Goal: Task Accomplishment & Management: Manage account settings

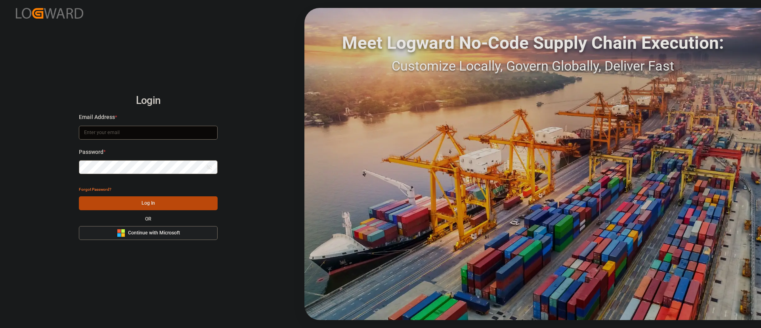
click at [181, 230] on button "Microsoft Logo Continue with Microsoft" at bounding box center [148, 233] width 139 height 14
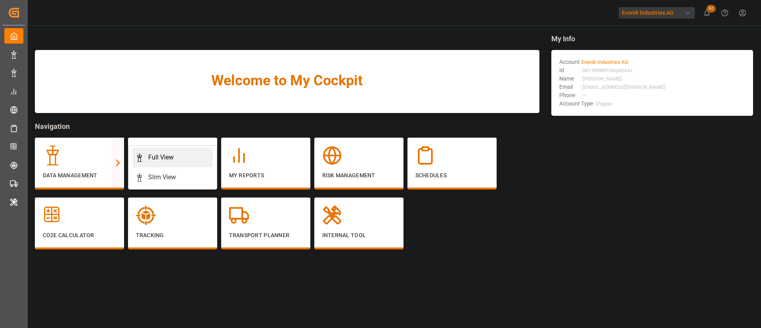
click at [171, 158] on div "Full View" at bounding box center [160, 158] width 25 height 10
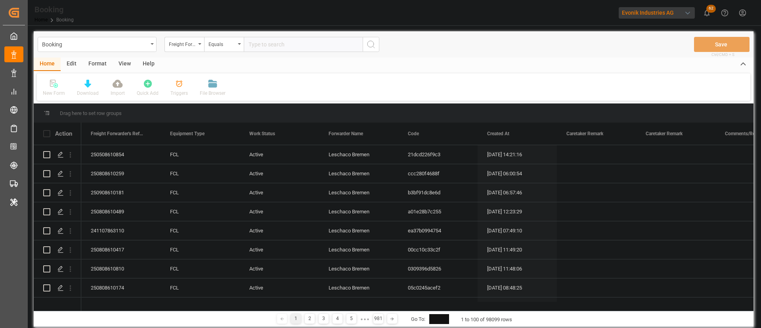
click at [100, 65] on div "Format" at bounding box center [97, 63] width 30 height 13
click at [50, 83] on div at bounding box center [54, 83] width 23 height 8
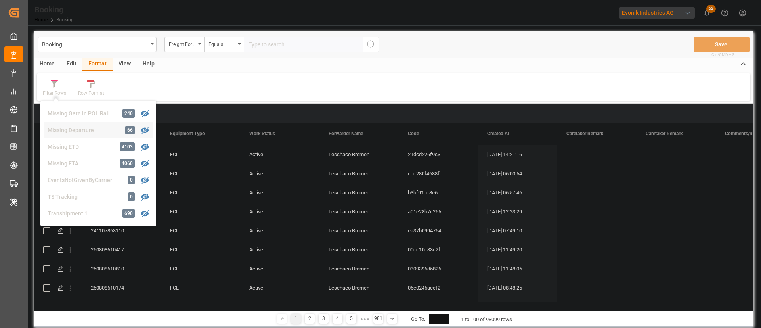
scroll to position [241, 0]
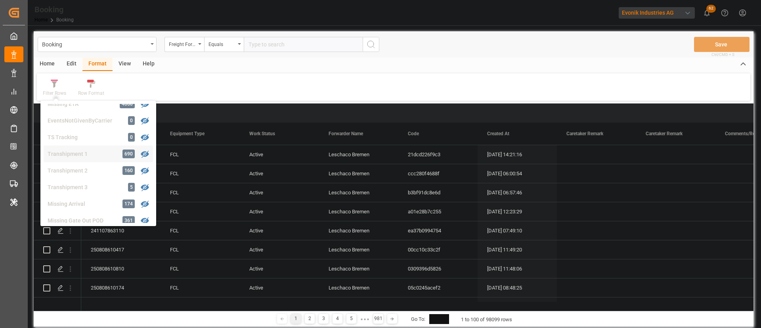
click at [87, 156] on div "Transhipment 1" at bounding box center [82, 154] width 69 height 8
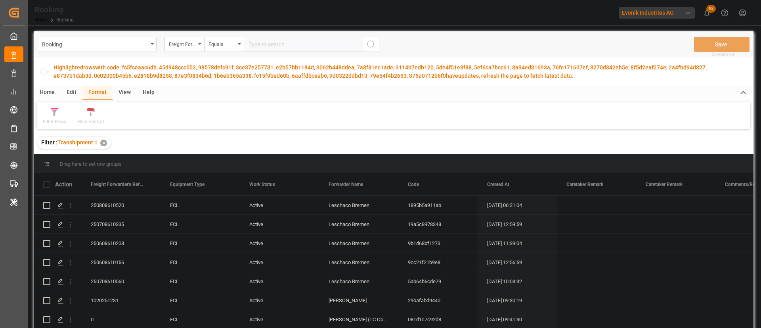
click at [121, 94] on div "View" at bounding box center [125, 92] width 24 height 13
click at [50, 120] on div "Default" at bounding box center [50, 121] width 15 height 7
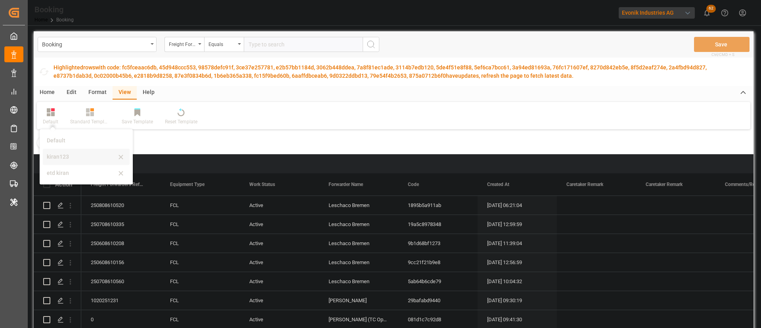
click at [61, 155] on div "kiran123" at bounding box center [81, 157] width 69 height 8
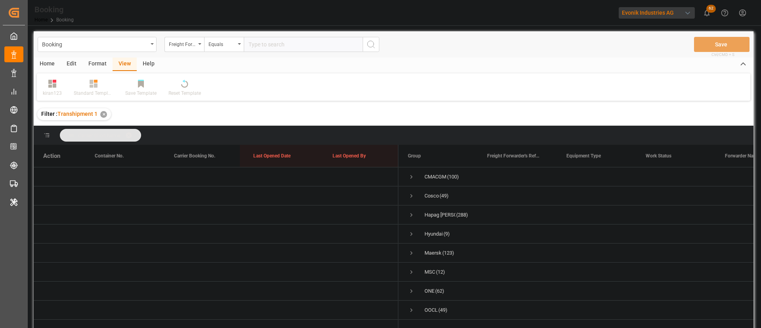
click at [101, 67] on div "Format" at bounding box center [97, 63] width 30 height 13
click at [57, 90] on div "Filter Rows" at bounding box center [54, 93] width 23 height 7
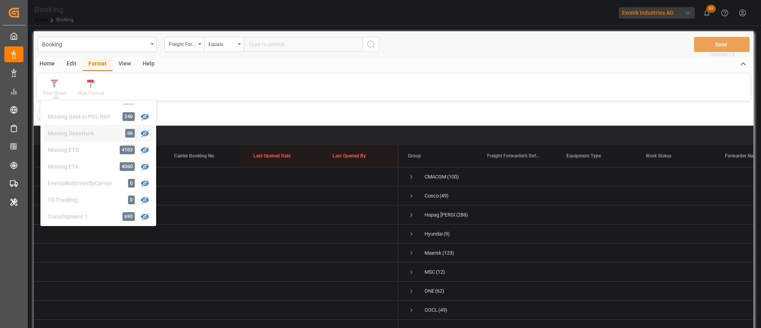
scroll to position [119, 0]
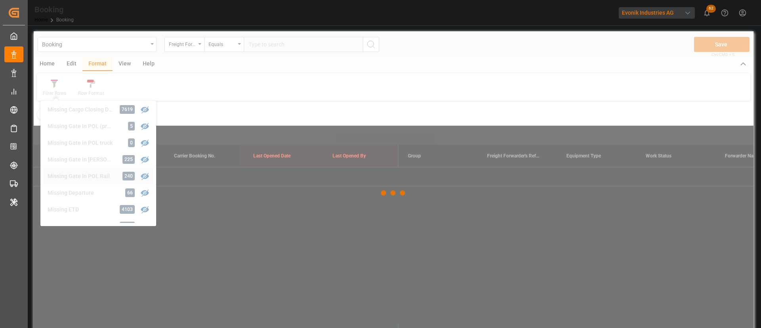
click at [86, 168] on div "Booking Freight Forwarder's Reference No. Equals Save Ctrl/CMD + S Home Edit Fo…" at bounding box center [394, 190] width 720 height 318
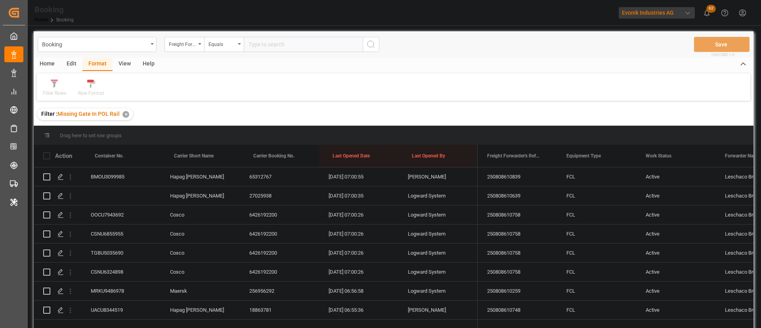
click at [124, 64] on div "View" at bounding box center [125, 63] width 24 height 13
click at [56, 85] on icon at bounding box center [52, 84] width 8 height 8
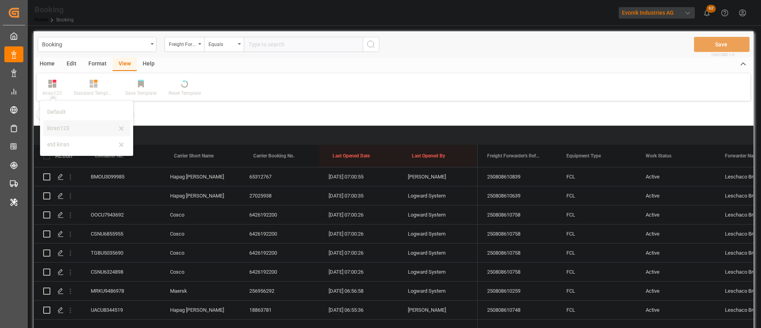
click at [68, 125] on div "kiran123" at bounding box center [81, 128] width 69 height 8
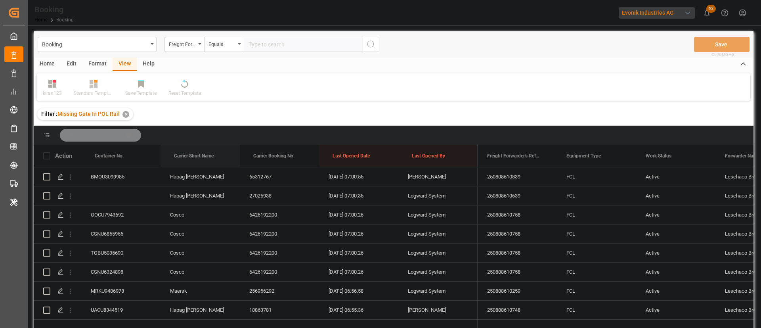
drag, startPoint x: 178, startPoint y: 157, endPoint x: 191, endPoint y: 144, distance: 18.8
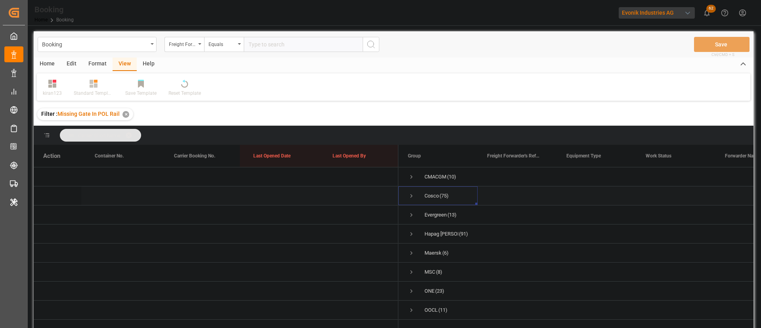
click at [410, 200] on span "Press SPACE to select this row." at bounding box center [411, 196] width 7 height 18
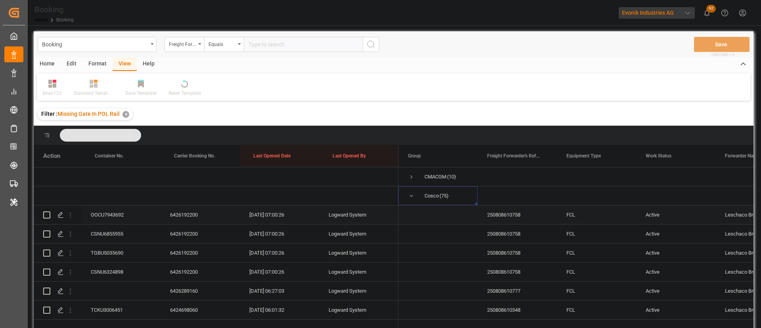
click at [193, 220] on div "6426192200" at bounding box center [200, 214] width 79 height 19
click at [70, 214] on icon "open menu" at bounding box center [71, 215] width 2 height 6
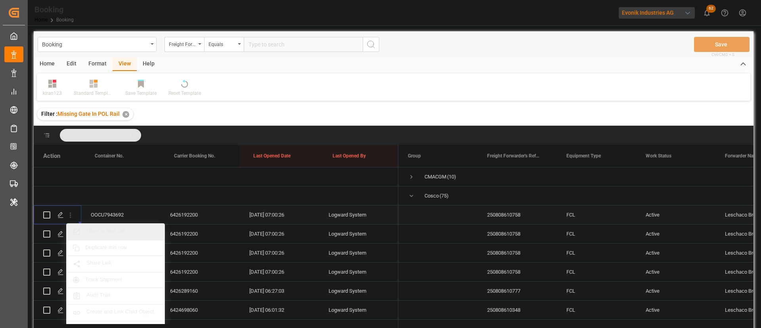
click at [124, 230] on span "Open in new tab" at bounding box center [122, 232] width 72 height 8
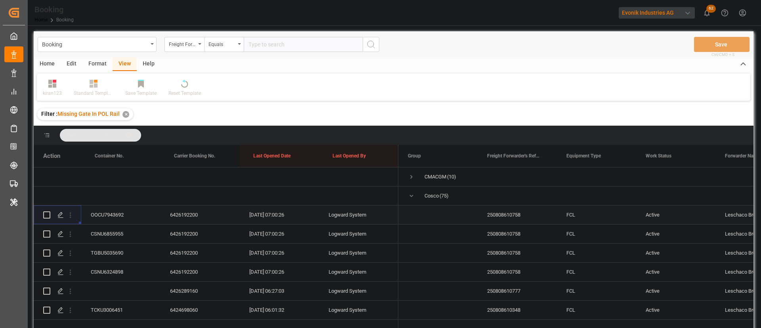
click at [193, 212] on div "6426192200" at bounding box center [200, 214] width 79 height 19
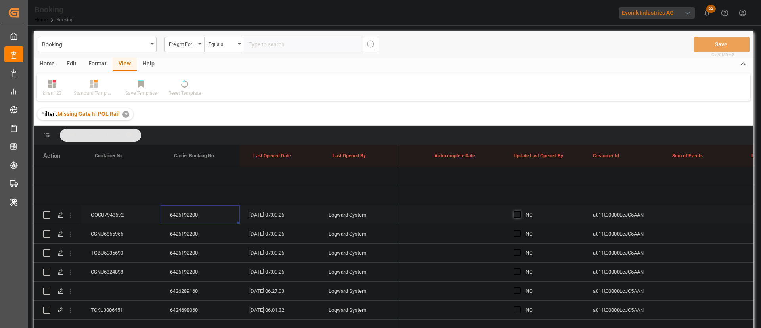
click at [514, 213] on span "Press SPACE to select this row." at bounding box center [517, 214] width 7 height 7
click at [520, 211] on input "Press SPACE to select this row." at bounding box center [520, 211] width 0 height 0
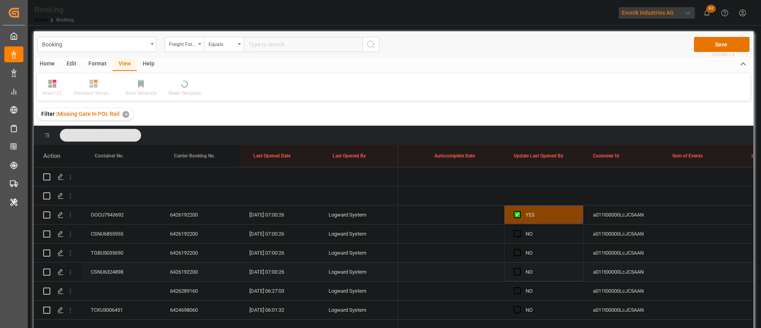
drag, startPoint x: 581, startPoint y: 221, endPoint x: 531, endPoint y: 251, distance: 57.9
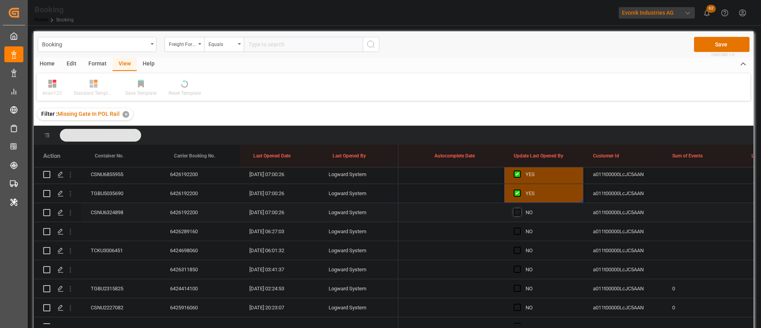
click at [516, 209] on span "Press SPACE to select this row." at bounding box center [517, 212] width 7 height 7
click at [520, 209] on input "Press SPACE to select this row." at bounding box center [520, 209] width 0 height 0
click at [191, 230] on div "6426289160" at bounding box center [200, 231] width 79 height 19
click at [122, 228] on div "Press SPACE to select this row." at bounding box center [120, 231] width 79 height 19
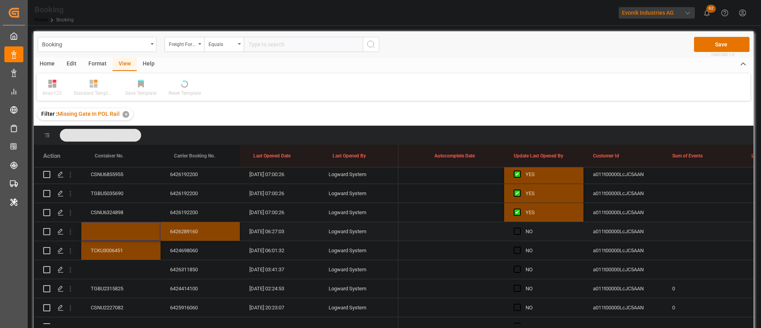
click at [144, 228] on div "Press SPACE to select this row." at bounding box center [120, 231] width 79 height 19
click at [141, 227] on div "Press SPACE to select this row." at bounding box center [120, 231] width 79 height 19
click at [134, 239] on input "Press SPACE to select this row." at bounding box center [121, 235] width 67 height 15
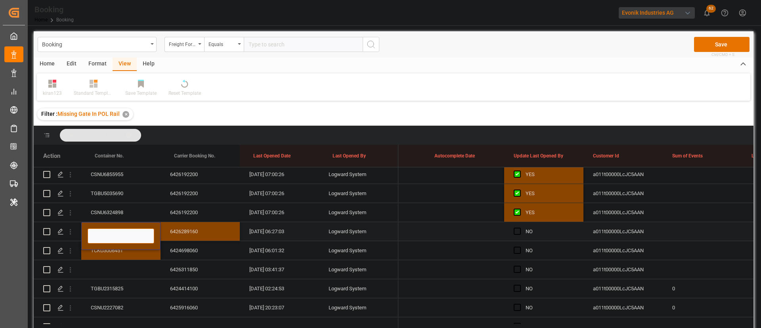
paste input "CSLU1649770"
type input "CSLU1649770"
click at [287, 237] on div "11.08.2025 06:27:03" at bounding box center [279, 231] width 79 height 19
click at [188, 251] on div "6424698060" at bounding box center [200, 250] width 79 height 19
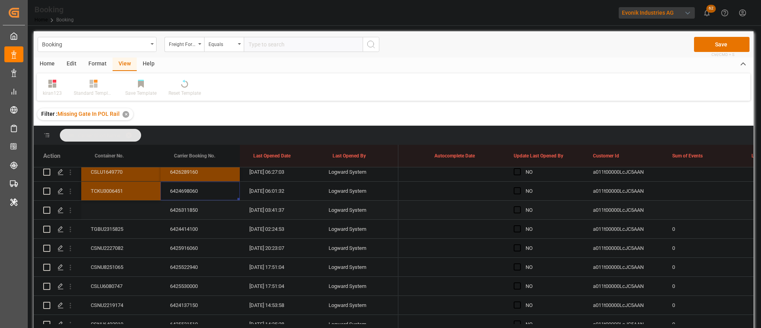
click at [184, 208] on div "6426311850" at bounding box center [200, 210] width 79 height 19
click at [116, 210] on div "Press SPACE to select this row." at bounding box center [120, 210] width 79 height 19
click at [124, 214] on input "Press SPACE to select this row." at bounding box center [121, 214] width 67 height 15
paste input "UETU2363882"
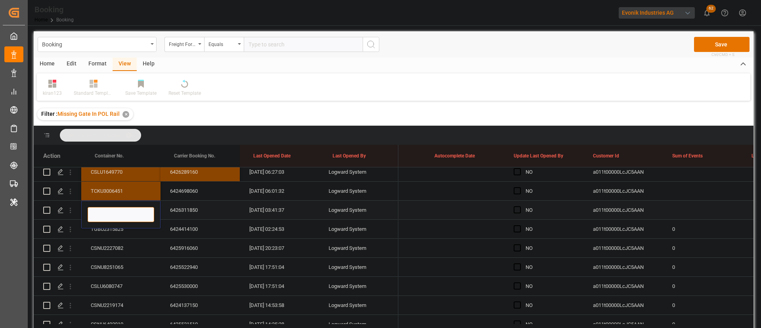
type input "UETU2363882"
click at [230, 212] on div "6426311850" at bounding box center [200, 210] width 79 height 19
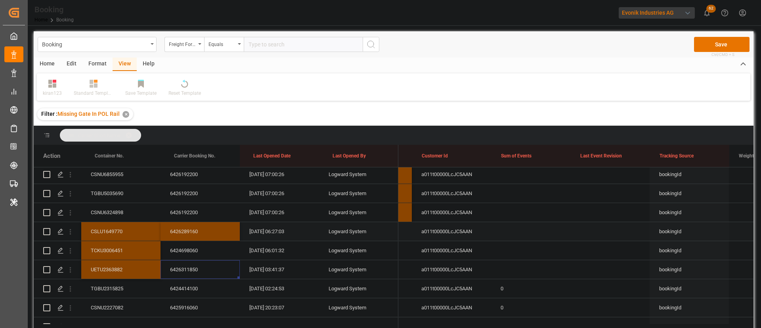
scroll to position [0, 6329]
click at [501, 228] on div "Press SPACE to select this row." at bounding box center [531, 231] width 79 height 19
click at [541, 237] on input "Press SPACE to select this row." at bounding box center [531, 235] width 67 height 15
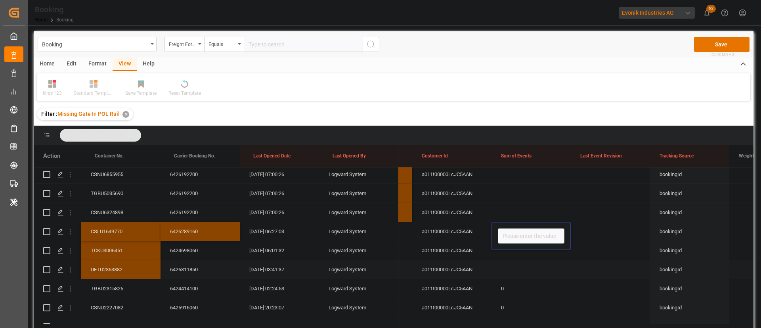
click at [539, 281] on div "0" at bounding box center [531, 288] width 79 height 19
click at [522, 227] on div "Press SPACE to select this row." at bounding box center [531, 231] width 79 height 19
click at [516, 232] on input "Press SPACE to select this row." at bounding box center [531, 235] width 67 height 15
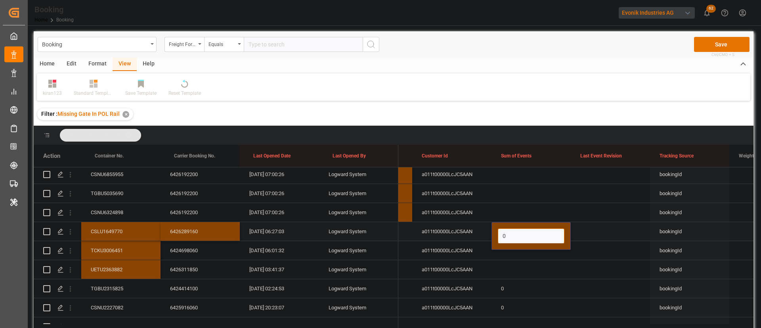
drag, startPoint x: 521, startPoint y: 233, endPoint x: 526, endPoint y: 236, distance: 6.2
click at [521, 233] on input "0" at bounding box center [531, 235] width 67 height 15
type input "00"
click at [531, 258] on div "Press SPACE to select this row." at bounding box center [531, 250] width 79 height 19
click at [532, 226] on div "0" at bounding box center [531, 231] width 79 height 19
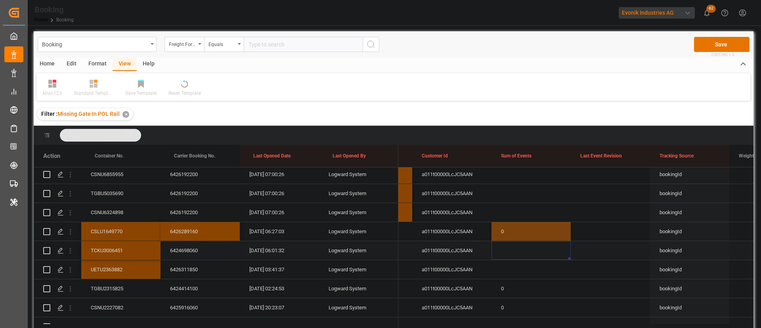
click at [532, 226] on div "0" at bounding box center [531, 231] width 79 height 19
click at [523, 255] on div "Press SPACE to select this row." at bounding box center [531, 250] width 79 height 19
click at [509, 273] on div "Press SPACE to select this row." at bounding box center [531, 269] width 79 height 19
click at [515, 270] on input "Press SPACE to select this row." at bounding box center [531, 273] width 67 height 15
type input "0"
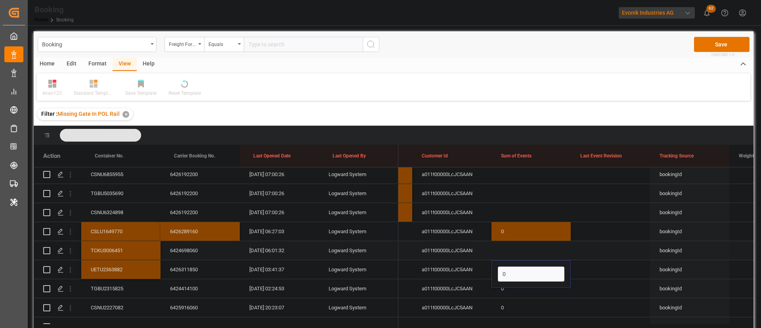
click at [567, 247] on div "Press SPACE to select this row." at bounding box center [531, 250] width 79 height 19
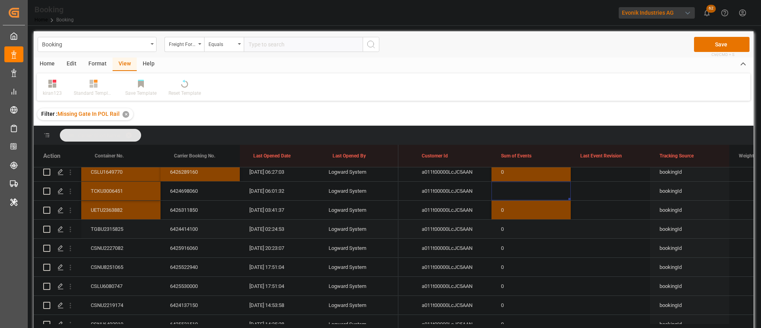
click at [196, 230] on div "6424414100" at bounding box center [200, 229] width 79 height 19
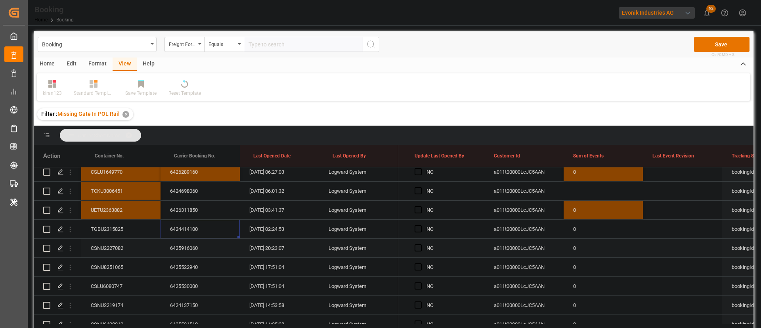
scroll to position [0, 6249]
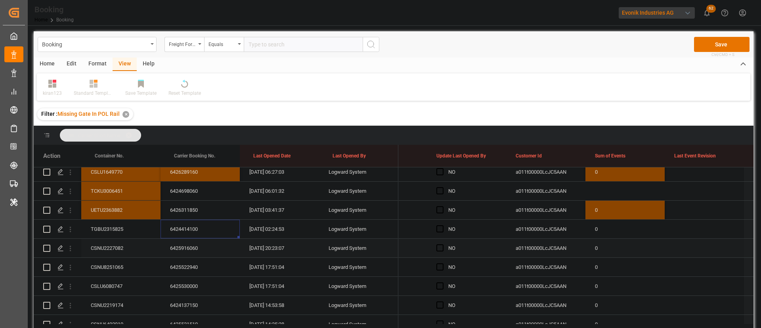
click at [172, 247] on div "6425916060" at bounding box center [200, 248] width 79 height 19
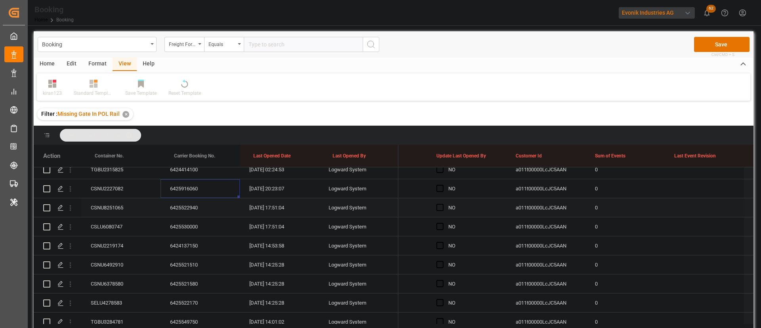
click at [182, 202] on div "6425522940" at bounding box center [200, 207] width 79 height 19
click at [183, 220] on div "6425530000" at bounding box center [200, 226] width 79 height 19
click at [167, 248] on div "6424137150" at bounding box center [200, 245] width 79 height 19
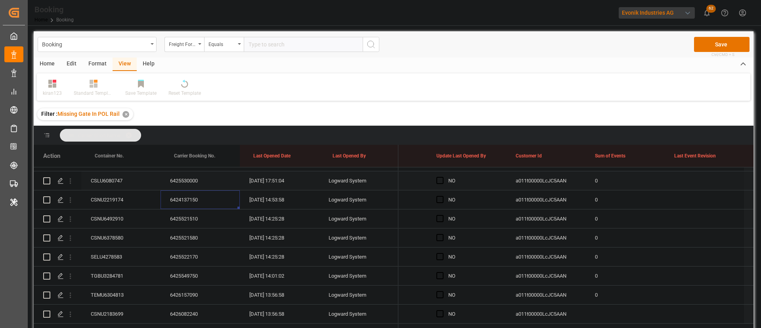
scroll to position [238, 0]
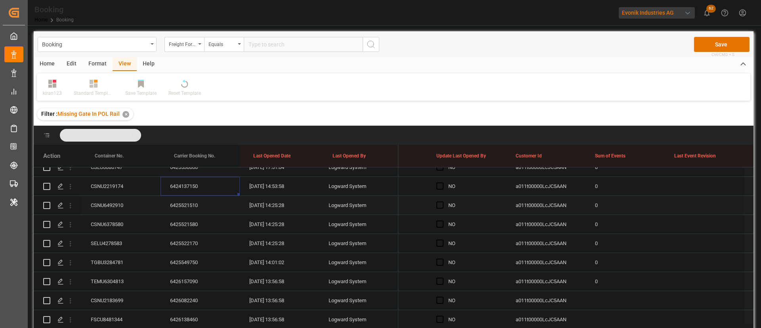
click at [192, 208] on div "6425521510" at bounding box center [200, 205] width 79 height 19
click at [189, 226] on div "6425521580" at bounding box center [200, 224] width 79 height 19
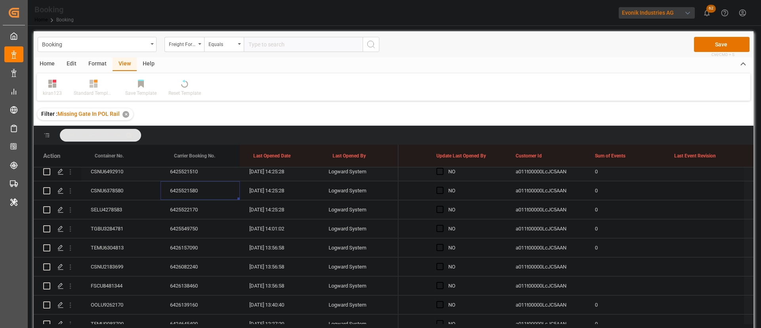
scroll to position [297, 0]
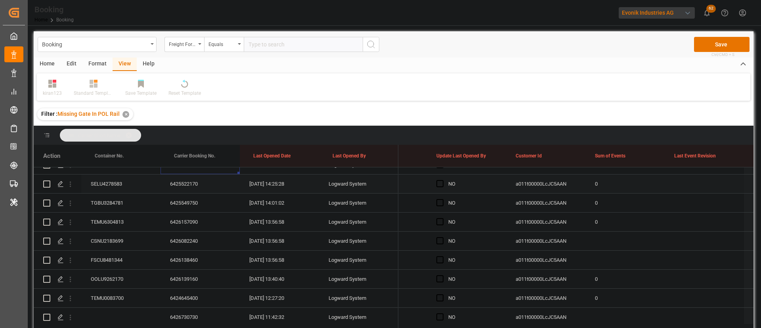
click at [203, 180] on div "6425522170" at bounding box center [200, 183] width 79 height 19
click at [183, 205] on div "6425549750" at bounding box center [200, 202] width 79 height 19
click at [438, 205] on span "Press SPACE to select this row." at bounding box center [439, 202] width 7 height 7
click at [442, 199] on input "Press SPACE to select this row." at bounding box center [442, 199] width 0 height 0
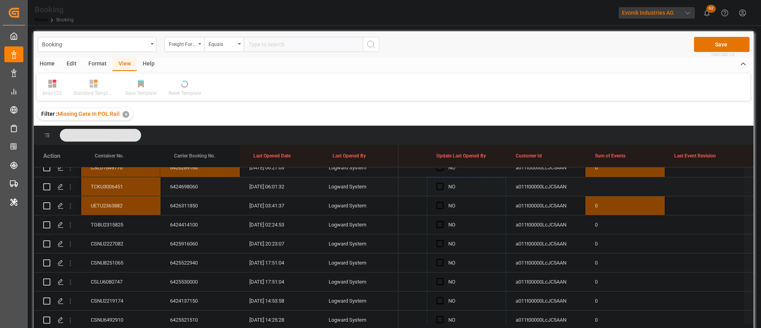
scroll to position [99, 0]
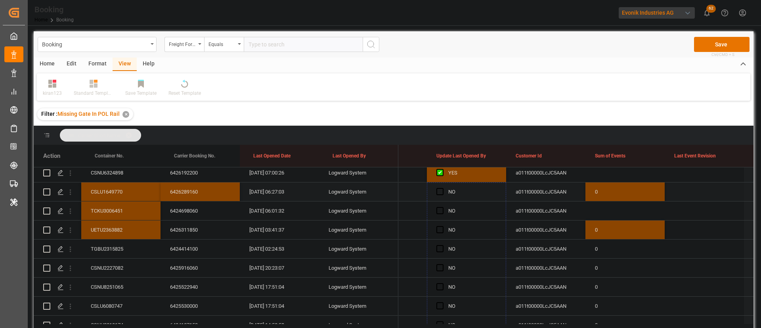
drag, startPoint x: 505, startPoint y: 211, endPoint x: 485, endPoint y: 183, distance: 33.9
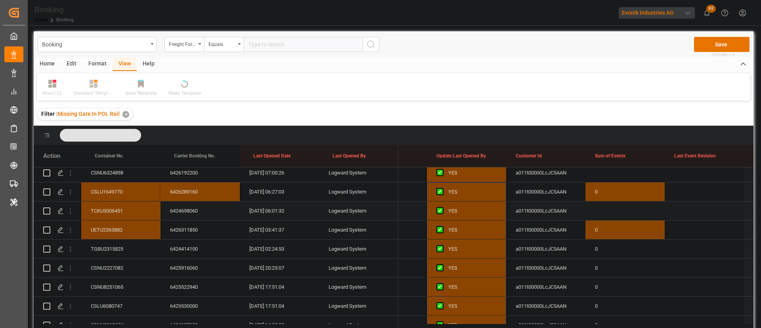
click at [600, 206] on div "Press SPACE to select this row." at bounding box center [625, 210] width 79 height 19
click at [611, 212] on input "Press SPACE to select this row." at bounding box center [625, 215] width 67 height 15
type input "0"
click at [620, 257] on div "0" at bounding box center [625, 248] width 79 height 19
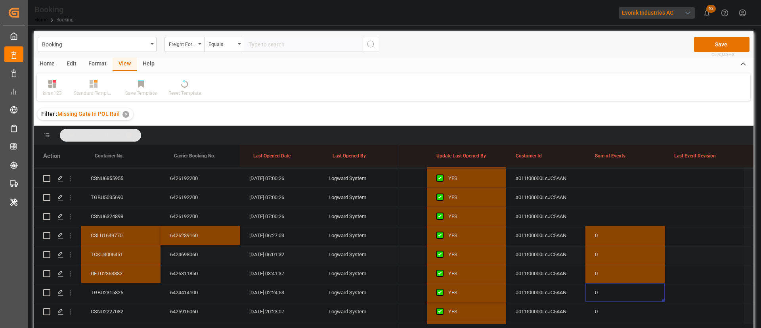
scroll to position [119, 0]
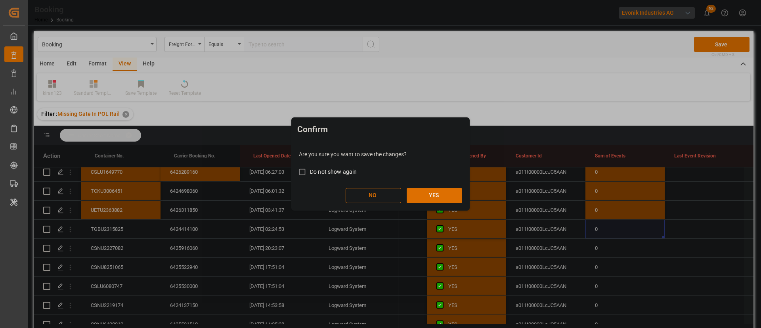
click at [456, 190] on button "YES" at bounding box center [435, 195] width 56 height 15
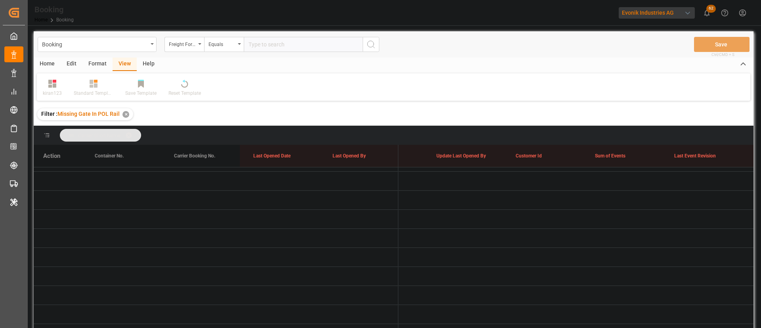
scroll to position [117, 0]
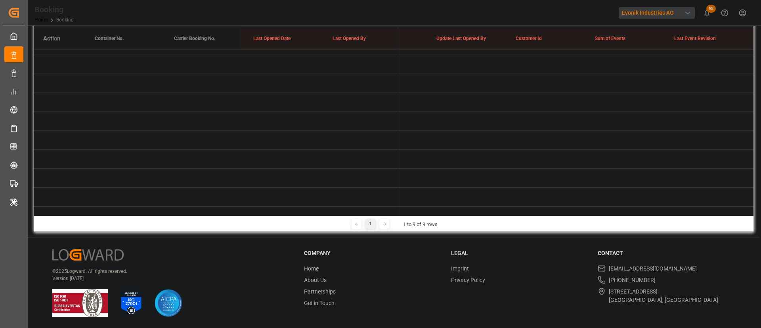
drag, startPoint x: 505, startPoint y: 216, endPoint x: 483, endPoint y: 222, distance: 23.4
click at [483, 222] on div "1 1 to 9 of 9 rows" at bounding box center [394, 224] width 720 height 16
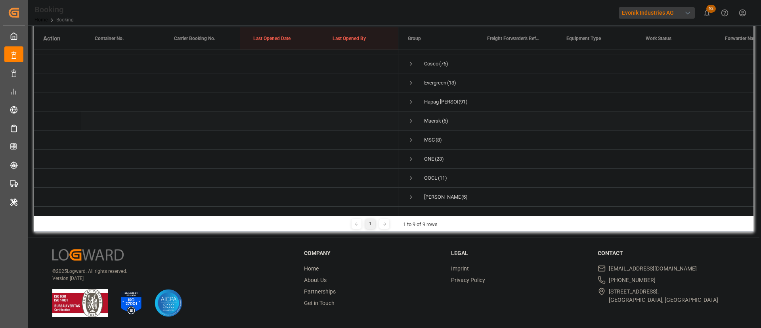
scroll to position [0, 0]
click at [407, 78] on div "Cosco (76)" at bounding box center [437, 78] width 79 height 19
click at [410, 77] on span "Press SPACE to select this row." at bounding box center [411, 78] width 7 height 7
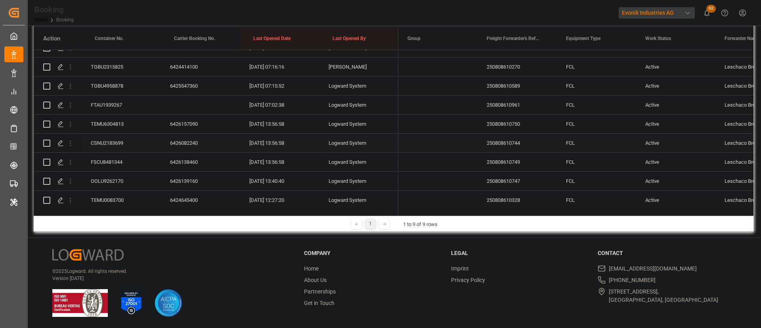
scroll to position [297, 0]
click at [184, 105] on div "6425547360" at bounding box center [200, 104] width 79 height 19
click at [111, 109] on div "TGBU4958878" at bounding box center [120, 104] width 79 height 19
click at [120, 103] on div "TGBU4958878" at bounding box center [120, 104] width 79 height 19
click at [73, 107] on icon "open menu" at bounding box center [70, 105] width 8 height 8
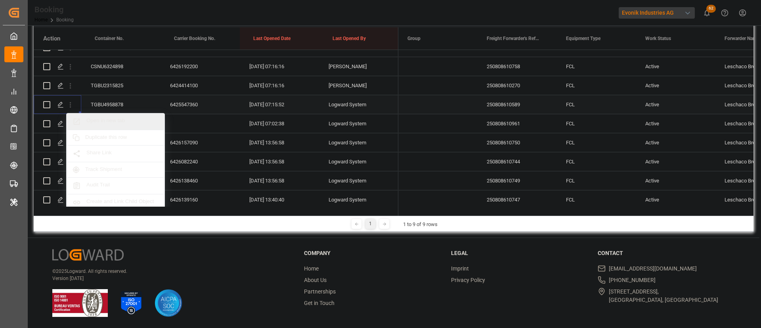
click at [119, 122] on span "Open in new tab" at bounding box center [122, 121] width 72 height 8
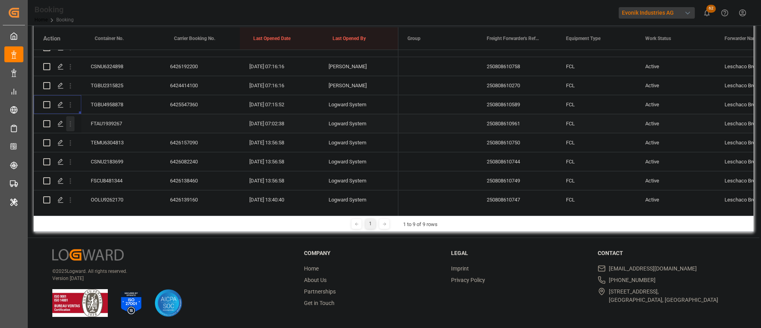
click at [71, 121] on icon "open menu" at bounding box center [70, 124] width 8 height 8
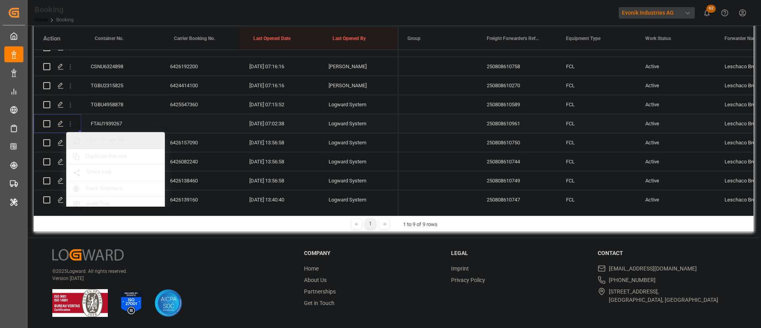
click at [126, 139] on span "Open in new tab" at bounding box center [122, 140] width 72 height 8
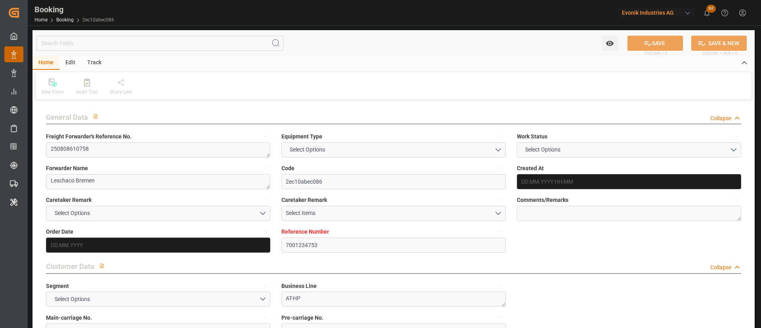
type input "7001234753"
type input "9795658"
type input "Cosco"
type input "COSCO Shipping Co. Ltd."
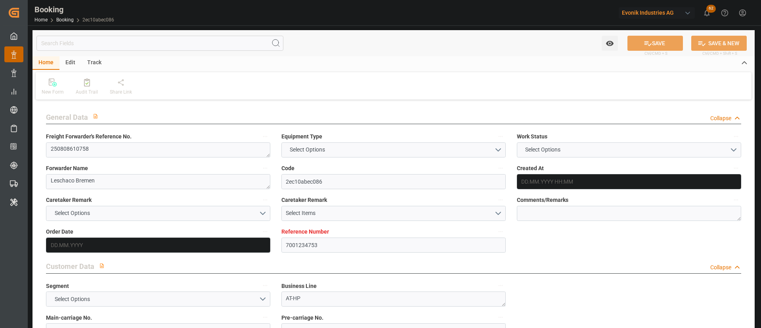
type input "BEANR"
type input "CNSGH"
type input "BEANR"
type input "CNSHG"
type input "9795658"
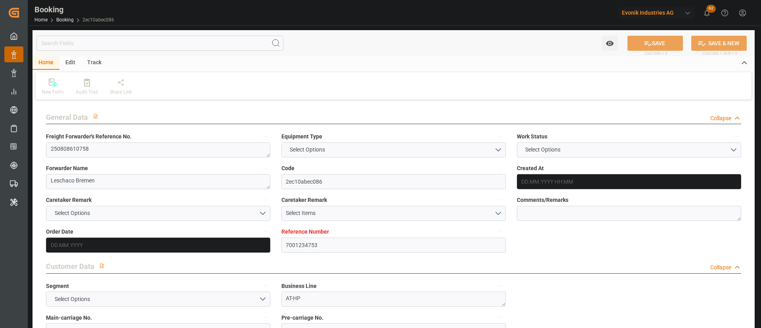
type input "29.07.2025 08:12"
type input "29.07.2025"
type input "14.10.2025"
type input "05.08.2025"
type input "30.07.2025"
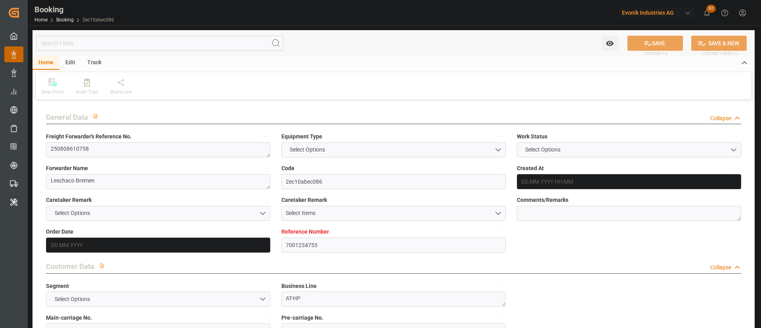
type input "[DATE]"
type input "24.08.2025 14:00"
type input "24.08.2025 00:00"
type input "30.09.2025 08:00"
type input "30.09.2025 00:00"
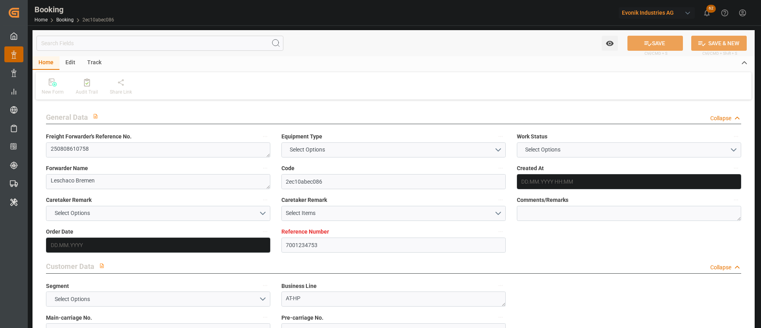
type input "11.08.2025"
type input "11.08.2025 07:00"
type input "10.08.2025"
type input "08.08.2025 05:29"
type input "24.08.2025 14:00"
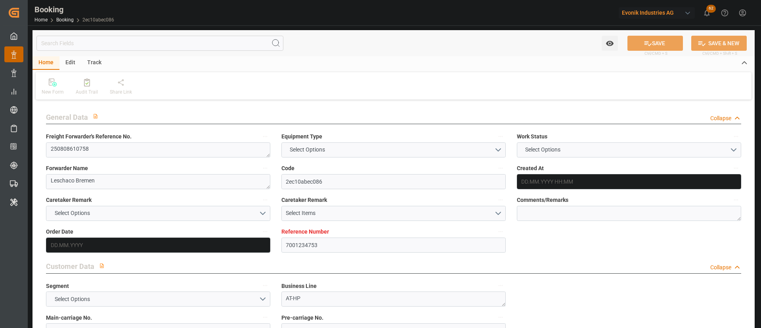
type input "30.09.2025 08:00"
type input "30.09.2025 17:02"
type input "02.10.2025 08:00"
type input "04.10.2025 17:02"
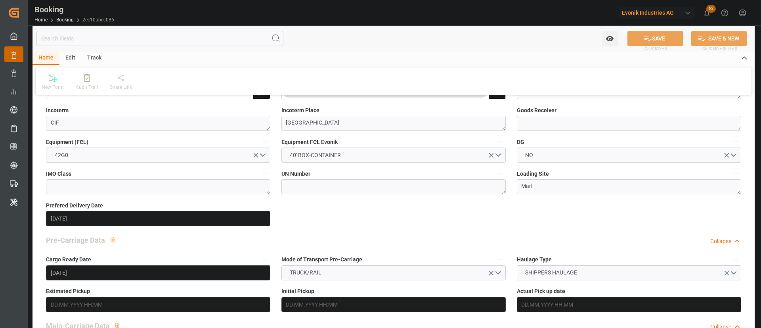
scroll to position [476, 0]
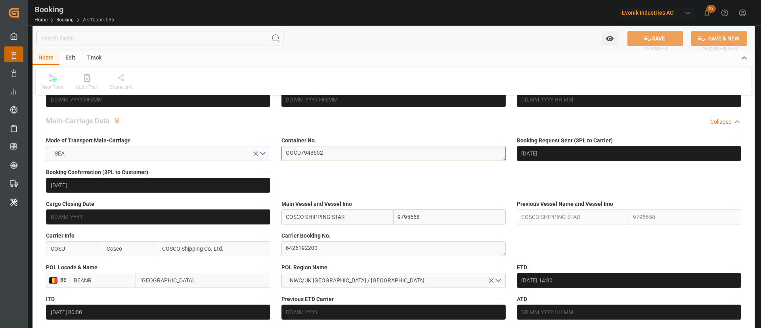
click at [348, 159] on textarea "OOCU7943692" at bounding box center [393, 153] width 224 height 15
click at [321, 246] on textarea "6426192200" at bounding box center [393, 248] width 224 height 15
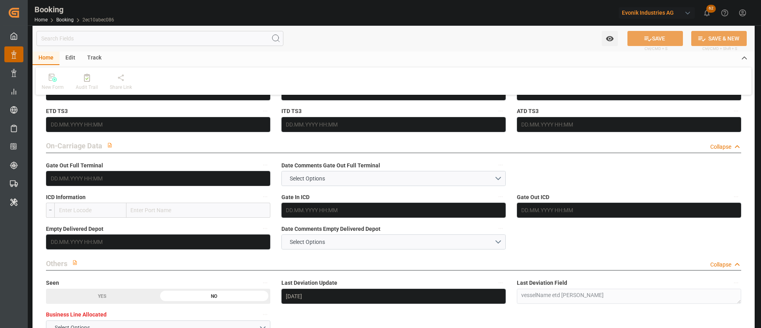
scroll to position [892, 0]
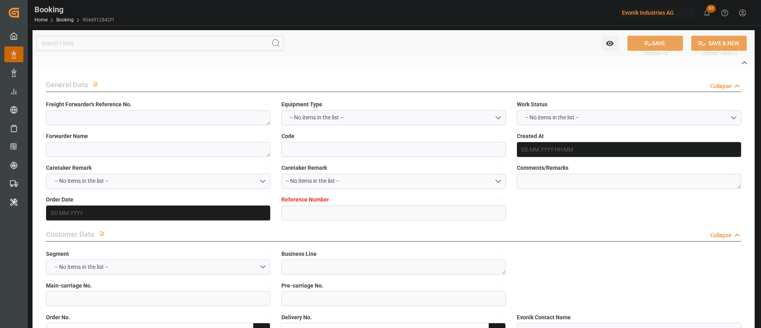
type textarea "0"
type textarea "[PERSON_NAME] (TC Operator)"
type input "904d912842f1"
type input "7001231312"
type textarea "CU-OU"
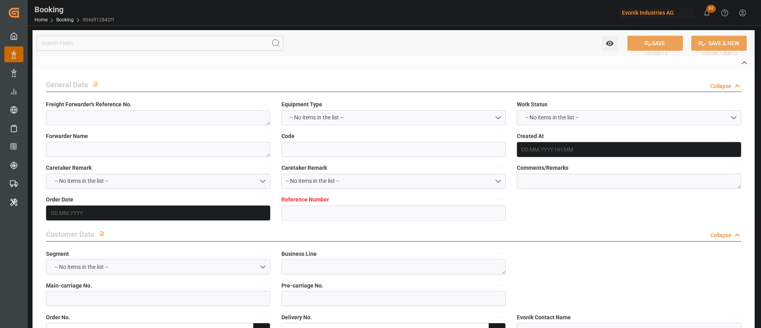
type input "7001231311"
type textarea "aline.dorna@evonik.com"
type textarea "CIF"
type textarea "SHANGHAI"
type textarea "Essen"
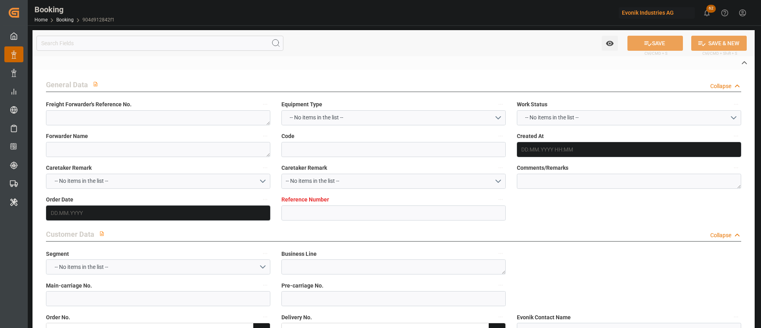
type textarea "BGBU4728862"
type input "MADRID MAERSK"
type input "HLCU"
type input "[GEOGRAPHIC_DATA]"
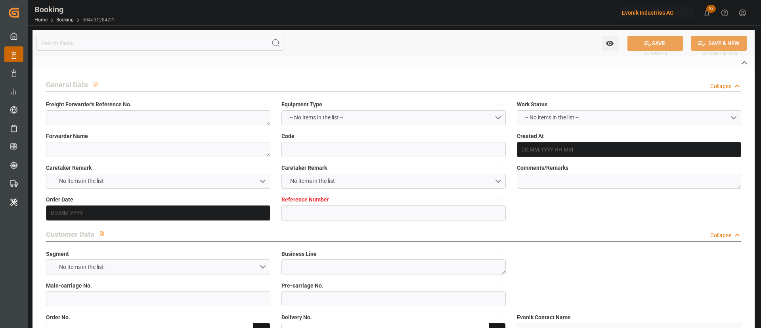
type textarea "vesselName etd [PERSON_NAME]"
type textarea "INPUT_Evonik_Seeburger_IFTMIN_1003007497_20250731075218783.edi"
type textarea "NWC/UK North West Continent / UK_CNSGH_HLCU_CU-OU"
type textarea "INPUT_Evonik_Seeburger_IFTMIN_1002987217_20250724110217892.edi,INPUT_Evonik_See…"
type textarea "1003007497"
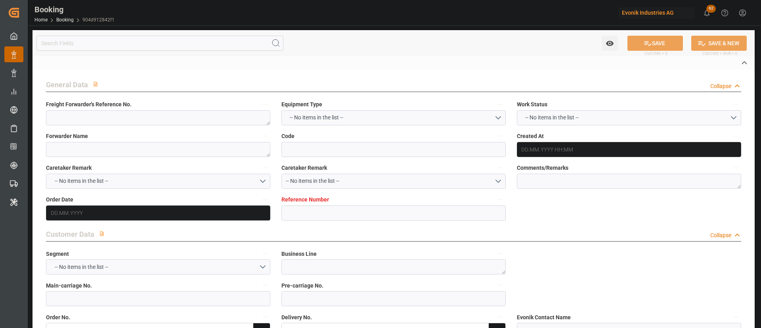
type textarea "[PERSON_NAME]"
type textarea "Pod-PodRegionName-businessDivision-businessLine-"
type textarea "IFTMIN"
type textarea "a011t00000LcJC5AAN"
type textarea "No"
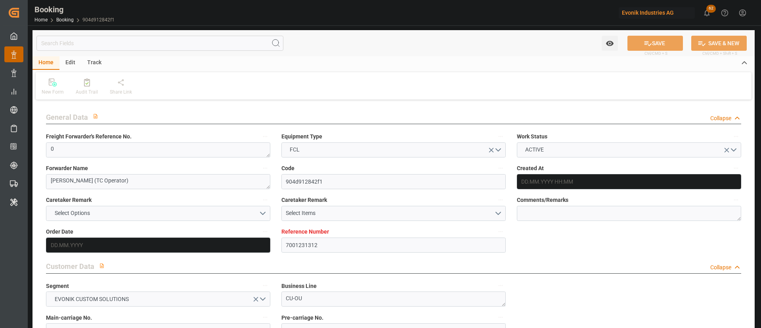
type input "7001231312"
type input "9778791"
type input "Hapag [PERSON_NAME]"
type input "Hapag [PERSON_NAME] Aktiengesellschaft"
type input "NLRTM"
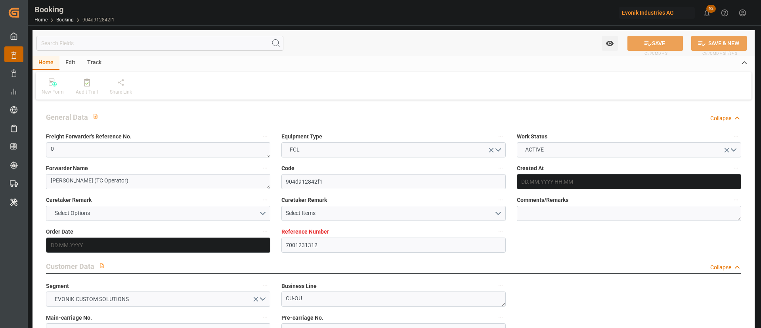
type input "CNSGH"
type input "0"
type input "24.07.2025 09:03"
type input "24.07.2025"
type input "09.10.2025"
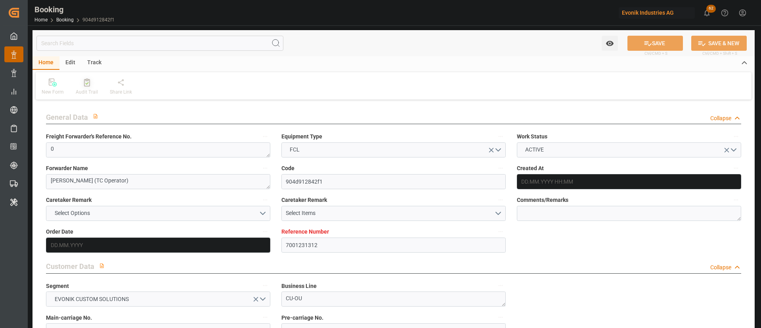
type input "13.08.2025"
type input "[DATE] 00:00"
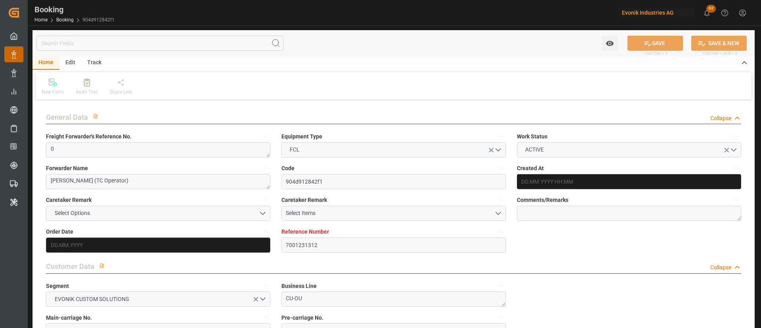
type input "[DATE] 00:00"
type input "31.07.2025"
type input "11.08.2025 06:01"
click at [84, 92] on div "Audit Trail" at bounding box center [87, 91] width 22 height 7
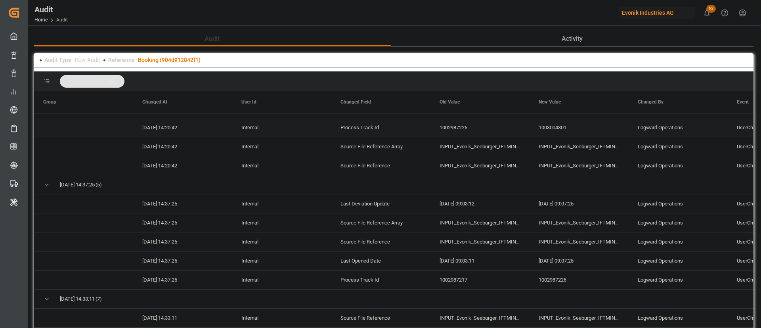
scroll to position [1944, 0]
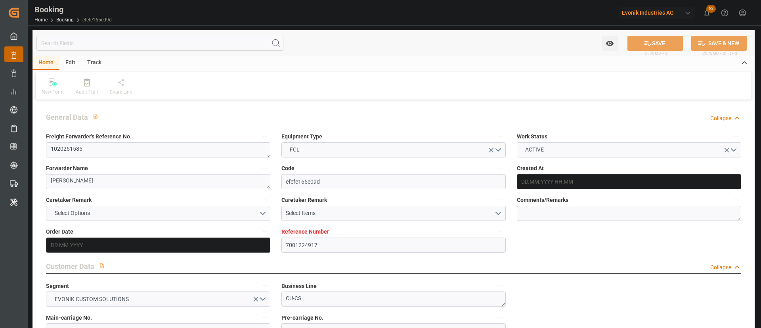
type input "7001224917"
type input "9778791"
type input "Hapag [PERSON_NAME]"
type input "Hapag [PERSON_NAME] Aktiengesellschaft"
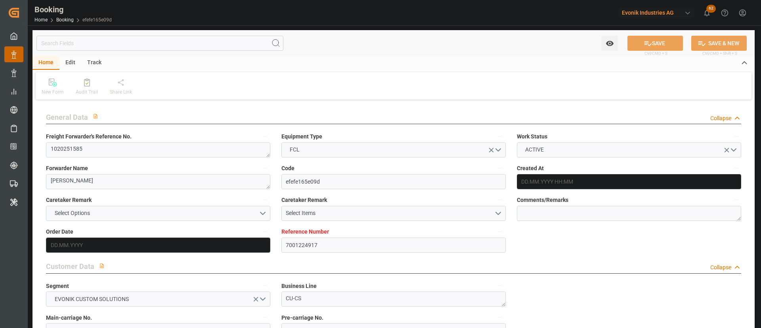
type input "NLRTM"
type input "KRPUS"
type input "CNSGH"
type input "0"
type input "[DATE] 06:50"
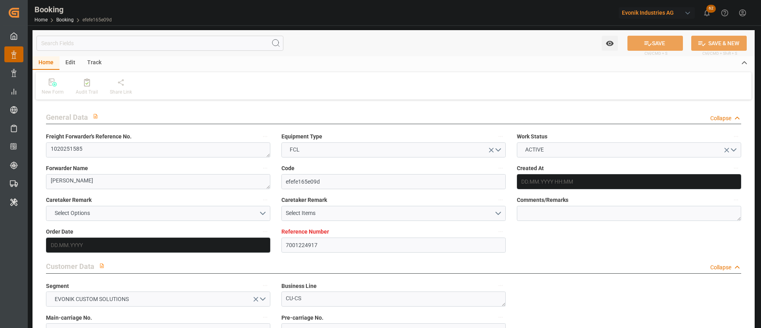
type input "[DATE]"
type input "[DATE] 00:00"
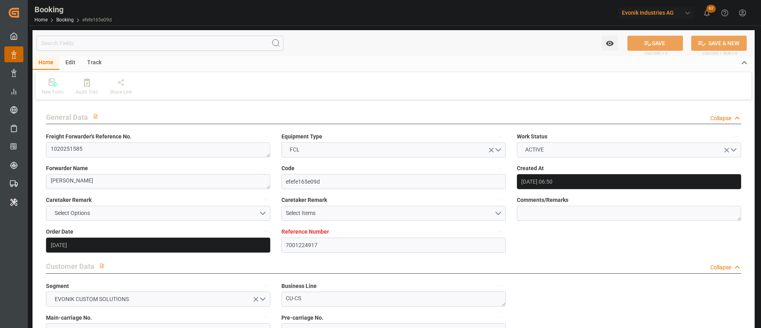
type input "[DATE] 00:00"
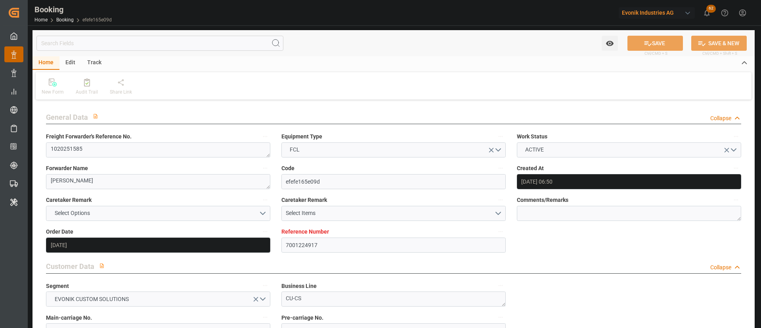
type input "[DATE] 00:00"
type input "[DATE]"
type input "[DATE] 06:07"
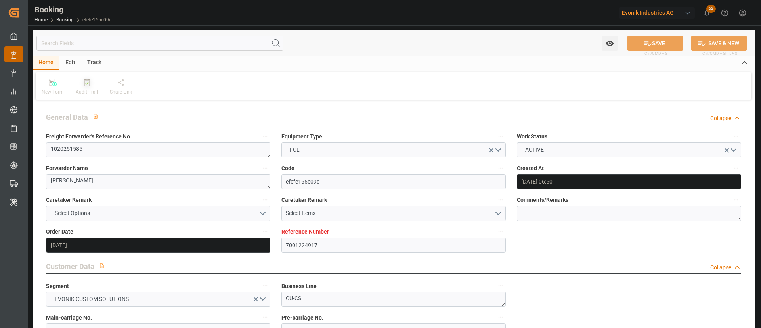
click at [88, 84] on icon at bounding box center [87, 82] width 6 height 8
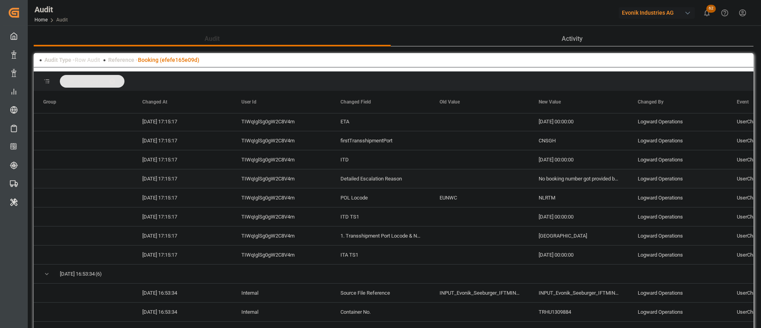
scroll to position [892, 0]
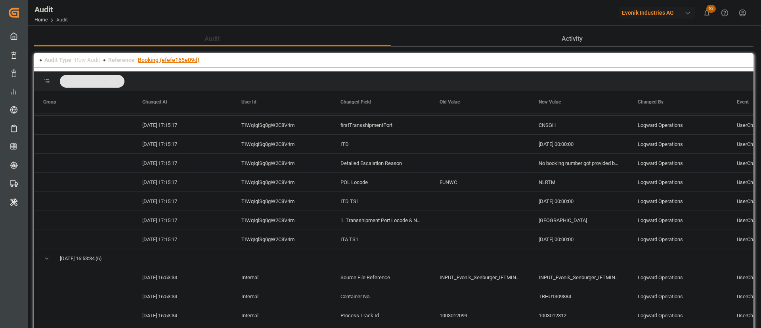
click at [176, 61] on link "Booking (efefe165e09d)" at bounding box center [168, 60] width 61 height 6
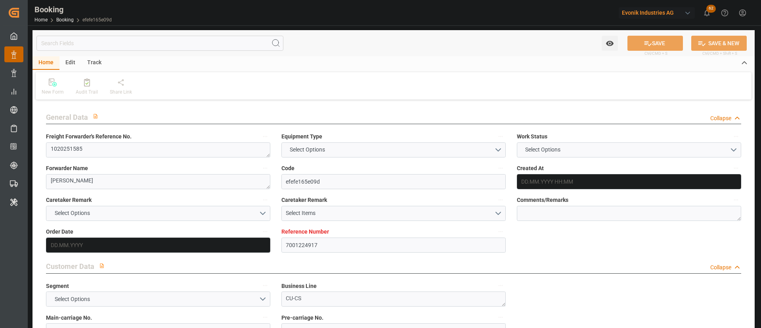
type input "7001224917"
type input "9778791"
type input "Hapag [PERSON_NAME]"
type input "Hapag [PERSON_NAME] Aktiengesellschaft"
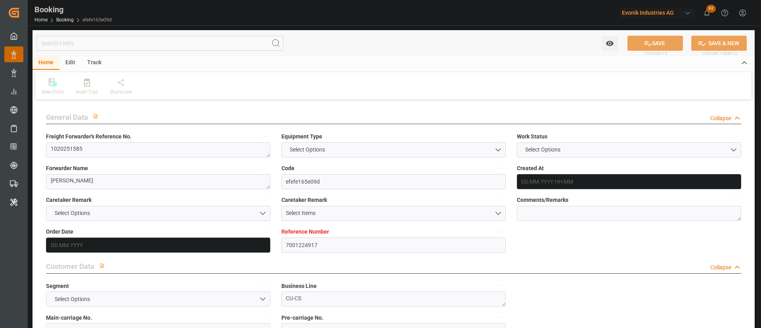
type input "NLRTM"
type input "KRPUS"
type input "CNSGH"
type input "0"
type input "17.07.2025 06:50"
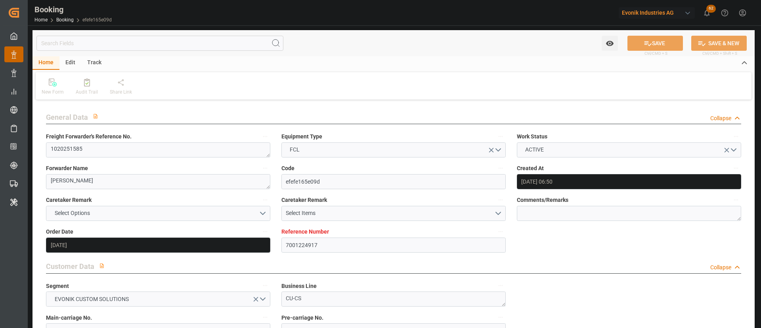
type input "[DATE]"
type input "13.10.2025"
type input "[DATE]"
type input "10.08.2025 00:00"
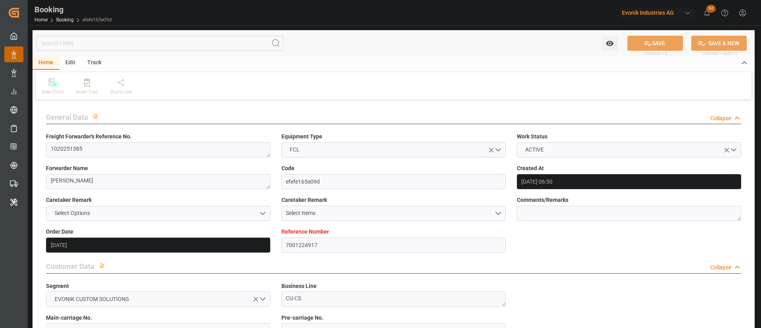
type input "10.08.2025 00:00"
type input "07.08.2025 00:00"
type input "04.10.2025 00:00"
type input "27.09.2025 00:00"
type input "22.09.2025 00:00"
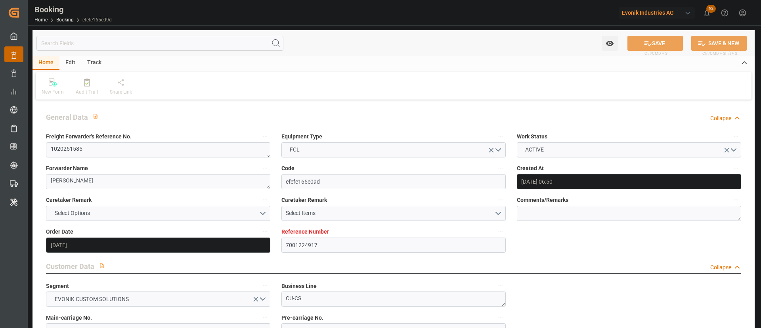
type input "22.09.2025 00:00"
type input "02.10.2025 00:00"
type input "25.09.2025 00:00"
type input "[DATE]"
type input "11.08.2025 06:07"
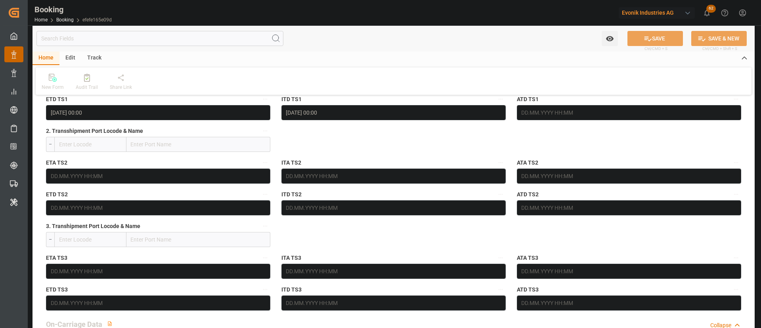
scroll to position [773, 0]
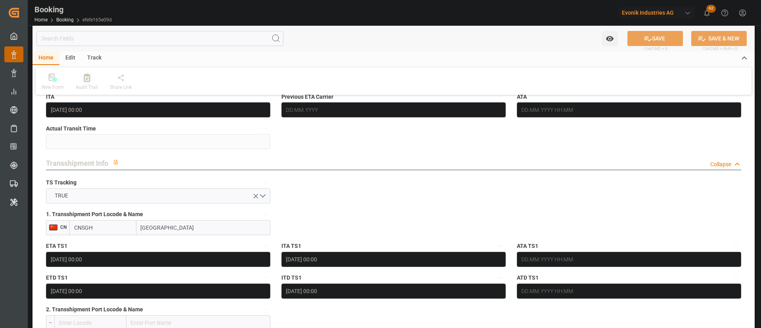
click at [89, 81] on div at bounding box center [87, 77] width 22 height 8
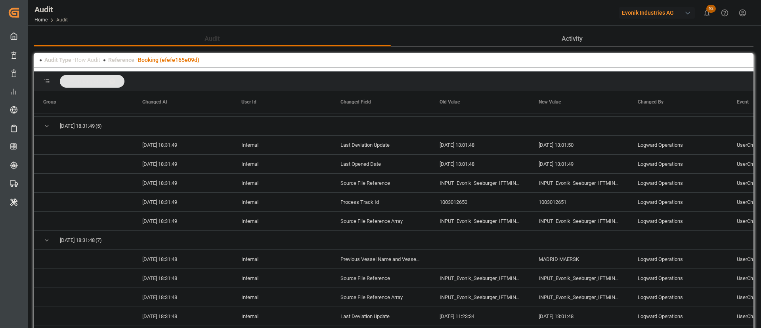
scroll to position [297, 0]
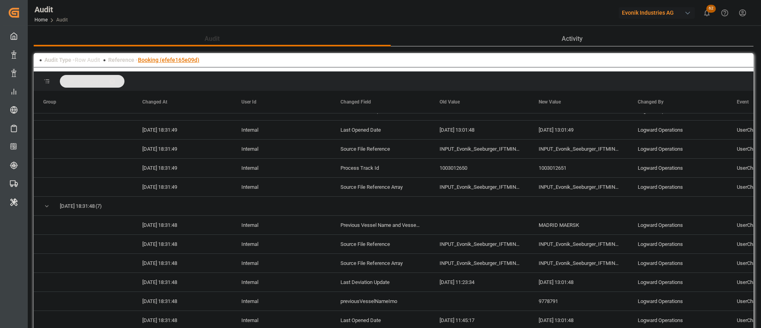
click at [180, 59] on link "Booking (efefe165e09d)" at bounding box center [168, 60] width 61 height 6
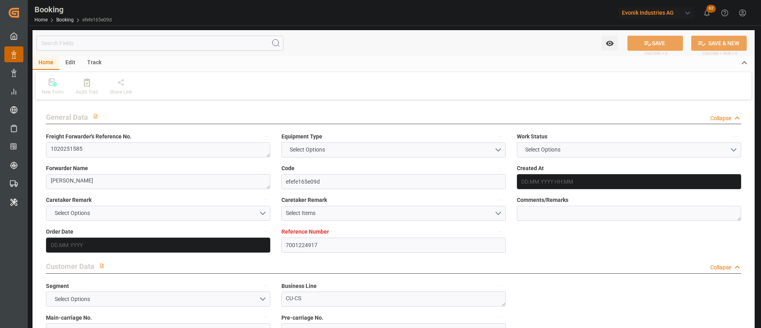
type input "7001224917"
type input "9778791"
type input "Hapag [PERSON_NAME]"
type input "Hapag Lloyd Aktiengesellschaft"
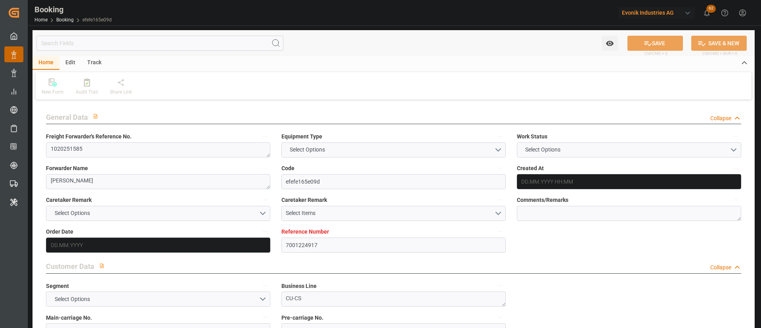
type input "NLRTM"
type input "KRPUS"
type input "CNSGH"
type input "0"
type input "17.07.2025 06:50"
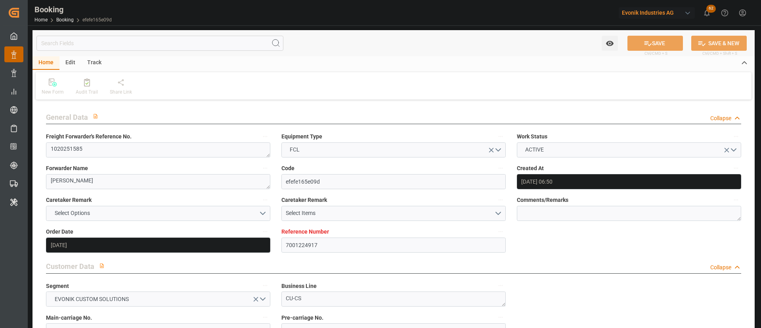
type input "[DATE]"
type input "13.10.2025"
type input "[DATE]"
type input "10.08.2025 00:00"
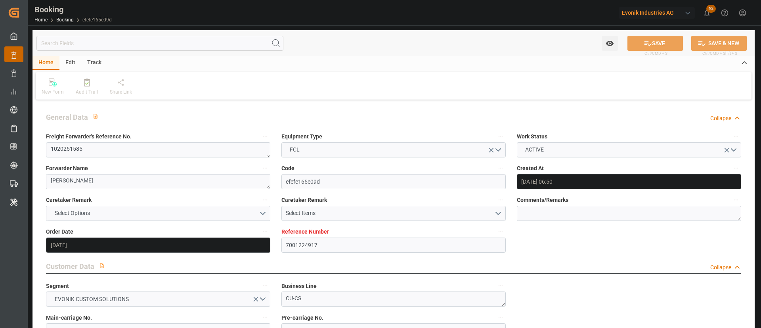
type input "10.08.2025 00:00"
type input "07.08.2025 00:00"
type input "04.10.2025 00:00"
type input "27.09.2025 00:00"
type input "22.09.2025 00:00"
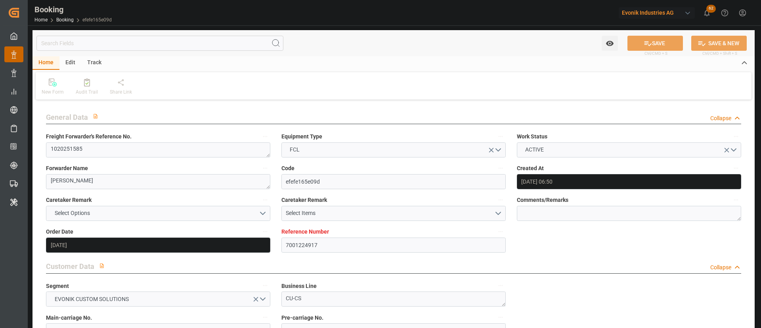
type input "22.09.2025 00:00"
type input "02.10.2025 00:00"
type input "25.09.2025 00:00"
type input "[DATE]"
type input "11.08.2025 06:07"
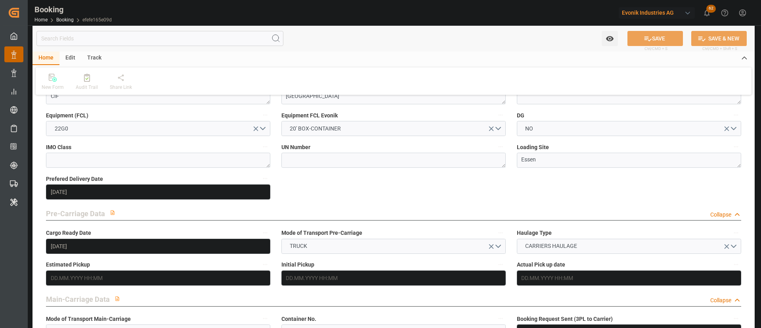
scroll to position [357, 0]
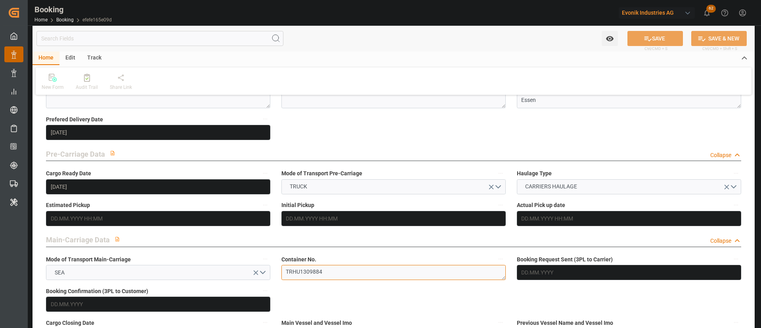
click at [331, 278] on textarea "TRHU1309884" at bounding box center [393, 272] width 224 height 15
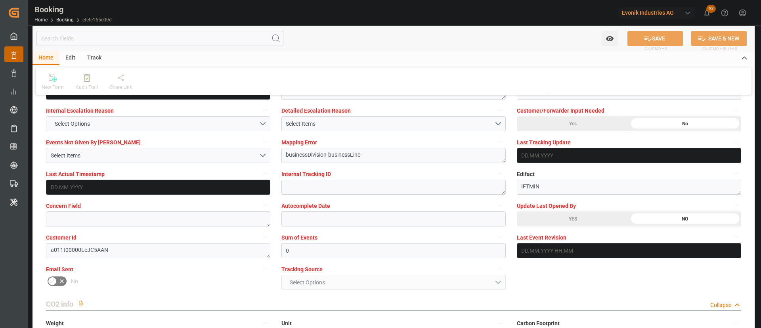
scroll to position [1487, 0]
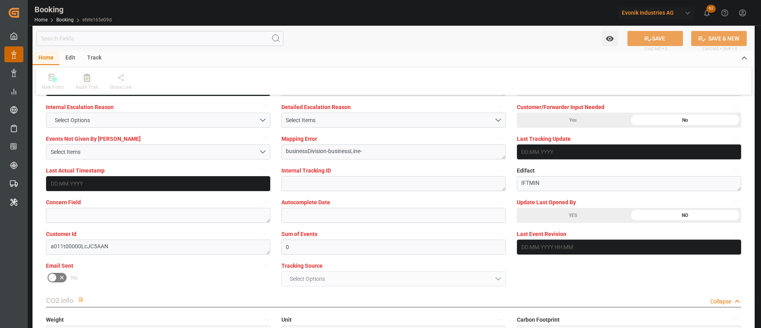
click at [86, 84] on div "Audit Trail" at bounding box center [87, 87] width 22 height 7
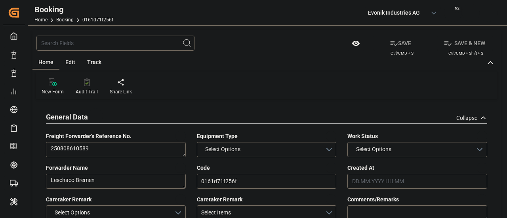
type input "7001228978"
type input "9795658"
type input "Cosco"
type input "COSCO Shipping Co. Ltd."
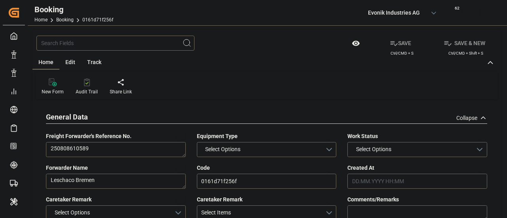
type input "BEANR"
type input "CNSGH"
type input "BEANR"
type input "CNSHG"
type input "9795658"
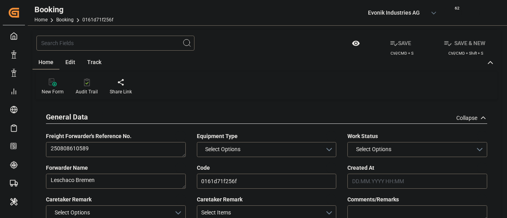
type input "22.07.2025 10:18"
type input "[DATE]"
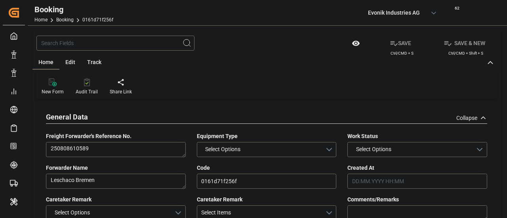
type input "[DATE]"
type input "24.08.2025 14:00"
type input "21.08.2025 05:30"
type input "30.09.2025 08:00"
type input "30.09.2025 05:30"
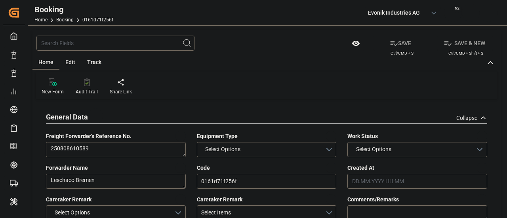
type input "[DATE]"
type input "11.08.2025 07:15"
type input "[DATE]"
type input "08.08.2025 05:29"
type input "24.08.2025 14:00"
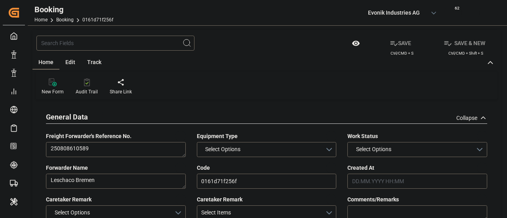
type input "30.09.2025 08:00"
type input "30.09.2025 17:02"
type input "02.10.2025 08:00"
type input "04.10.2025 17:02"
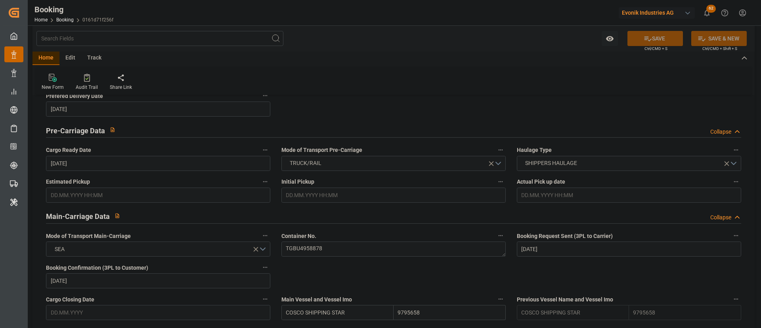
scroll to position [476, 0]
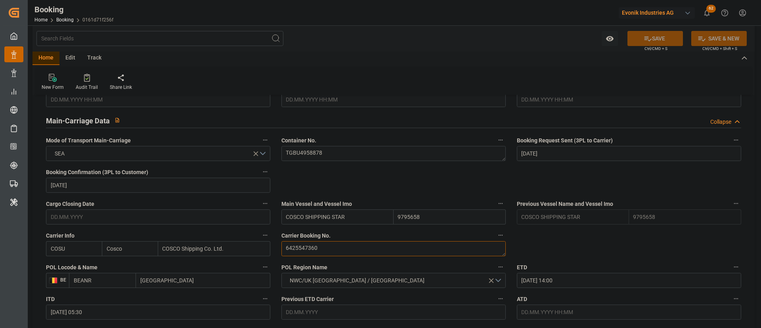
click at [326, 218] on textarea "6425547360" at bounding box center [393, 248] width 224 height 15
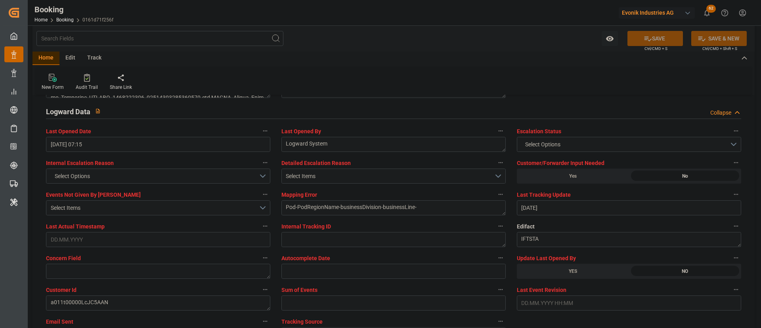
scroll to position [1546, 0]
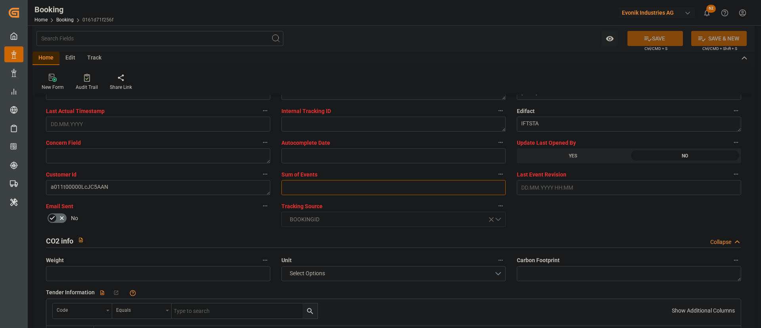
click at [327, 192] on input "text" at bounding box center [393, 187] width 224 height 15
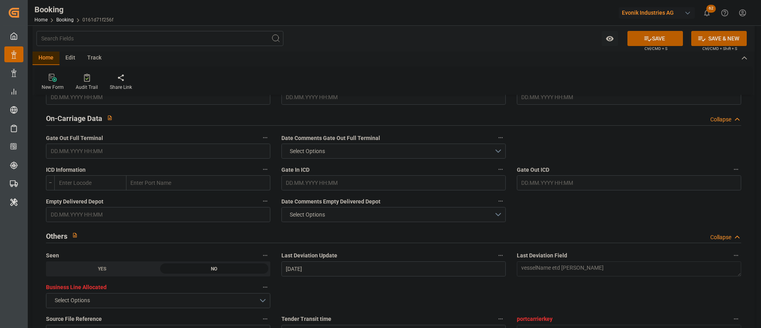
scroll to position [1011, 0]
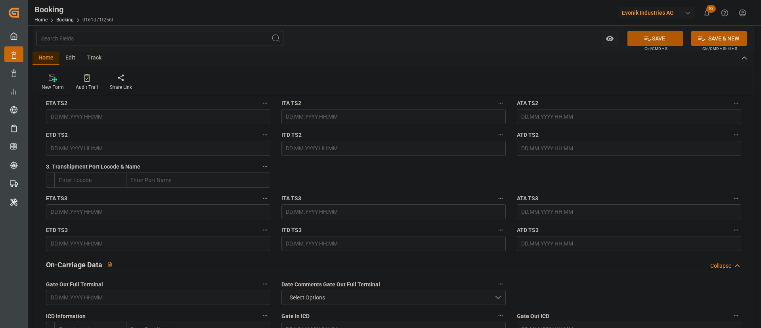
type input "0"
click at [507, 38] on icon at bounding box center [648, 38] width 7 height 5
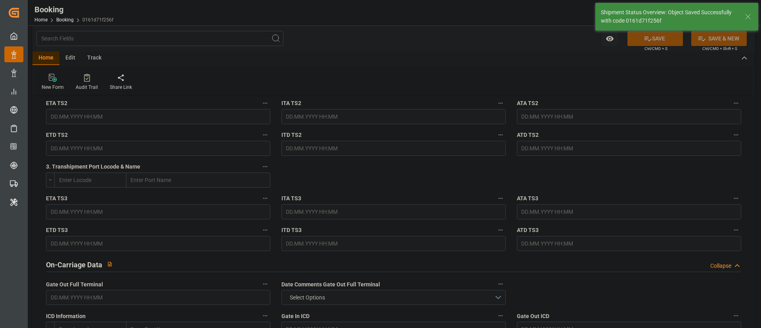
type textarea "[PERSON_NAME]"
type input "11.08.2025 07:22"
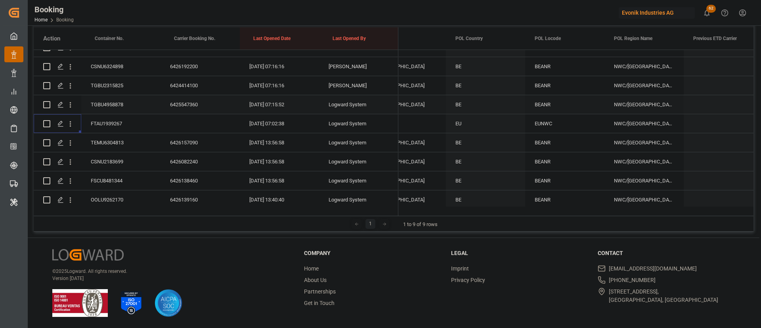
scroll to position [357, 0]
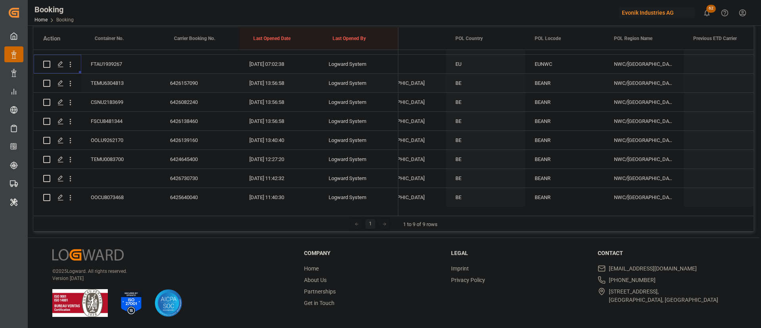
click at [186, 78] on div "6426157090" at bounding box center [200, 83] width 79 height 19
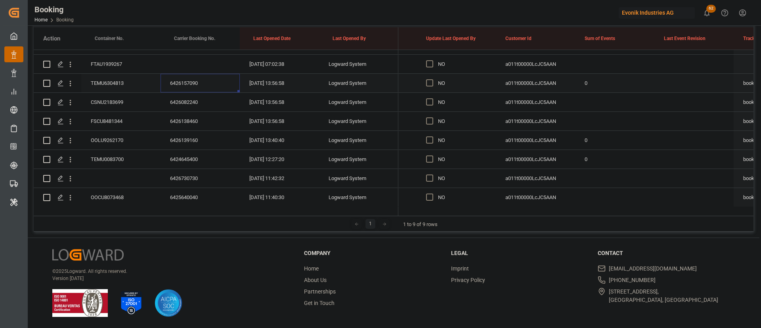
scroll to position [0, 6246]
click at [430, 82] on span "Press SPACE to select this row." at bounding box center [429, 82] width 7 height 7
click at [432, 79] on input "Press SPACE to select this row." at bounding box center [432, 79] width 0 height 0
click at [193, 100] on div "6426082240" at bounding box center [200, 102] width 79 height 19
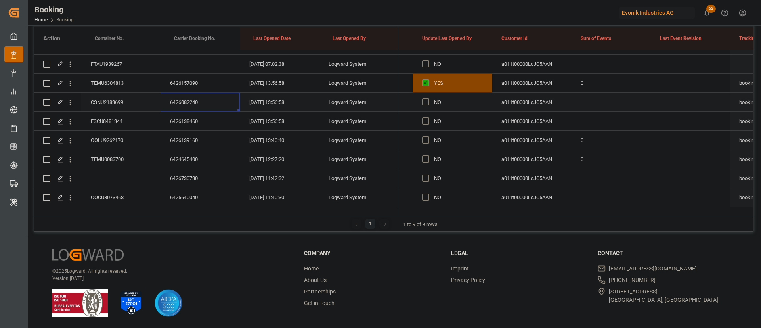
click at [577, 100] on div "Press SPACE to select this row." at bounding box center [610, 102] width 79 height 19
click at [593, 104] on input "Press SPACE to select this row." at bounding box center [611, 106] width 67 height 15
type input "0"
click at [597, 134] on div "0" at bounding box center [610, 140] width 79 height 19
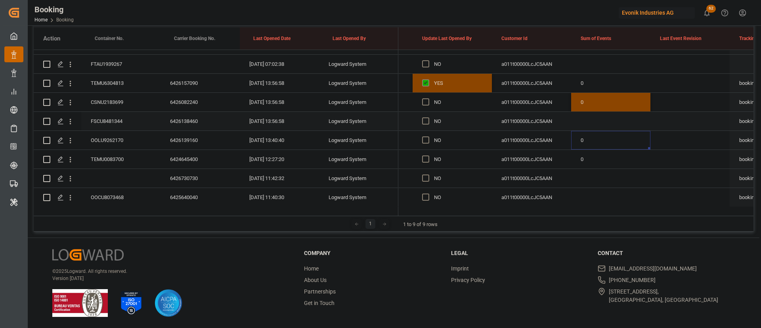
click at [208, 115] on div "6426138460" at bounding box center [200, 121] width 79 height 19
click at [580, 123] on div "Press SPACE to select this row." at bounding box center [610, 121] width 79 height 19
click at [585, 122] on input "Press SPACE to select this row." at bounding box center [611, 125] width 67 height 15
type input "0"
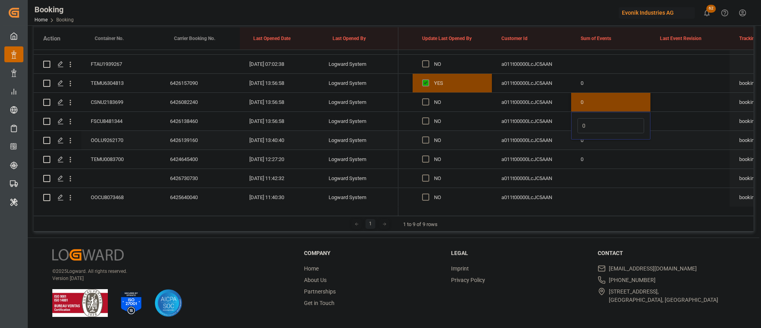
click at [475, 132] on div "NO" at bounding box center [458, 140] width 48 height 18
click at [197, 136] on div "6426139160" at bounding box center [200, 140] width 79 height 19
click at [188, 160] on div "6424645400" at bounding box center [200, 159] width 79 height 19
click at [181, 175] on div "6426730730" at bounding box center [200, 178] width 79 height 19
click at [126, 176] on div "Press SPACE to select this row." at bounding box center [120, 178] width 79 height 19
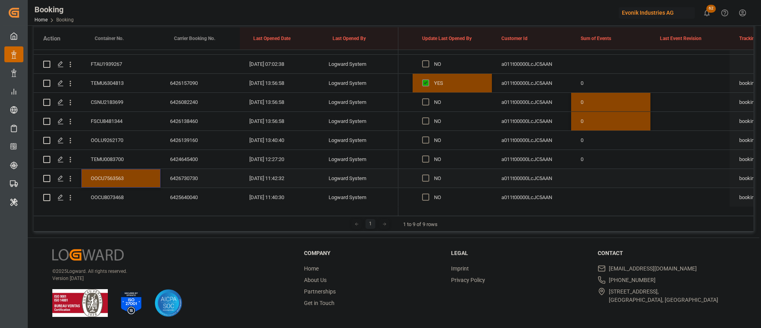
click at [582, 177] on div "Press SPACE to select this row." at bounding box center [610, 178] width 79 height 19
drag, startPoint x: 607, startPoint y: 175, endPoint x: 616, endPoint y: 179, distance: 9.6
click at [607, 175] on input "Press SPACE to select this row." at bounding box center [611, 182] width 67 height 15
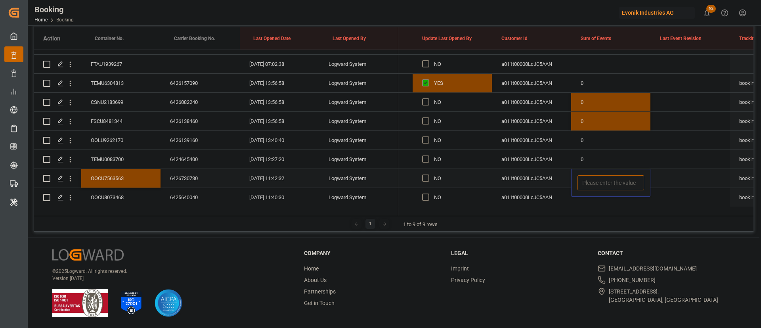
click at [616, 179] on input "Press SPACE to select this row." at bounding box center [611, 182] width 67 height 15
type input "0"
click at [479, 145] on div "NO" at bounding box center [458, 140] width 48 height 18
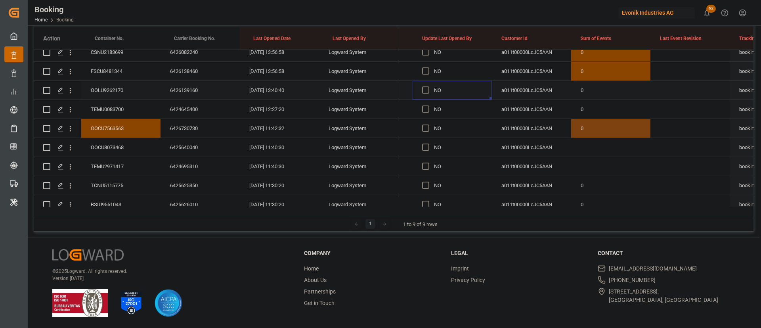
scroll to position [416, 0]
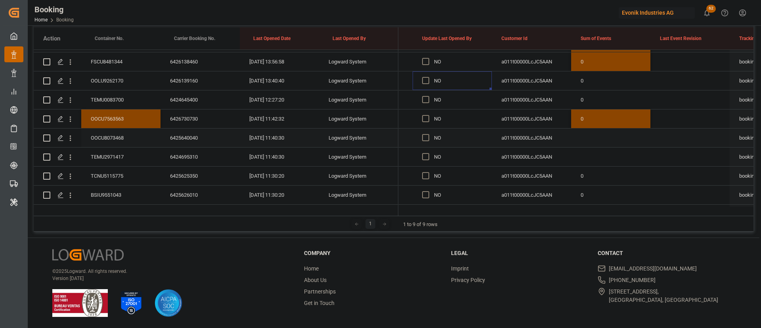
click at [209, 136] on div "6425640040" at bounding box center [200, 137] width 79 height 19
click at [582, 132] on div "Press SPACE to select this row." at bounding box center [610, 137] width 79 height 19
click at [594, 138] on input "Press SPACE to select this row." at bounding box center [611, 142] width 67 height 15
type input "0"
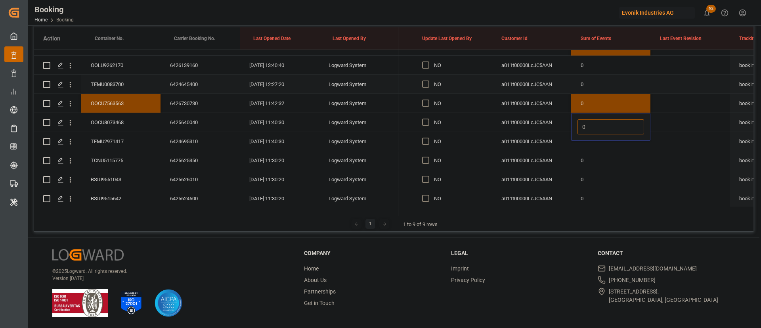
scroll to position [459, 0]
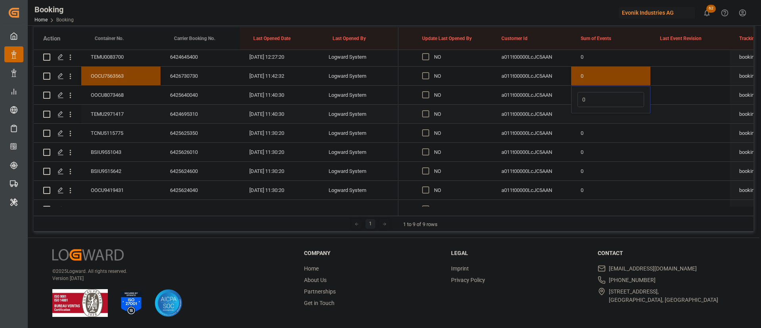
click at [199, 111] on div "6424695310" at bounding box center [200, 114] width 79 height 19
click at [584, 111] on div "Press SPACE to select this row." at bounding box center [610, 114] width 79 height 19
click at [610, 122] on input "Press SPACE to select this row." at bounding box center [611, 118] width 67 height 15
type input "0"
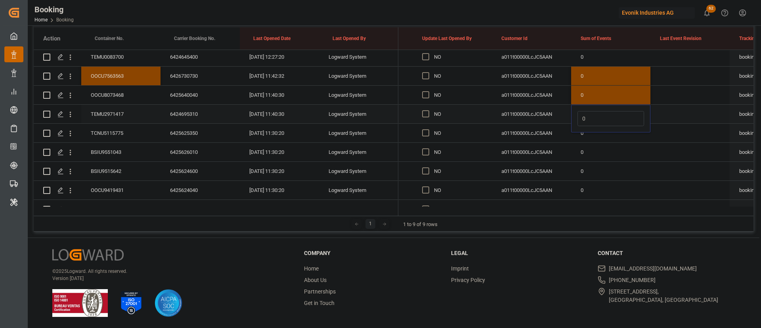
click at [549, 157] on div "a011t00000LcJC5AAN" at bounding box center [531, 152] width 79 height 19
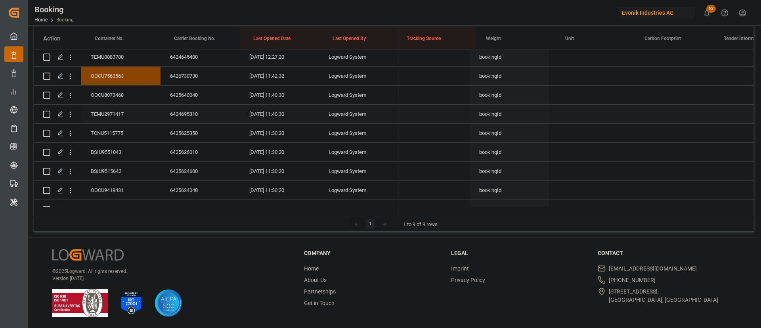
scroll to position [0, 6587]
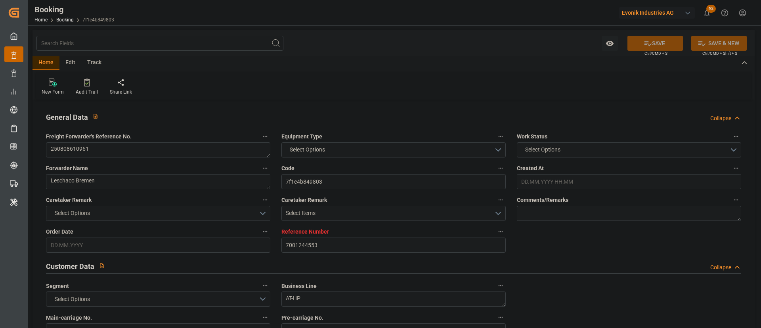
type input "7001244553"
type input "Cosco"
type input "COSCO Shipping Co. Ltd."
type input "EUNWC"
type input "CNSHA"
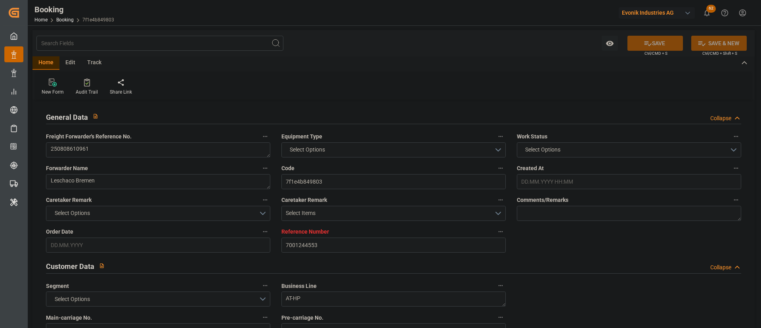
type input "[DATE] 13:18"
type input "[DATE]"
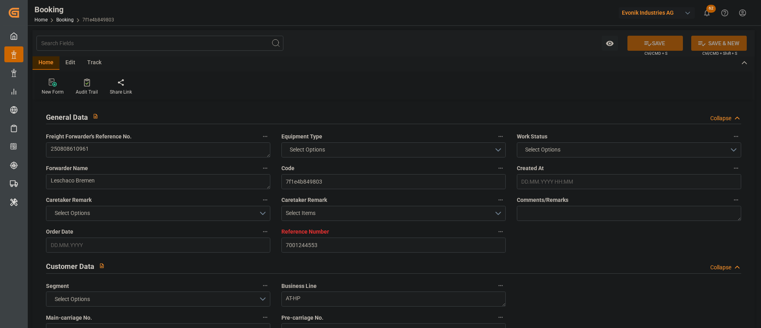
type input "[DATE]"
click at [138, 155] on textarea "250808610961" at bounding box center [158, 149] width 224 height 15
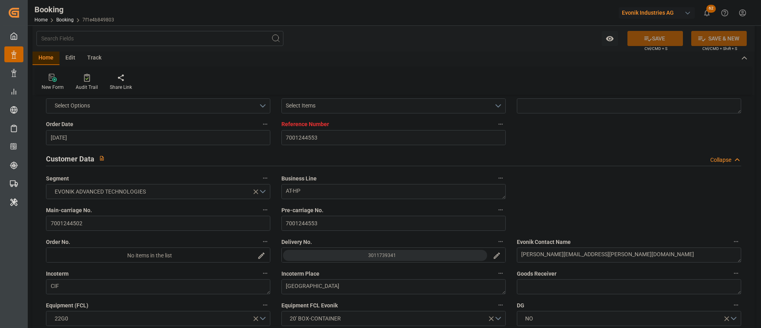
scroll to position [119, 0]
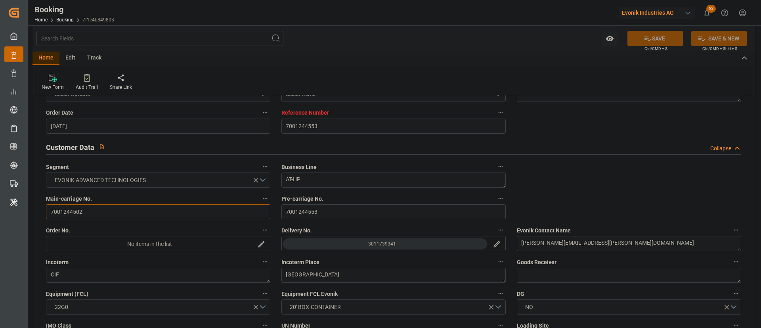
click at [91, 217] on input "7001244502" at bounding box center [158, 211] width 224 height 15
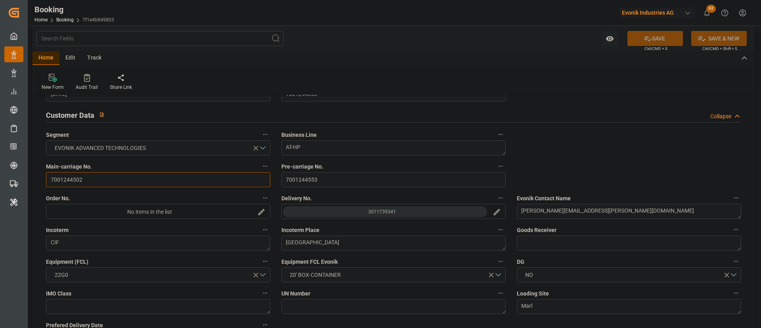
scroll to position [178, 0]
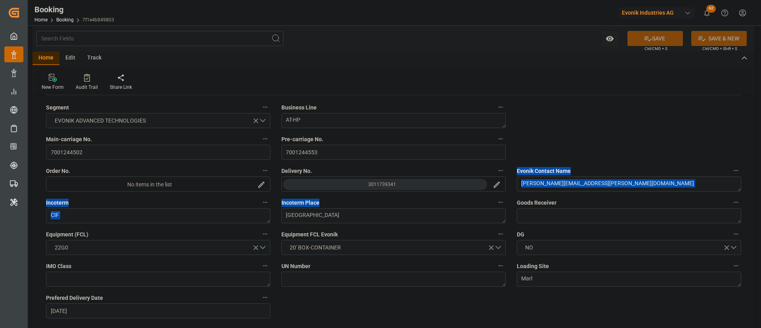
click at [391, 185] on div "3011739341" at bounding box center [382, 184] width 28 height 8
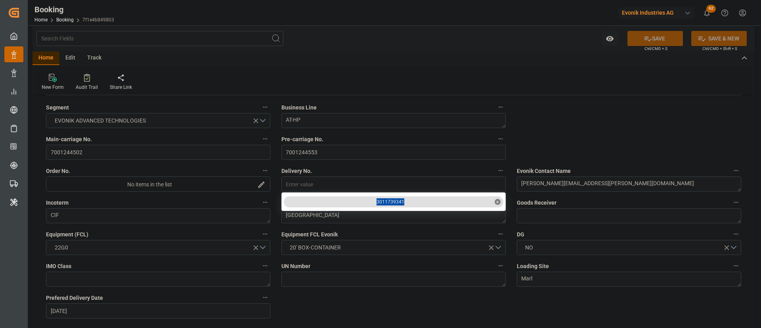
drag, startPoint x: 409, startPoint y: 200, endPoint x: 368, endPoint y: 209, distance: 41.8
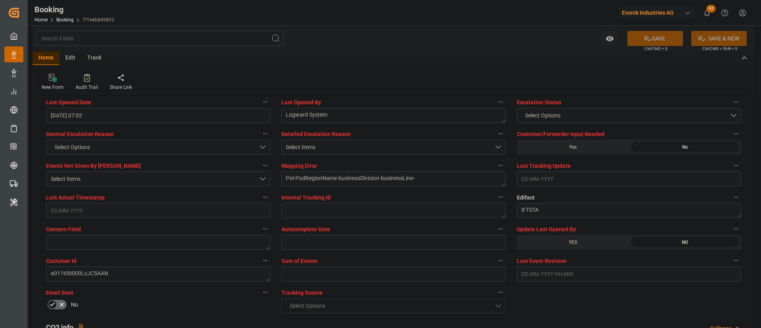
scroll to position [1487, 0]
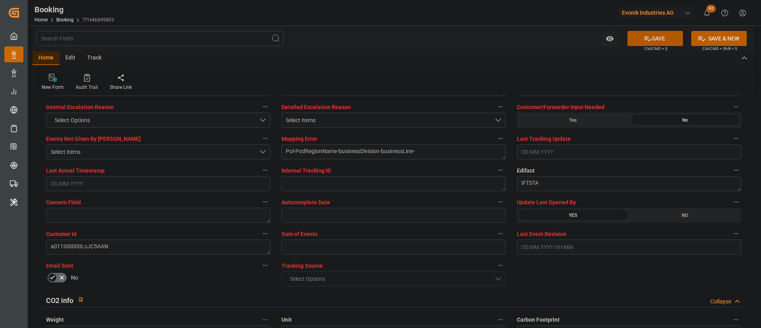
click at [652, 34] on button "SAVE" at bounding box center [656, 38] width 56 height 15
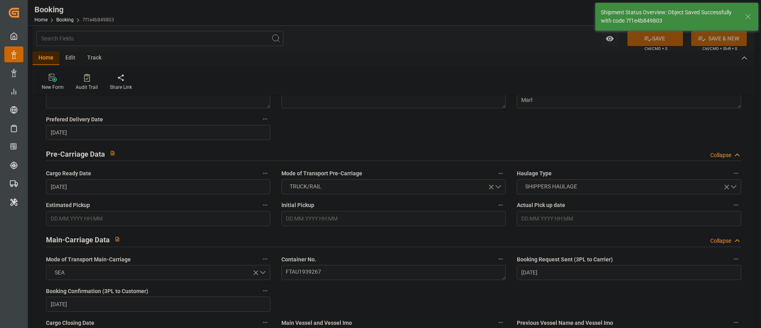
scroll to position [0, 0]
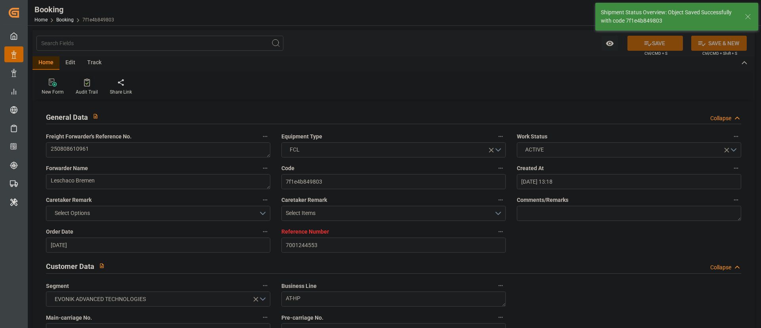
type input "11.08.2025 07:23"
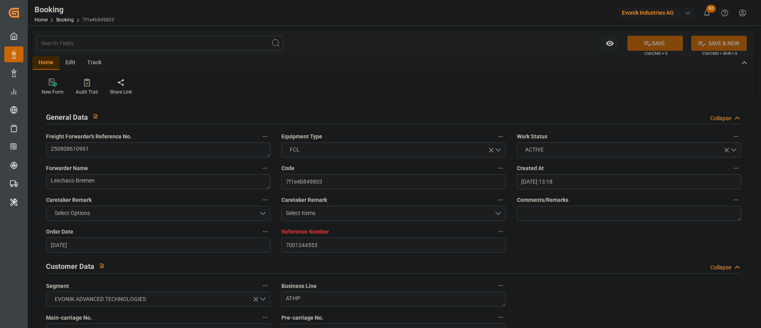
click at [85, 85] on icon at bounding box center [87, 82] width 6 height 8
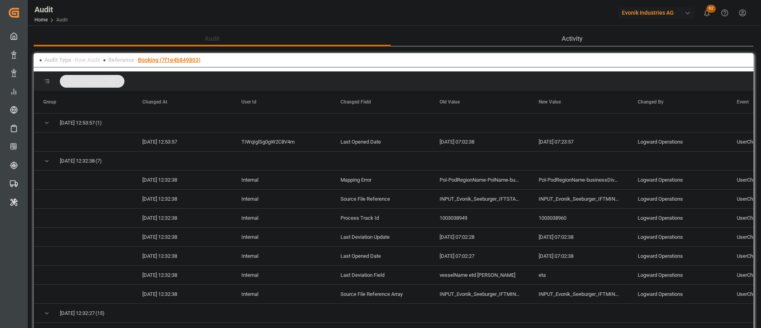
click at [184, 61] on link "Booking (7f1e4b849803)" at bounding box center [169, 60] width 63 height 6
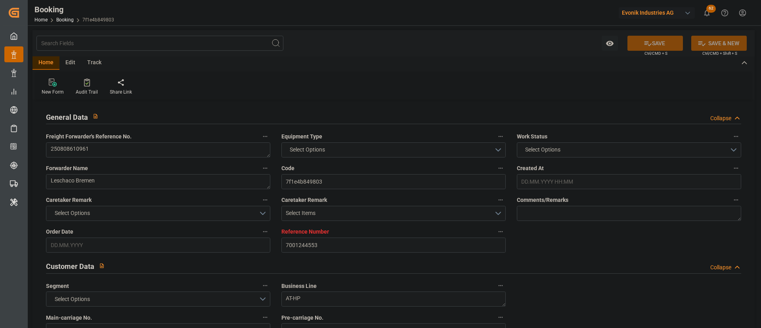
type input "7001244553"
type input "Cosco"
type input "COSCO Shipping Co. Ltd."
type input "EUNWC"
type input "CNSHA"
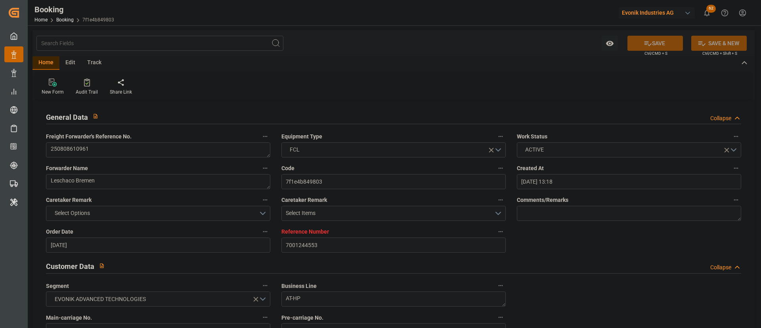
type input "08.08.2025 13:18"
type input "[DATE]"
type input "24.10.2025"
type input "[DATE]"
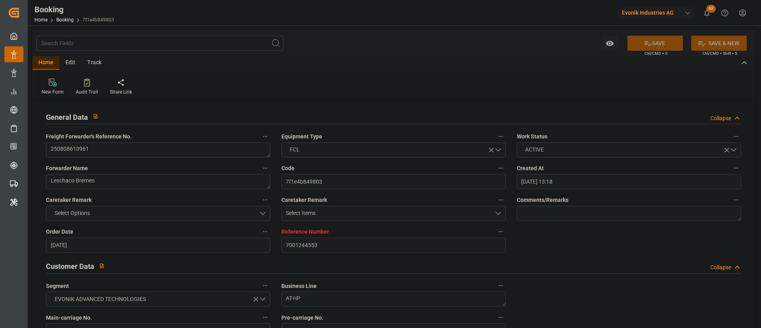
type input "[DATE]"
type input "11.08.2025 07:23"
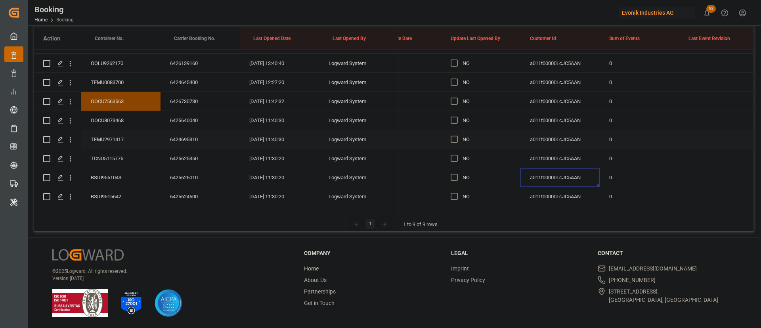
scroll to position [459, 0]
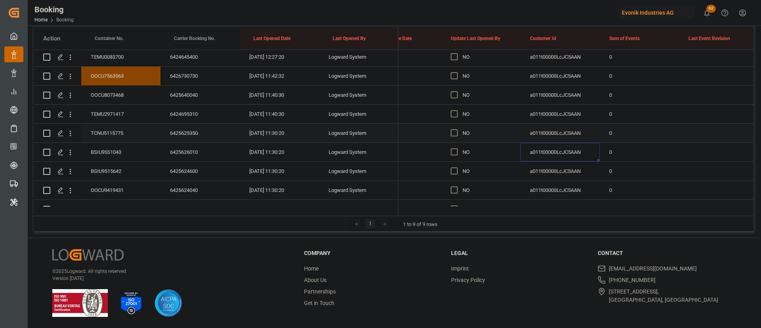
click at [194, 131] on div "6425625350" at bounding box center [200, 133] width 79 height 19
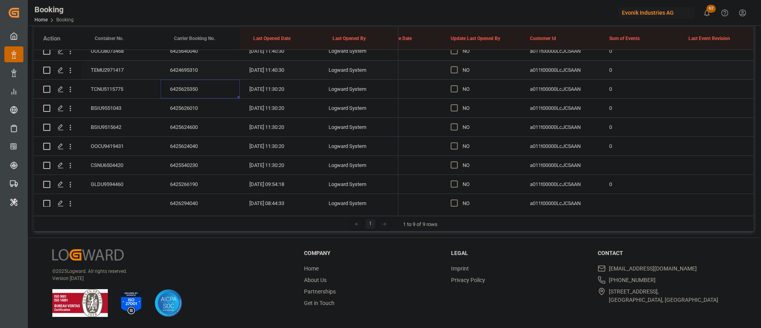
scroll to position [519, 0]
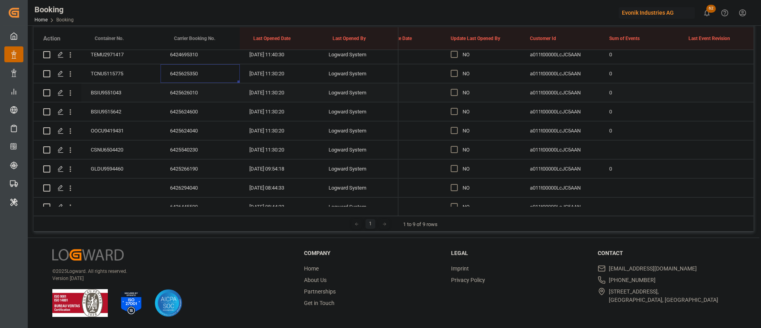
click at [192, 91] on div "6425626010" at bounding box center [200, 92] width 79 height 19
click at [199, 114] on div "6425624600" at bounding box center [200, 111] width 79 height 19
click at [180, 128] on div "6425624040" at bounding box center [200, 130] width 79 height 19
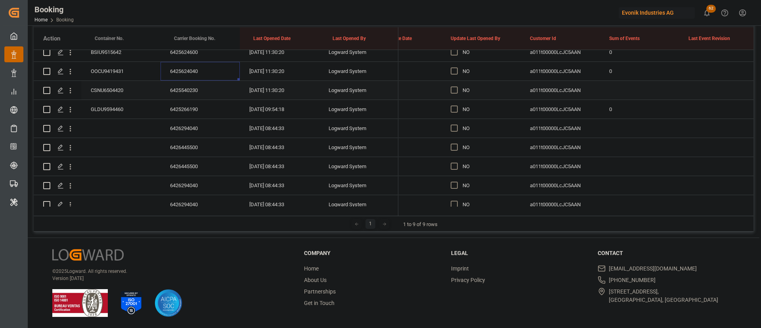
click at [178, 90] on div "6425540230" at bounding box center [200, 90] width 79 height 19
click at [196, 111] on div "6425266190" at bounding box center [200, 109] width 79 height 19
click at [454, 111] on span "Press SPACE to select this row." at bounding box center [454, 108] width 7 height 7
click at [457, 105] on input "Press SPACE to select this row." at bounding box center [457, 105] width 0 height 0
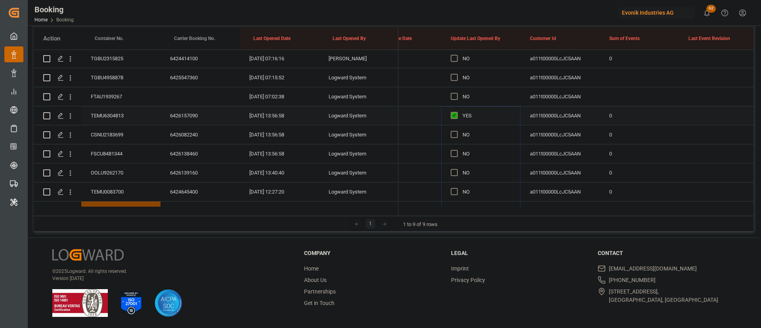
scroll to position [281, 0]
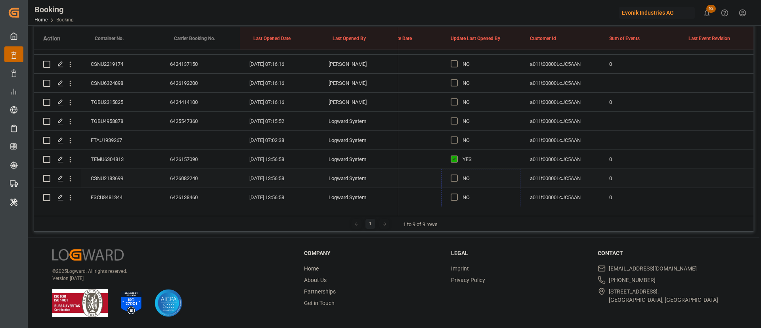
drag, startPoint x: 519, startPoint y: 116, endPoint x: 494, endPoint y: 169, distance: 58.5
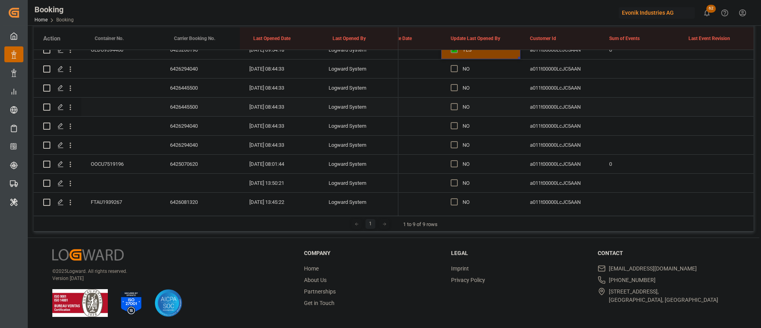
scroll to position [578, 0]
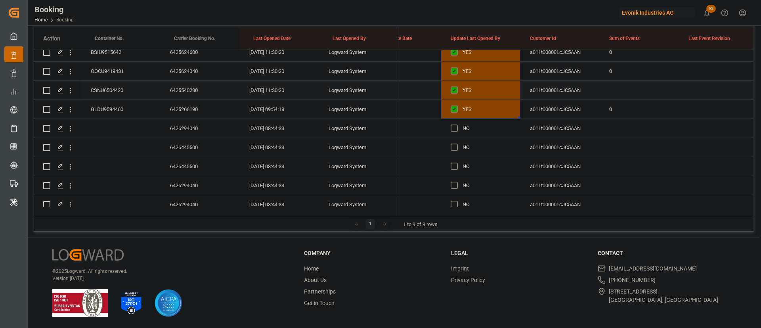
click at [612, 83] on div "Press SPACE to select this row." at bounding box center [639, 90] width 79 height 19
click at [621, 93] on input "Press SPACE to select this row." at bounding box center [639, 94] width 67 height 15
type input "0"
click at [230, 135] on div "6426294040" at bounding box center [200, 128] width 79 height 19
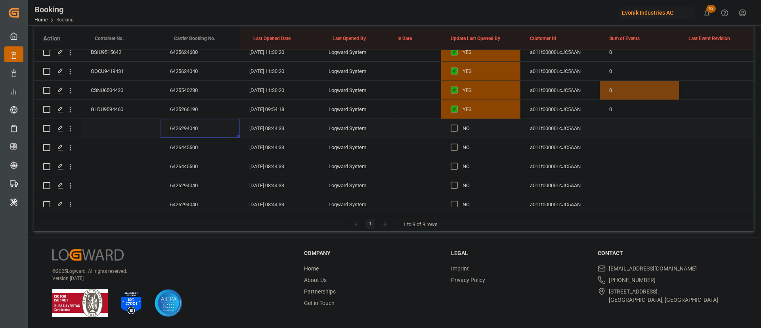
click at [190, 129] on div "6426294040" at bounding box center [200, 128] width 79 height 19
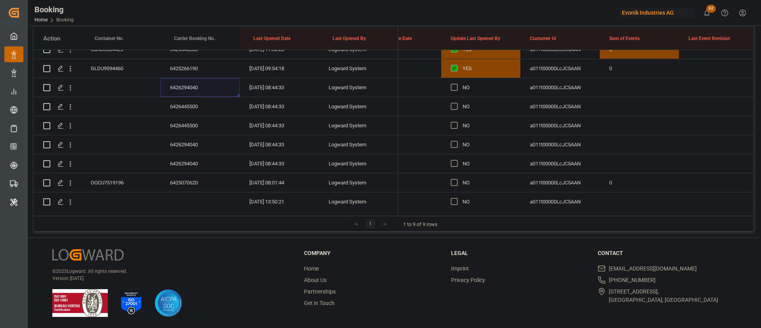
scroll to position [637, 0]
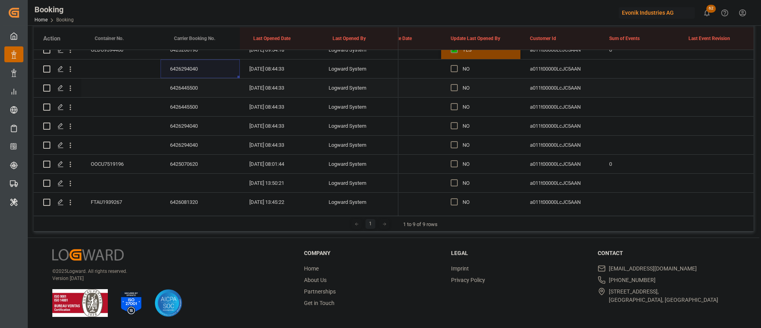
click at [191, 90] on div "6426445500" at bounding box center [200, 87] width 79 height 19
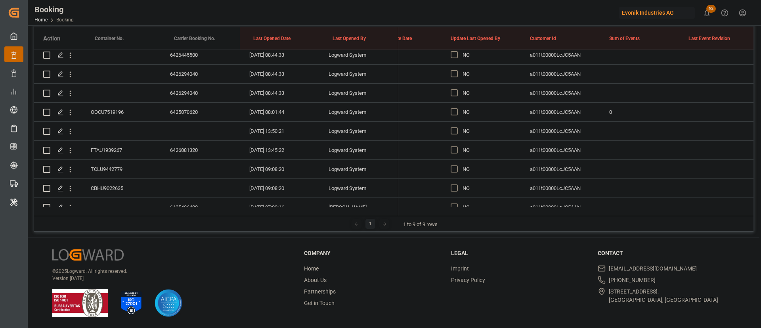
scroll to position [756, 0]
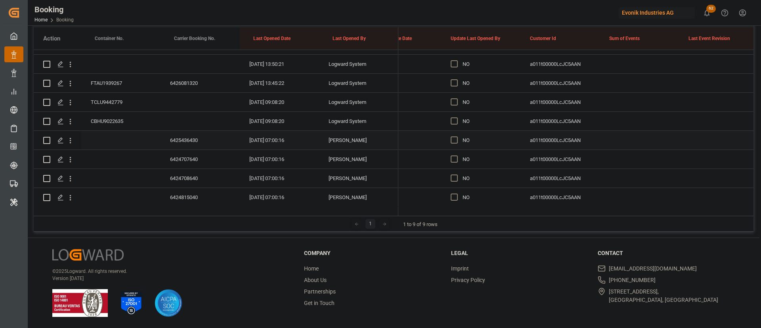
click at [182, 136] on div "6425436430" at bounding box center [200, 140] width 79 height 19
click at [453, 138] on span "Press SPACE to select this row." at bounding box center [454, 139] width 7 height 7
click at [457, 136] on input "Press SPACE to select this row." at bounding box center [457, 136] width 0 height 0
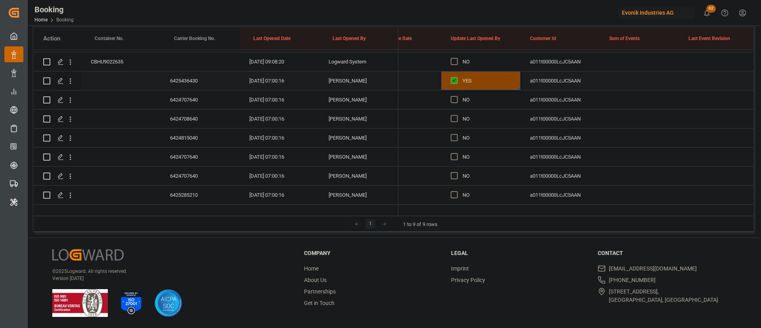
click at [191, 96] on div "6424707640" at bounding box center [200, 99] width 79 height 19
click at [196, 116] on div "6424708640" at bounding box center [200, 118] width 79 height 19
click at [197, 133] on div "6424815040" at bounding box center [200, 137] width 79 height 19
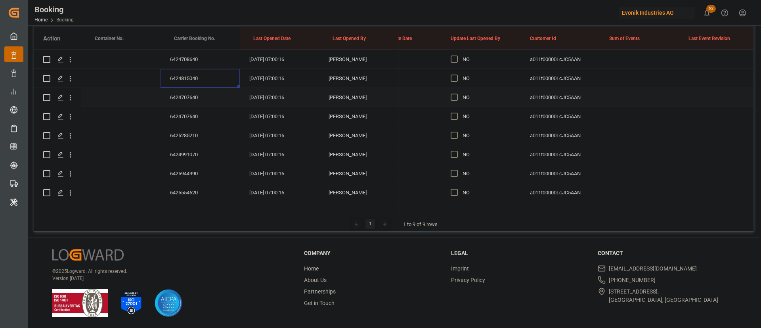
click at [192, 98] on div "6424707640" at bounding box center [200, 97] width 79 height 19
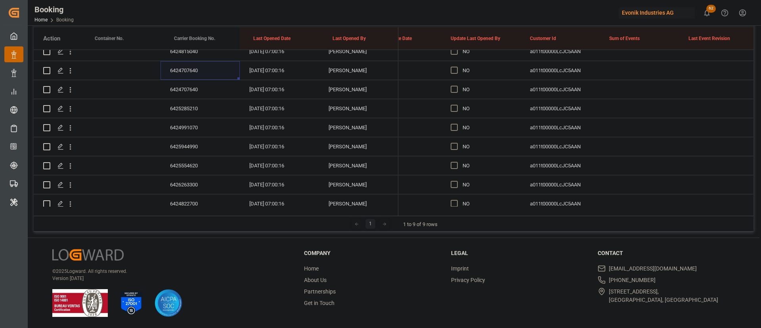
scroll to position [911, 0]
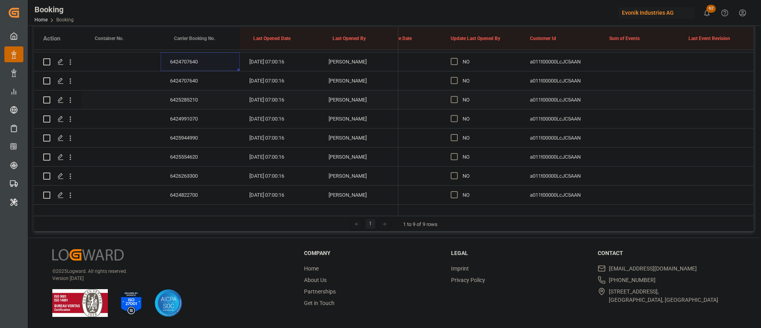
click at [206, 98] on div "6425285210" at bounding box center [200, 99] width 79 height 19
click at [183, 118] on div "6424991070" at bounding box center [200, 118] width 79 height 19
click at [177, 80] on div "6425944990" at bounding box center [200, 78] width 79 height 19
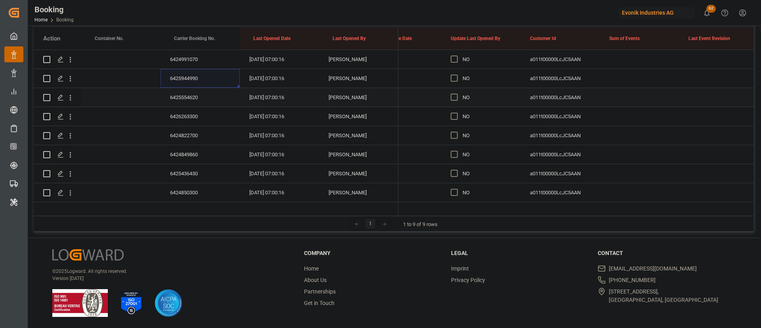
click at [186, 94] on div "6425554620" at bounding box center [200, 97] width 79 height 19
click at [193, 112] on div "6426263300" at bounding box center [200, 116] width 79 height 19
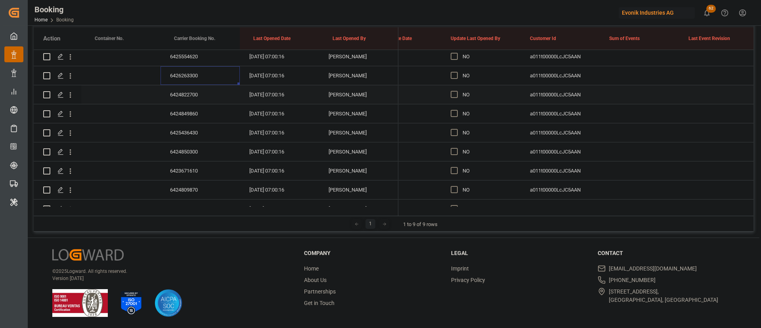
scroll to position [1030, 0]
click at [198, 74] on div "6424822700" at bounding box center [200, 76] width 79 height 19
click at [179, 93] on div "6424849860" at bounding box center [200, 95] width 79 height 19
click at [457, 92] on span "Press SPACE to select this row." at bounding box center [454, 94] width 7 height 7
click at [457, 91] on input "Press SPACE to select this row." at bounding box center [457, 91] width 0 height 0
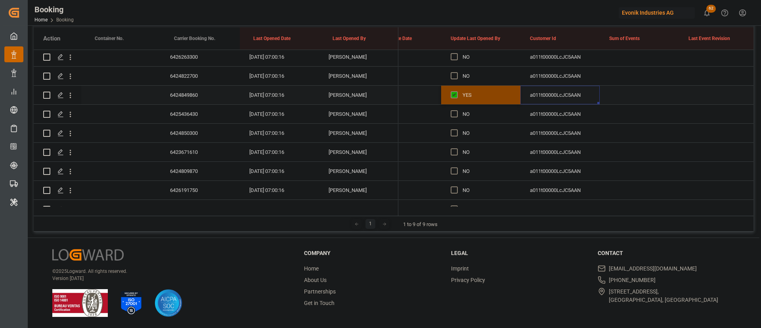
click at [521, 103] on div "a011t00000LcJC5AAN" at bounding box center [560, 95] width 79 height 19
click at [486, 98] on div "YES" at bounding box center [487, 95] width 48 height 18
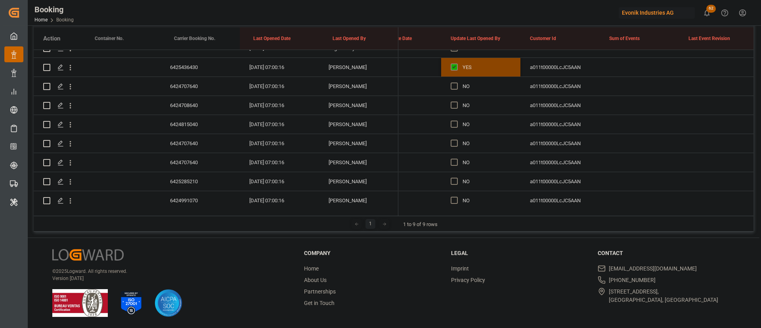
scroll to position [792, 0]
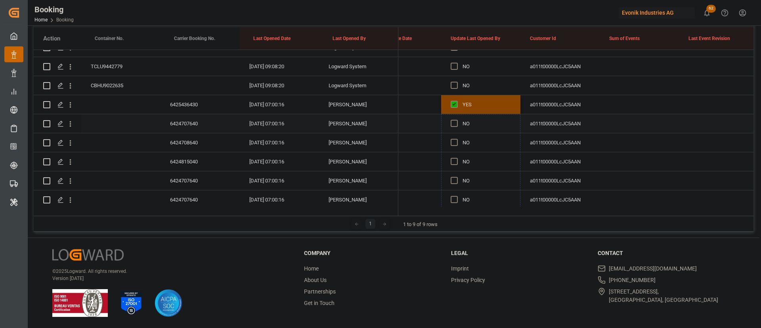
drag, startPoint x: 520, startPoint y: 103, endPoint x: 506, endPoint y: 119, distance: 20.5
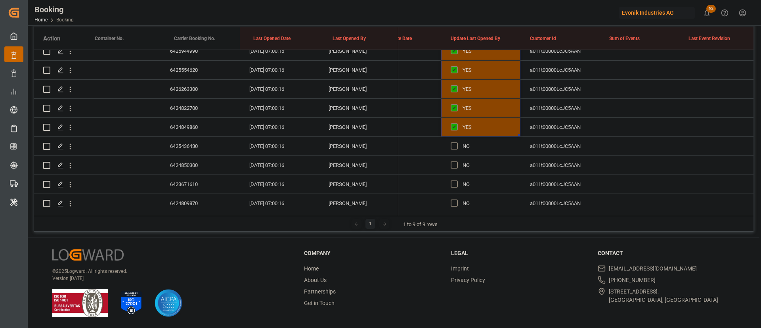
scroll to position [1054, 0]
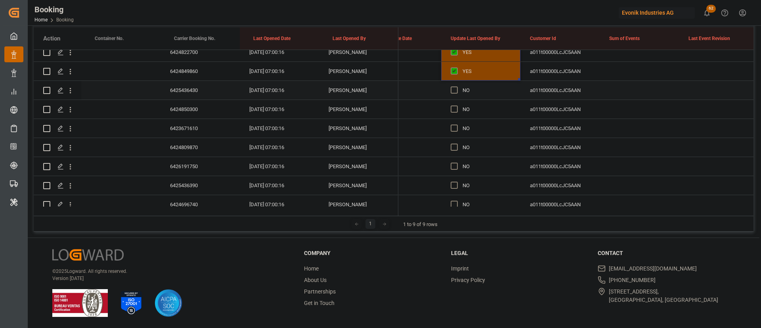
click at [210, 85] on div "6425436430" at bounding box center [200, 90] width 79 height 19
click at [201, 111] on div "6424850300" at bounding box center [200, 109] width 79 height 19
click at [174, 124] on div "6423671610" at bounding box center [200, 128] width 79 height 19
click at [460, 128] on div "Press SPACE to select this row." at bounding box center [457, 128] width 12 height 18
click at [456, 128] on span "Press SPACE to select this row." at bounding box center [454, 127] width 7 height 7
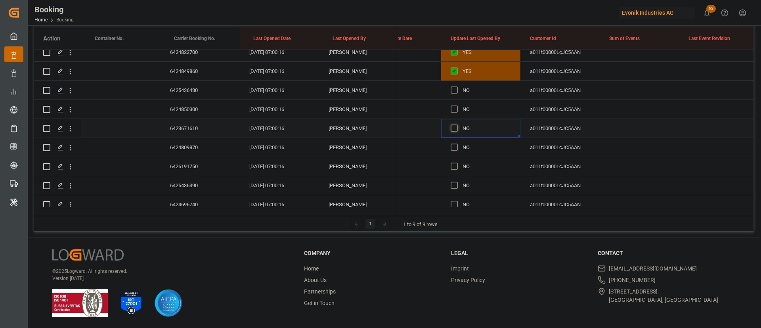
click at [457, 124] on input "Press SPACE to select this row." at bounding box center [457, 124] width 0 height 0
drag, startPoint x: 518, startPoint y: 135, endPoint x: 515, endPoint y: 86, distance: 49.3
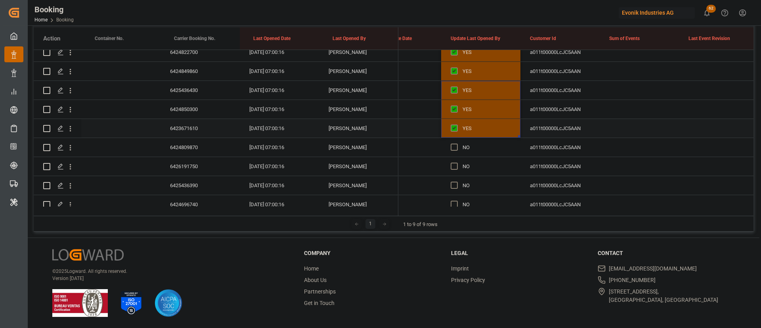
scroll to position [1113, 0]
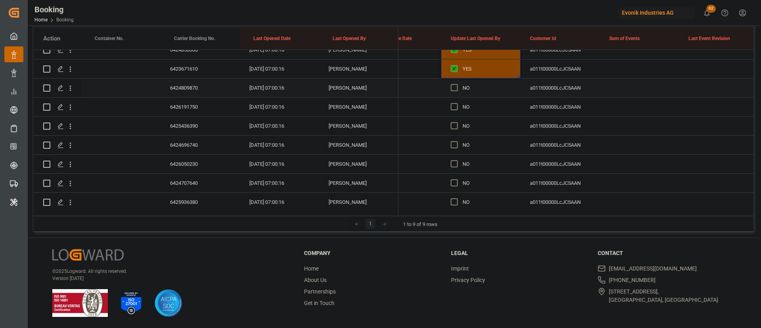
click at [184, 85] on div "6424809870" at bounding box center [200, 87] width 79 height 19
click at [193, 107] on div "6426191750" at bounding box center [200, 107] width 79 height 19
click at [186, 124] on div "6425436390" at bounding box center [200, 126] width 79 height 19
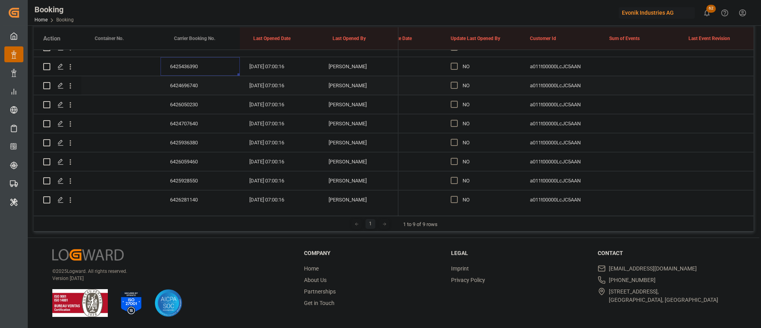
click at [174, 87] on div "6424696740" at bounding box center [200, 85] width 79 height 19
click at [197, 106] on div "6426050230" at bounding box center [200, 104] width 79 height 19
click at [206, 118] on div "6424707640" at bounding box center [200, 123] width 79 height 19
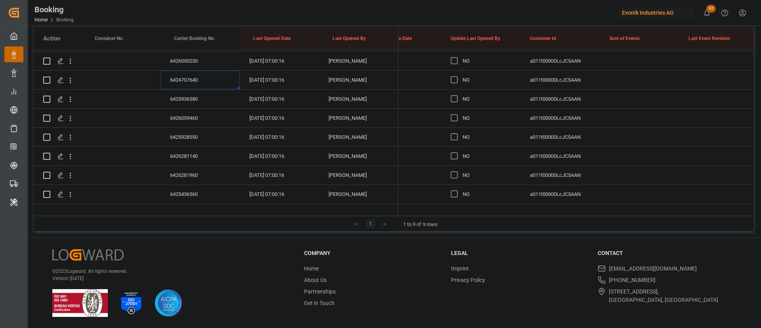
scroll to position [1232, 0]
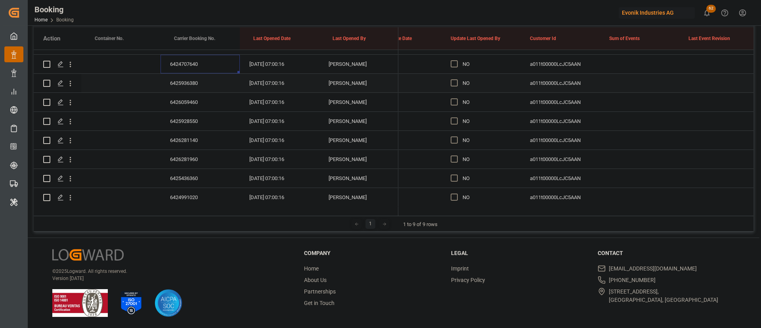
click at [204, 90] on div "6425936380" at bounding box center [200, 83] width 79 height 19
click at [189, 105] on div "6426059460" at bounding box center [200, 102] width 79 height 19
click at [196, 125] on div "6425928550" at bounding box center [200, 121] width 79 height 19
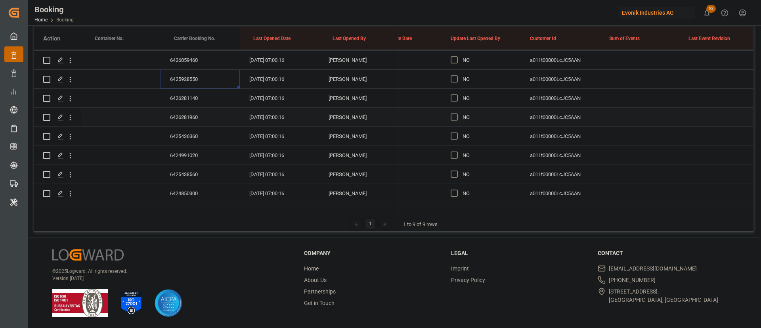
scroll to position [1292, 0]
click at [189, 86] on div "6426281140" at bounding box center [200, 80] width 79 height 19
click at [187, 100] on div "6426281960" at bounding box center [200, 99] width 79 height 19
click at [191, 124] on div "6425436360" at bounding box center [200, 118] width 79 height 19
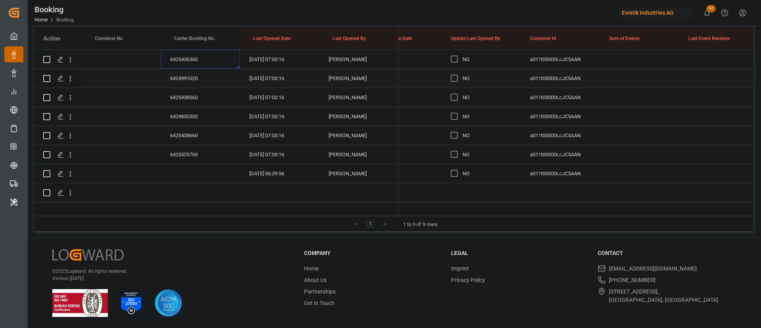
click at [196, 74] on div "6424991020" at bounding box center [200, 78] width 79 height 19
click at [181, 96] on div "6425438560" at bounding box center [200, 97] width 79 height 19
click at [202, 114] on div "6424850300" at bounding box center [200, 116] width 79 height 19
click at [203, 134] on div "6425438660" at bounding box center [200, 135] width 79 height 19
click at [178, 148] on div "6425525760" at bounding box center [200, 154] width 79 height 19
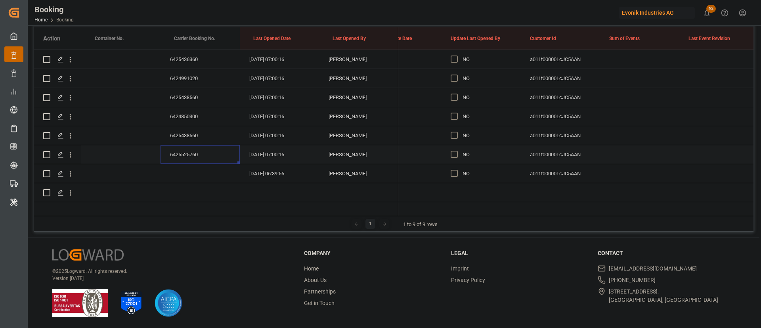
click at [455, 152] on span "Press SPACE to select this row." at bounding box center [454, 154] width 7 height 7
click at [457, 151] on input "Press SPACE to select this row." at bounding box center [457, 151] width 0 height 0
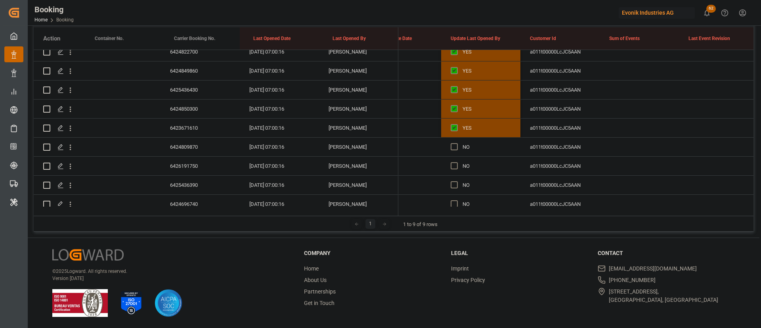
scroll to position [1054, 0]
drag, startPoint x: 519, startPoint y: 161, endPoint x: 508, endPoint y: 134, distance: 29.4
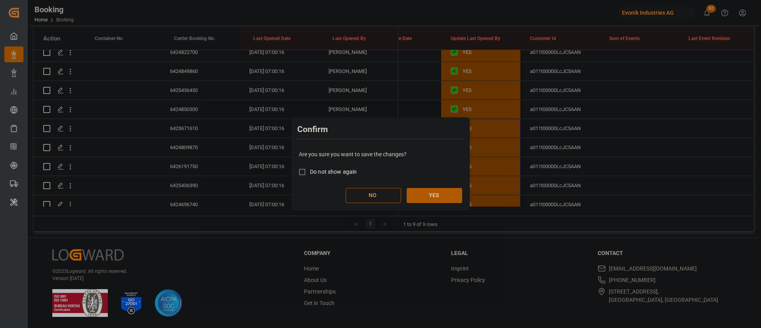
click at [436, 189] on button "YES" at bounding box center [435, 195] width 56 height 15
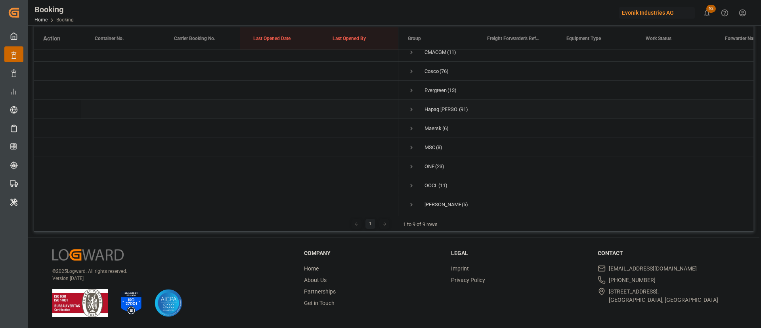
scroll to position [0, 0]
click at [411, 77] on span "Press SPACE to select this row." at bounding box center [411, 78] width 7 height 7
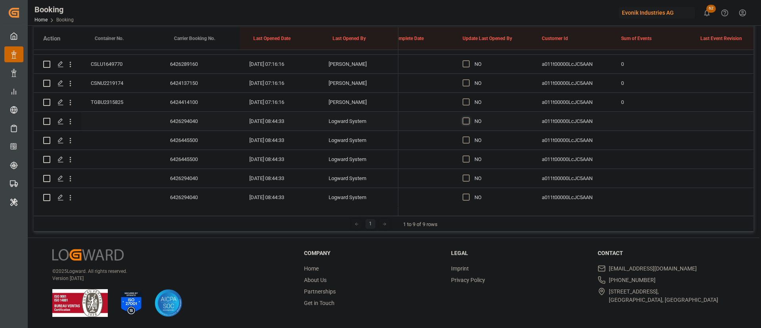
click at [467, 121] on span "Press SPACE to select this row." at bounding box center [466, 120] width 7 height 7
click at [469, 117] on input "Press SPACE to select this row." at bounding box center [469, 117] width 0 height 0
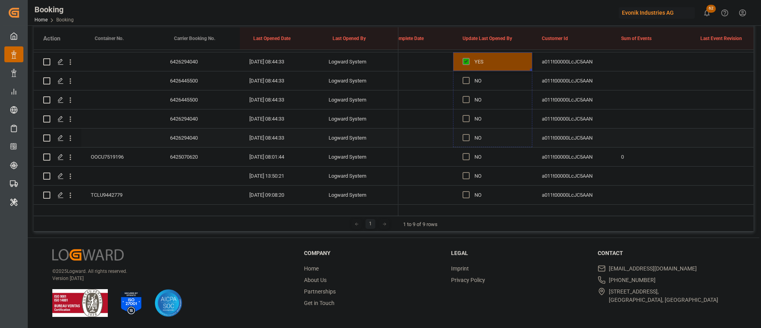
drag, startPoint x: 531, startPoint y: 128, endPoint x: 525, endPoint y: 135, distance: 9.5
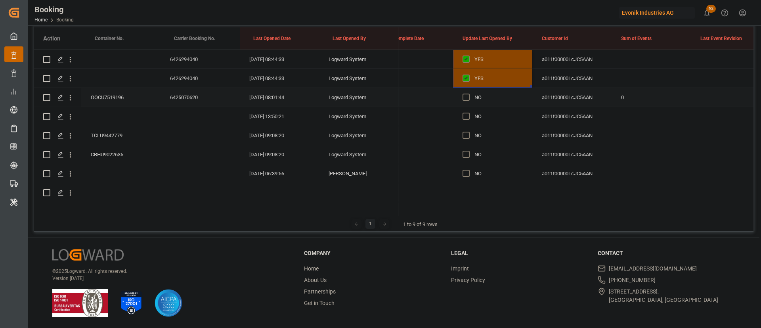
click at [184, 94] on div "6425070620" at bounding box center [200, 97] width 79 height 19
click at [472, 96] on div "Press SPACE to select this row." at bounding box center [469, 97] width 12 height 18
click at [466, 98] on span "Press SPACE to select this row." at bounding box center [466, 97] width 7 height 7
click at [469, 94] on input "Press SPACE to select this row." at bounding box center [469, 94] width 0 height 0
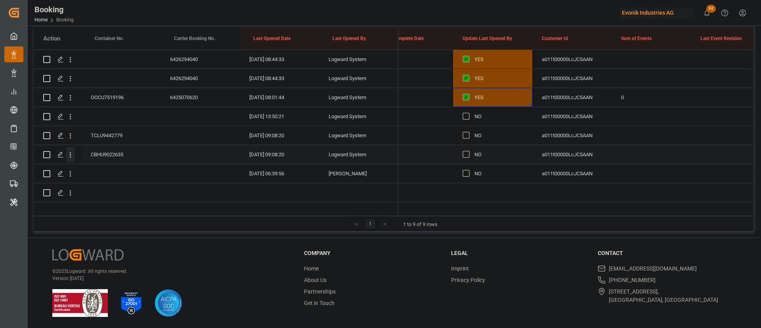
click at [71, 152] on icon "open menu" at bounding box center [70, 155] width 8 height 8
click at [73, 115] on icon "open menu" at bounding box center [70, 117] width 8 height 8
click at [109, 132] on span "Open in new tab" at bounding box center [122, 133] width 72 height 8
click at [70, 135] on icon "open menu" at bounding box center [70, 136] width 8 height 8
click at [102, 150] on span "Open in new tab" at bounding box center [122, 152] width 72 height 8
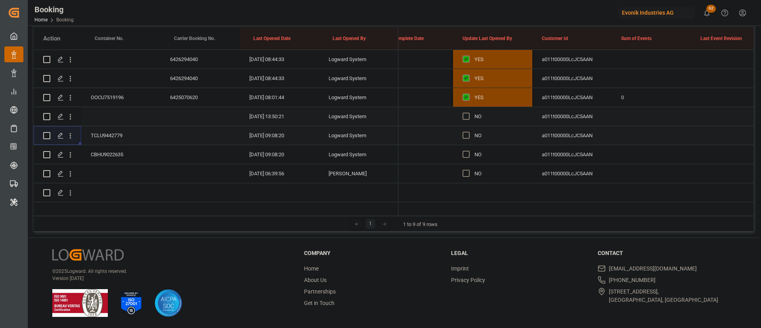
click at [70, 154] on icon "open menu" at bounding box center [71, 155] width 2 height 6
click at [106, 170] on span "Open in new tab" at bounding box center [122, 171] width 72 height 8
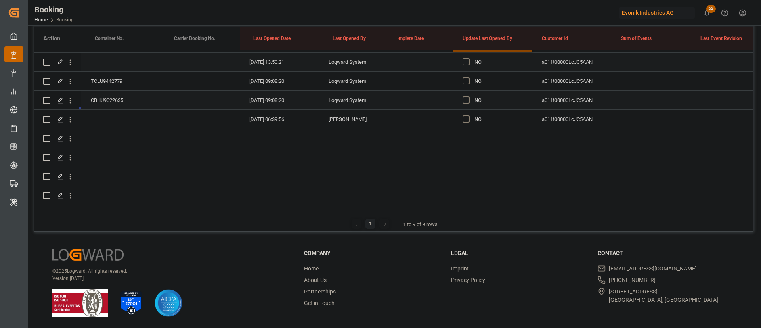
scroll to position [1411, 0]
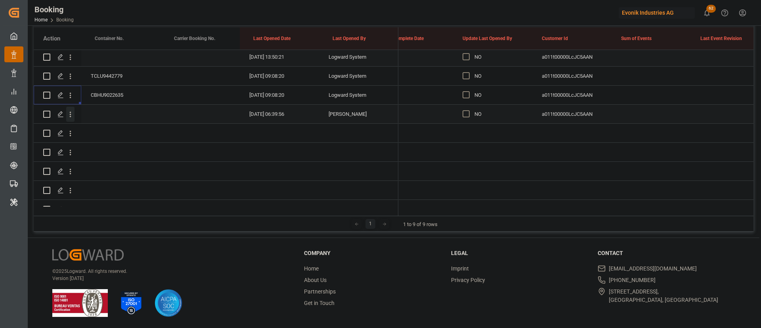
click at [69, 113] on icon "open menu" at bounding box center [70, 114] width 8 height 8
click at [98, 125] on div "Open in new tab" at bounding box center [116, 131] width 98 height 17
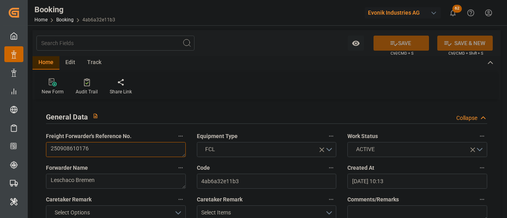
click at [186, 145] on textarea "250908610176" at bounding box center [116, 149] width 140 height 15
click at [186, 149] on textarea "250908610176" at bounding box center [116, 149] width 140 height 15
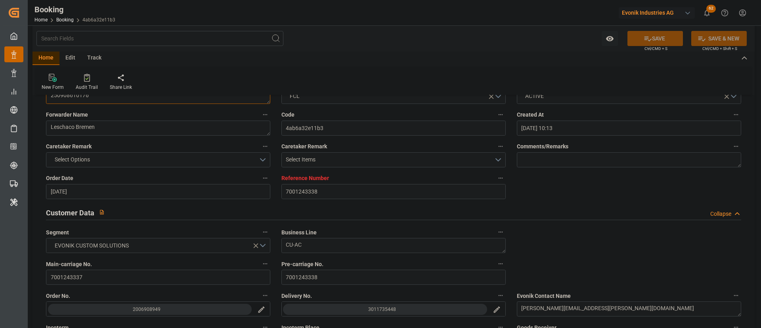
scroll to position [119, 0]
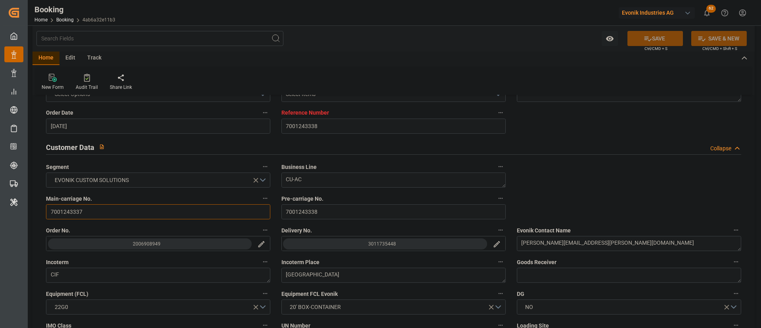
click at [93, 212] on input "7001243337" at bounding box center [158, 211] width 224 height 15
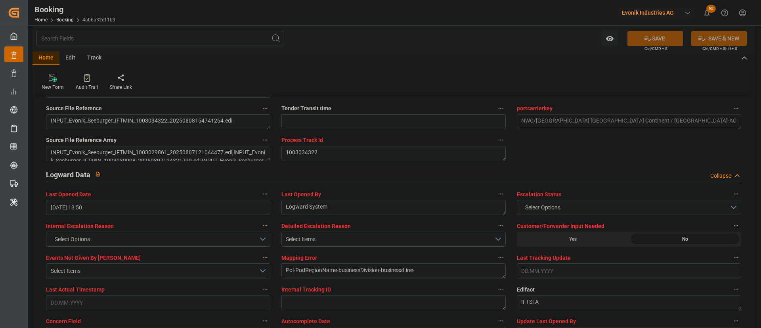
scroll to position [1427, 0]
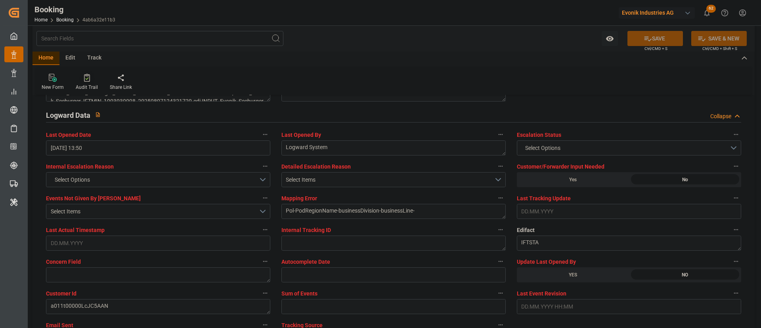
click at [86, 81] on icon at bounding box center [87, 78] width 6 height 8
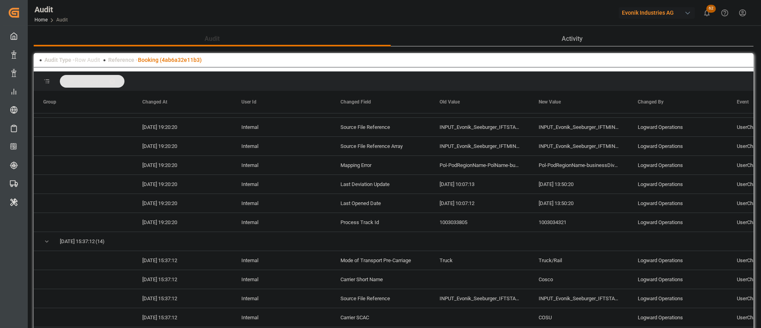
scroll to position [238, 0]
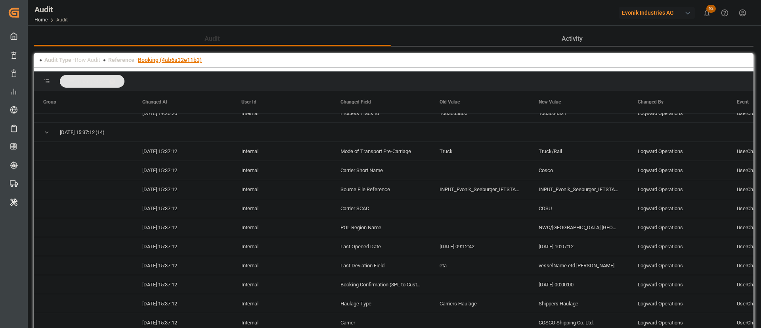
click at [198, 59] on link "Booking (4ab6a32e11b3)" at bounding box center [170, 60] width 64 height 6
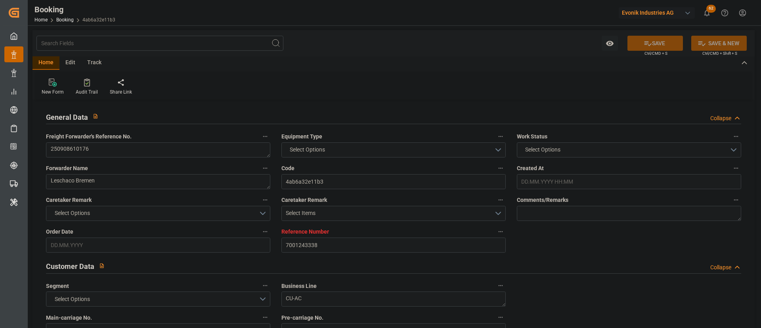
type input "7001243338"
type input "Cosco"
type input "COSCO Shipping Co. Ltd."
type input "EUNWC"
type input "CNSHA"
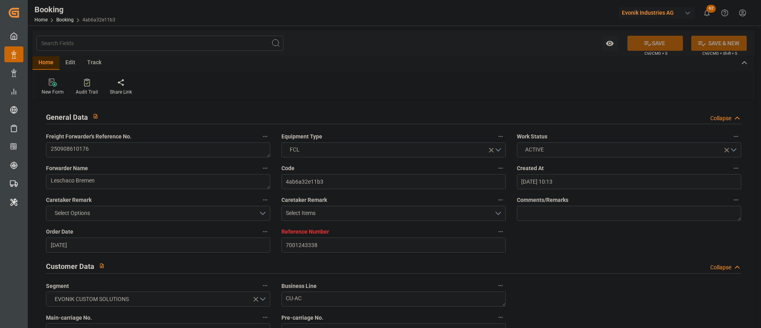
type input "07.08.2025 10:13"
type input "07.08.2025"
type input "19.10.2025"
type input "26.08.2025"
type input "[DATE]"
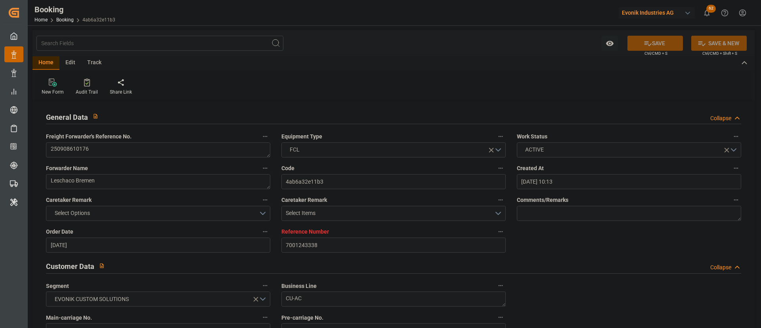
type input "[DATE]"
type input "08.08.2025 13:50"
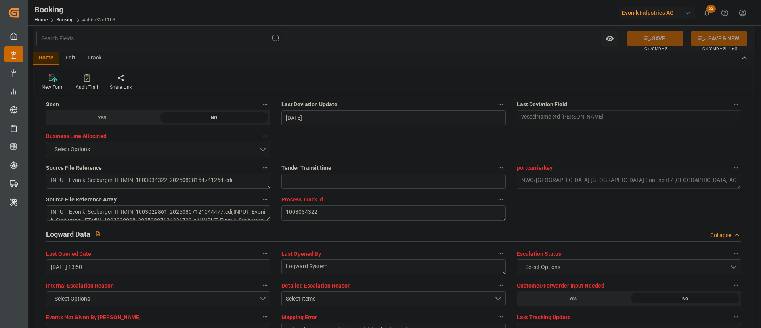
scroll to position [1427, 0]
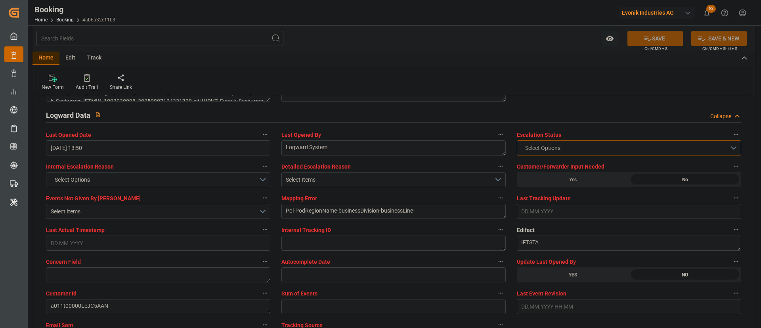
click at [507, 149] on span "Select Options" at bounding box center [542, 148] width 43 height 8
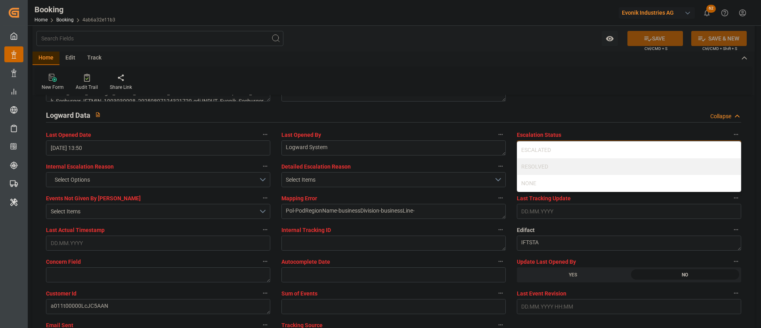
click at [507, 147] on div "ESCALATED" at bounding box center [629, 150] width 224 height 17
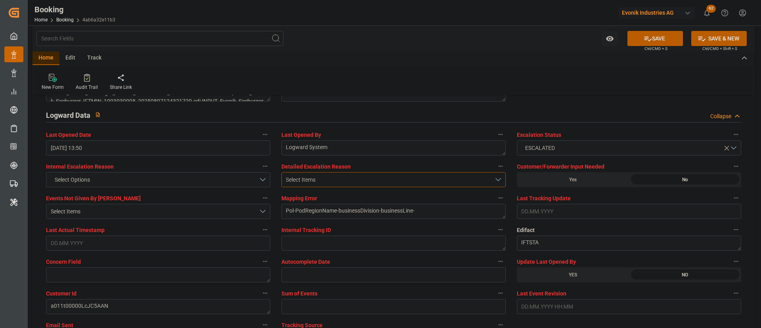
click at [404, 172] on button "Select Items" at bounding box center [393, 179] width 224 height 15
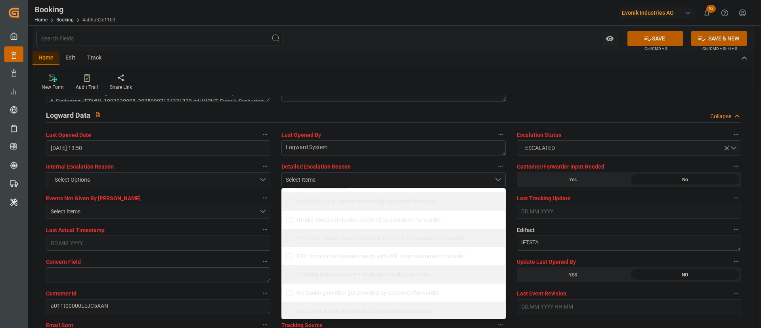
scroll to position [119, 0]
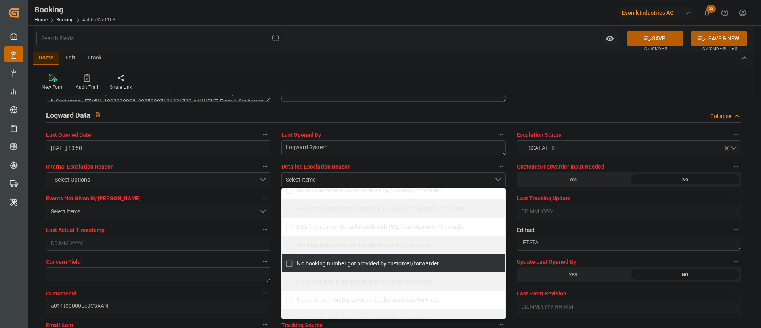
click at [315, 218] on span "No booking number got provided by customer/forwarder" at bounding box center [368, 263] width 142 height 6
checkbox input "true"
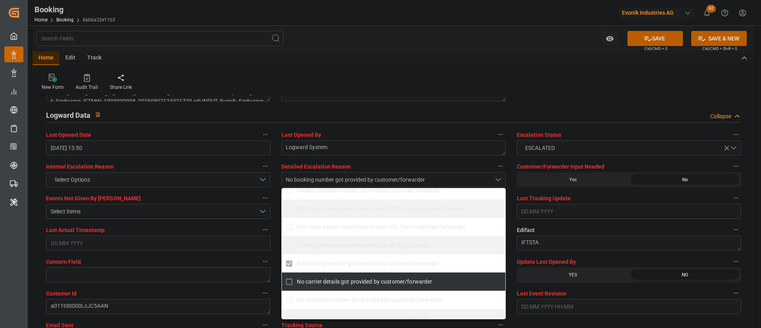
click at [312, 218] on label "No carrier details got provided by customer/forwarder" at bounding box center [388, 281] width 215 height 15
checkbox input "true"
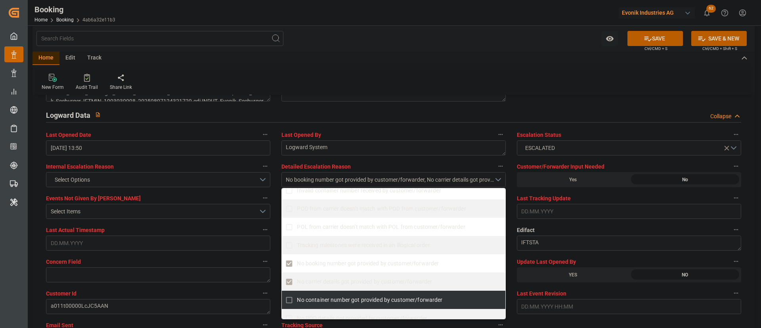
click at [312, 218] on span "No container number got provided by customer/forwarder" at bounding box center [369, 300] width 145 height 6
checkbox input "true"
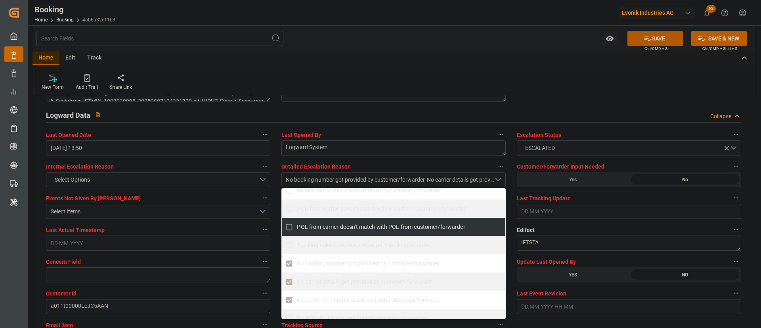
click at [507, 33] on button "SAVE" at bounding box center [656, 38] width 56 height 15
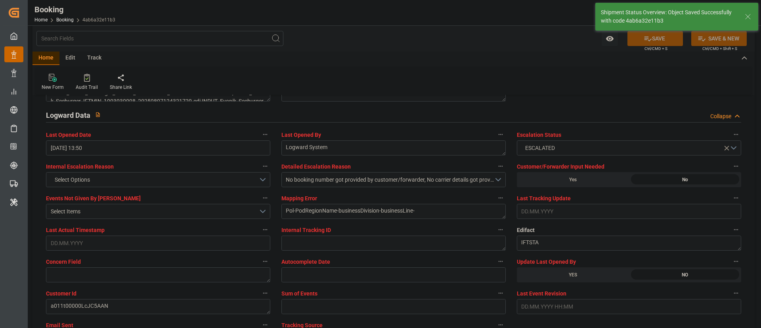
type textarea "[PERSON_NAME]"
type input "11.08.2025 07:51"
click at [451, 184] on button "No booking number got provided by customer/forwarder, No carrier details got pr…" at bounding box center [393, 179] width 224 height 15
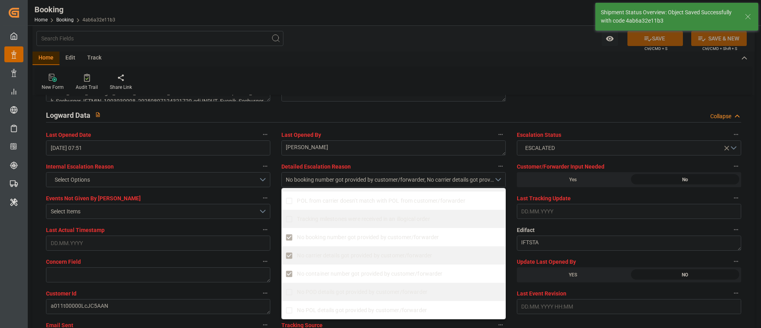
scroll to position [178, 0]
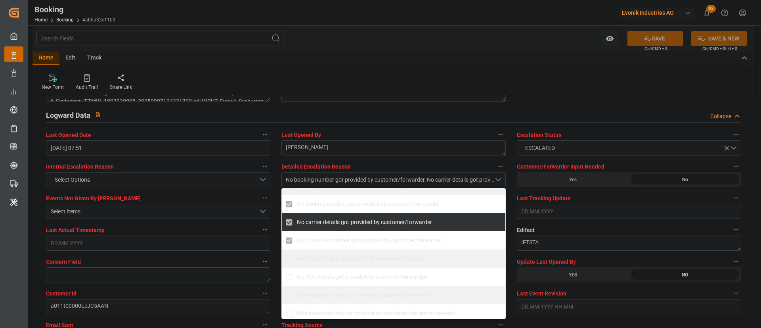
click at [351, 218] on span "No carrier details got provided by customer/forwarder" at bounding box center [364, 222] width 135 height 6
checkbox input "false"
click at [507, 34] on icon at bounding box center [648, 38] width 8 height 8
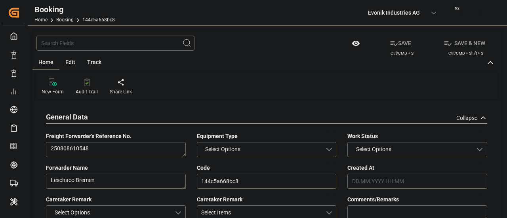
type input "4006674332"
type input "Cosco"
type input "COSCO Shipping Co. Ltd."
type input "DEHAM"
type input "CNSHA"
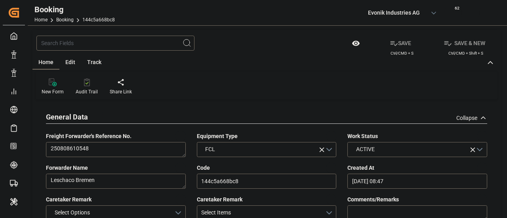
type input "[DATE] 08:47"
type input "[DATE]"
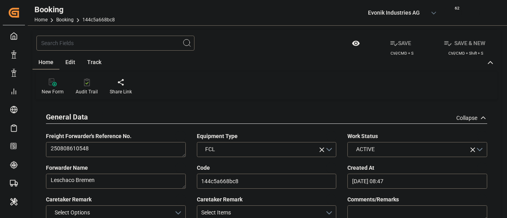
type input "[DATE]"
type input "[DATE] 09:08"
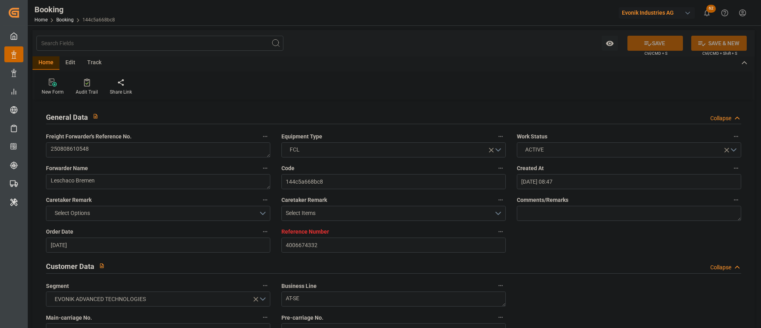
scroll to position [357, 0]
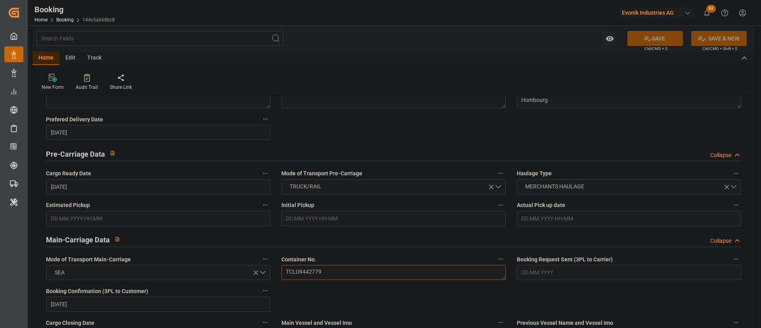
click at [344, 218] on textarea "TCLU9442779" at bounding box center [393, 272] width 224 height 15
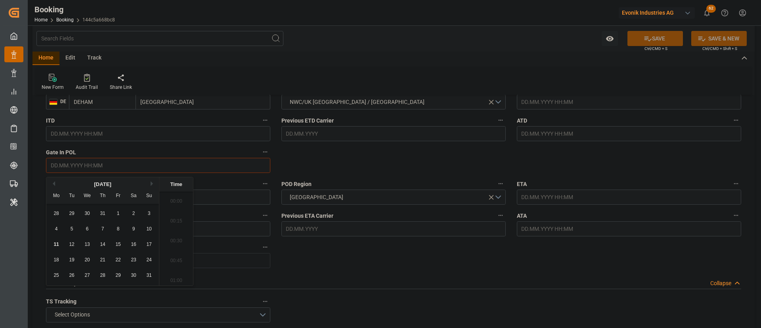
scroll to position [1014, 0]
click at [117, 218] on span "8" at bounding box center [118, 229] width 3 height 6
type input "[DATE] 00:00"
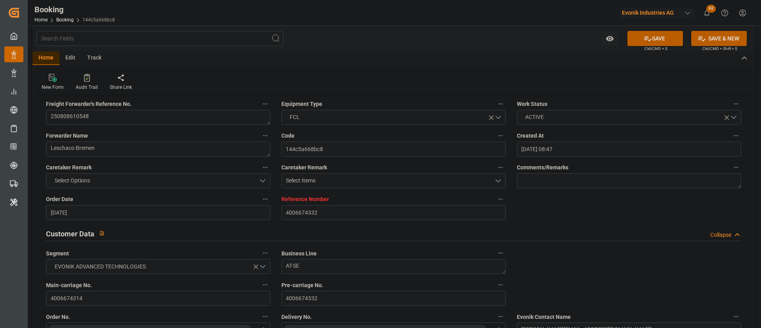
scroll to position [0, 0]
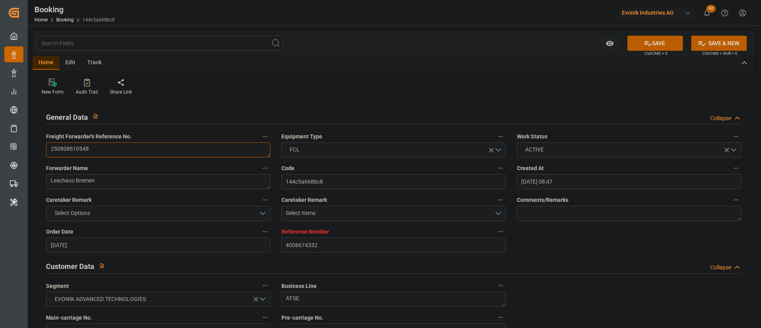
click at [122, 149] on textarea "250808610548" at bounding box center [158, 149] width 224 height 15
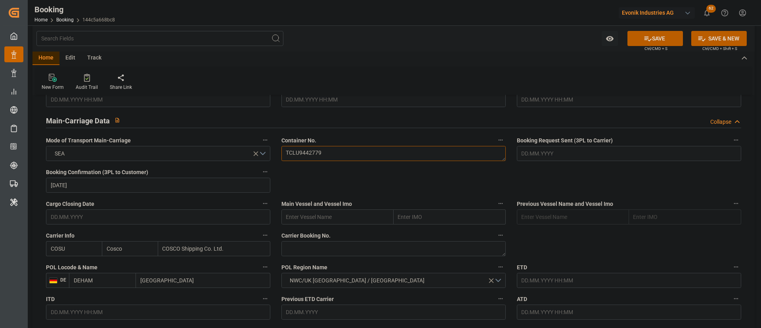
click at [333, 155] on textarea "TCLU9442779" at bounding box center [393, 153] width 224 height 15
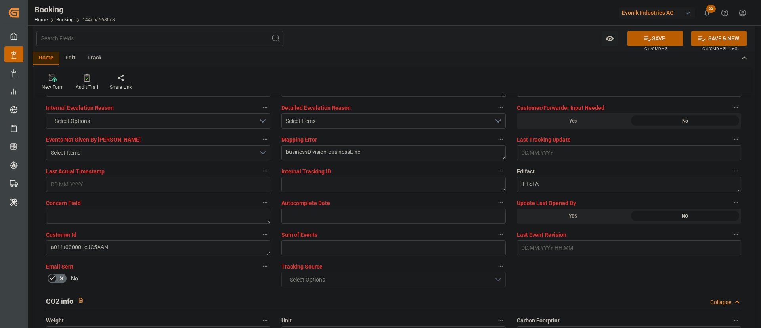
scroll to position [1487, 0]
click at [89, 76] on icon at bounding box center [87, 78] width 6 height 8
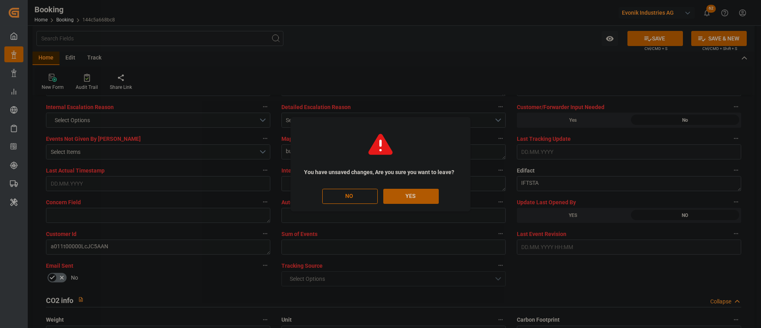
click at [409, 194] on button "YES" at bounding box center [411, 196] width 56 height 15
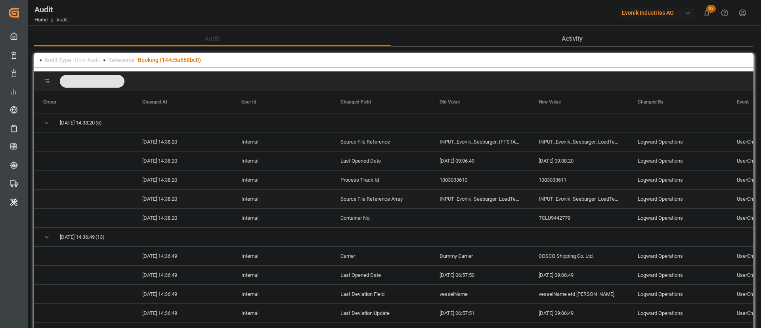
scroll to position [3, 0]
click at [178, 70] on div at bounding box center [394, 69] width 720 height 5
click at [182, 61] on link "Booking (144c5a668bc8)" at bounding box center [169, 60] width 63 height 6
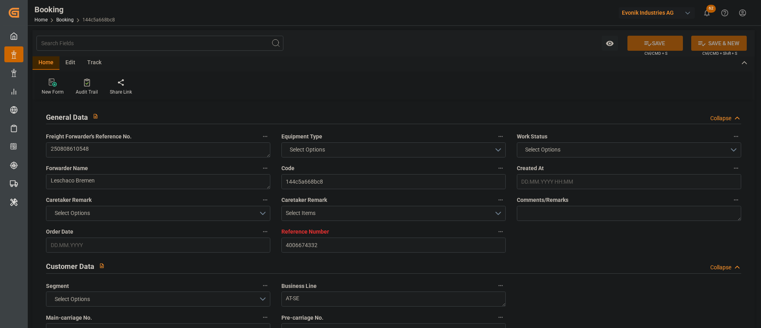
type input "4006674332"
type input "Cosco"
type input "COSCO Shipping Co. Ltd."
type input "DEHAM"
type input "CNSHA"
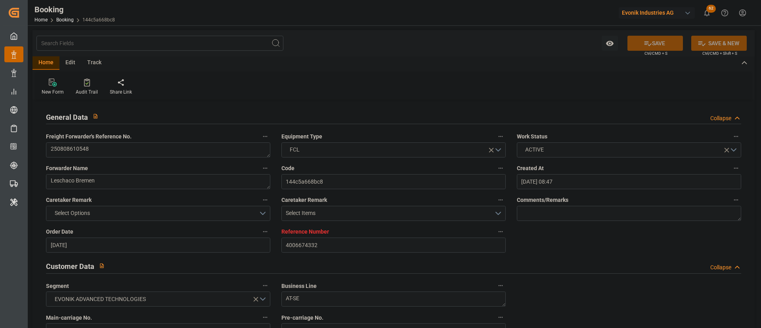
type input "29.07.2025 08:47"
type input "29.07.2025"
type input "15.10.2025"
type input "20.08.2025"
type input "08.08.2025"
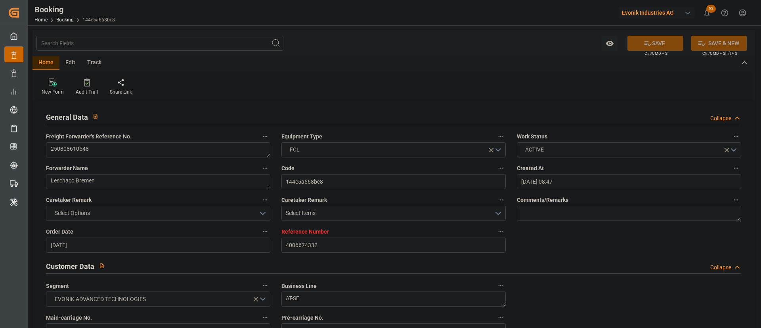
type input "08.08.2025"
type input "08.08.2025 09:08"
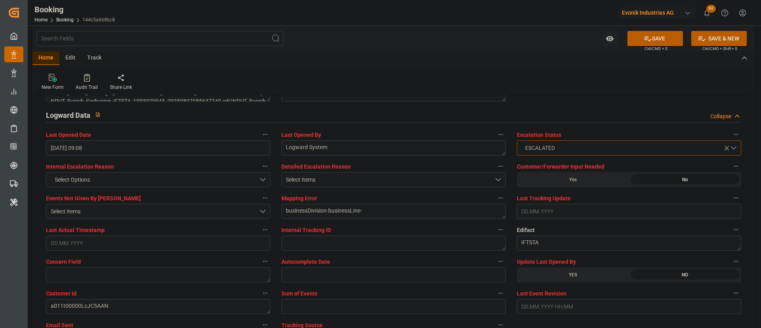
click at [507, 147] on span "ESCALATED" at bounding box center [540, 148] width 38 height 8
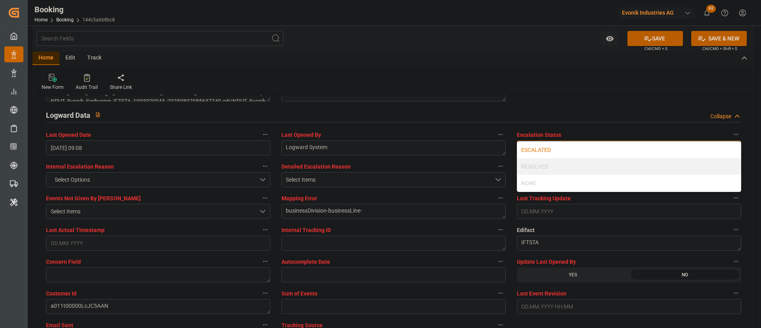
click at [507, 147] on div "ESCALATED" at bounding box center [629, 150] width 224 height 17
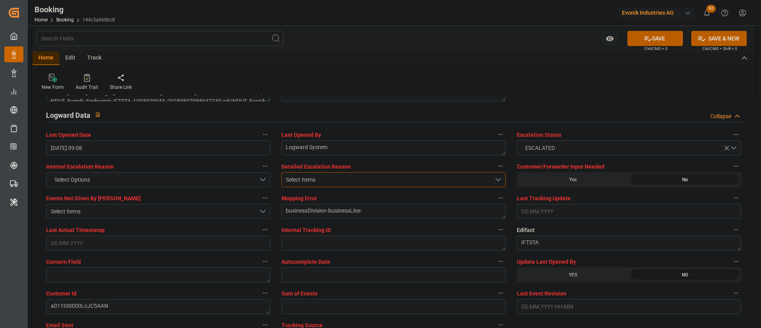
click at [296, 179] on div "Select Items" at bounding box center [390, 180] width 208 height 8
click at [329, 170] on span "Detailed Escalation Reason" at bounding box center [315, 167] width 69 height 8
click at [496, 170] on button "Detailed Escalation Reason" at bounding box center [501, 166] width 10 height 10
click at [370, 172] on div at bounding box center [380, 164] width 761 height 328
click at [434, 183] on div "Description Audits" at bounding box center [380, 164] width 761 height 328
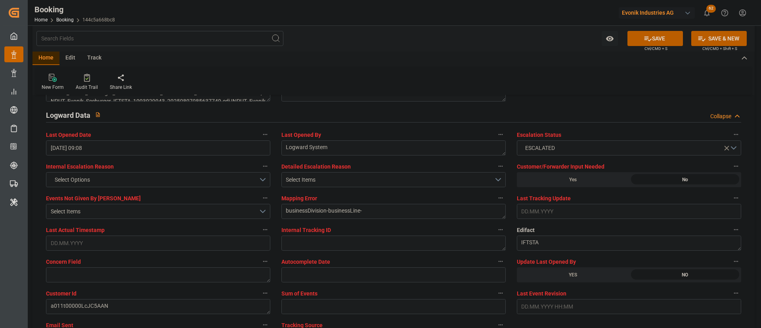
click at [475, 180] on div "Description Audits" at bounding box center [380, 164] width 761 height 328
click at [482, 180] on div "Select Items" at bounding box center [390, 180] width 208 height 8
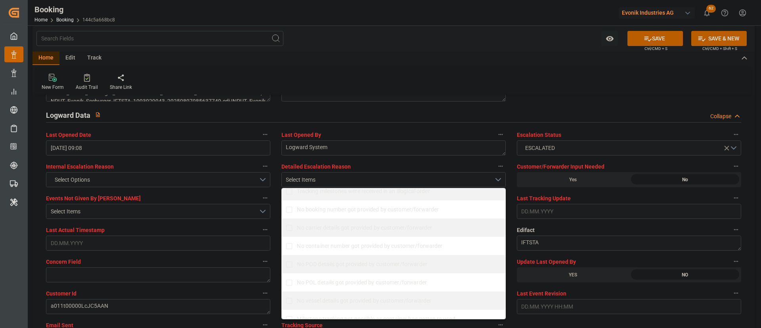
scroll to position [178, 0]
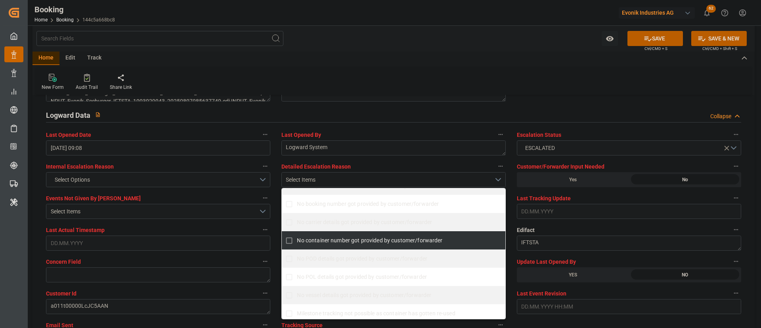
click at [339, 218] on label "No container number got provided by customer/forwarder" at bounding box center [388, 240] width 215 height 15
checkbox input "true"
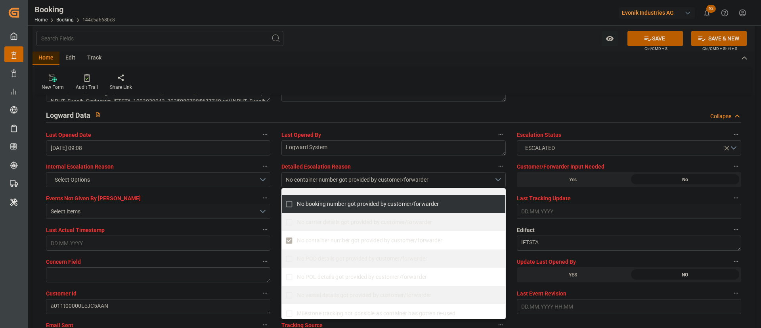
click at [340, 205] on span "No booking number got provided by customer/forwarder" at bounding box center [368, 204] width 142 height 6
checkbox input "true"
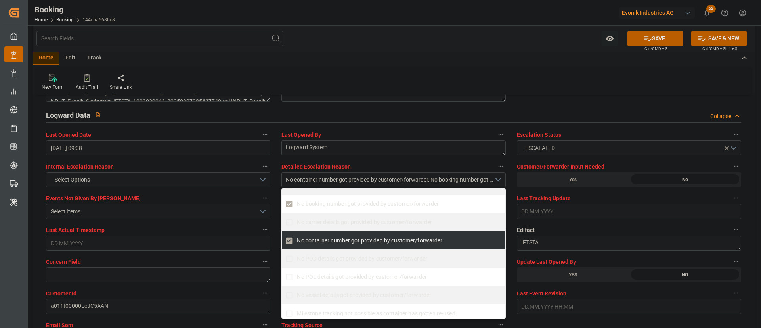
click at [319, 218] on label "No container number got provided by customer/forwarder" at bounding box center [388, 240] width 215 height 15
checkbox input "false"
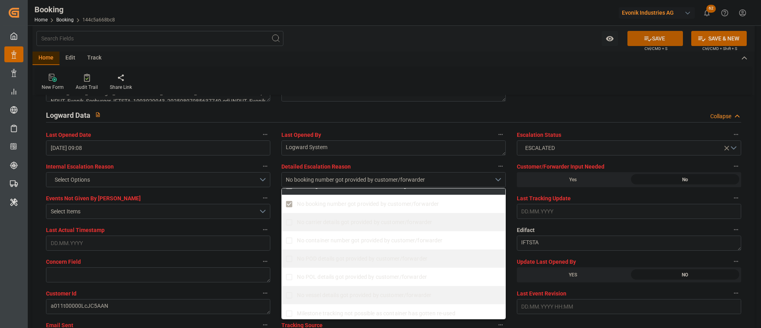
click at [507, 38] on icon at bounding box center [648, 38] width 8 height 8
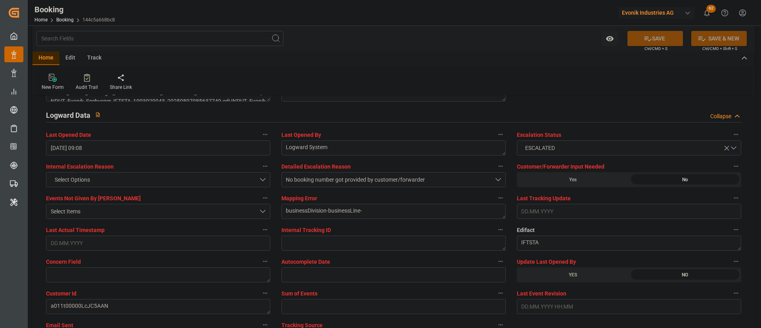
type textarea "Kiran Hari"
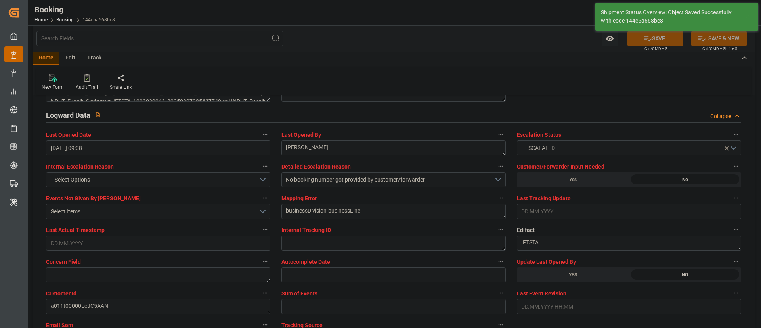
type input "11.08.2025 07:51"
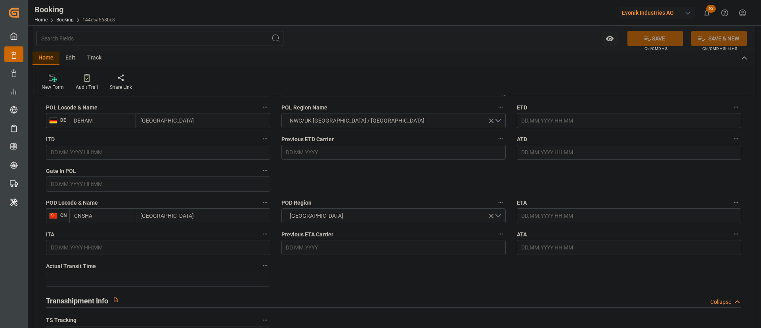
scroll to position [654, 0]
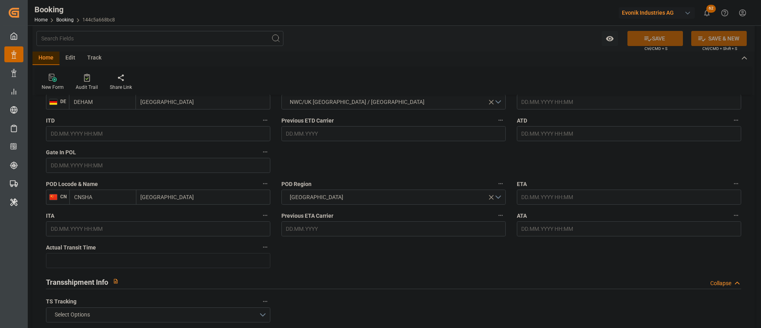
click at [201, 200] on input "Shanghai" at bounding box center [203, 196] width 134 height 15
type input "Shanghai"
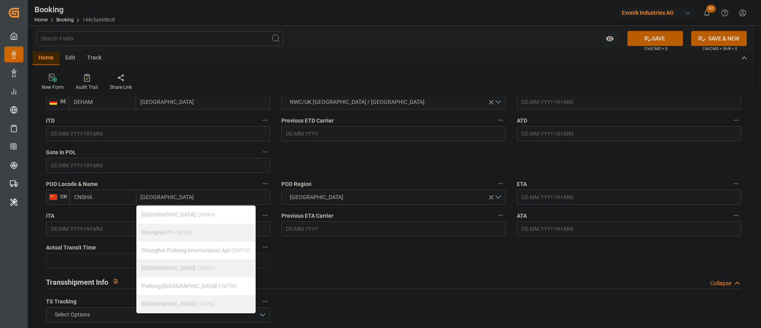
click at [183, 218] on span "Shanghai Pt - CNSHG" at bounding box center [167, 232] width 51 height 6
type input "CNSHG"
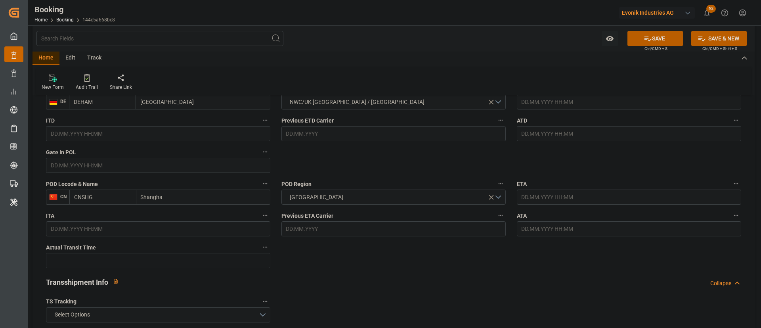
type input "Shangh"
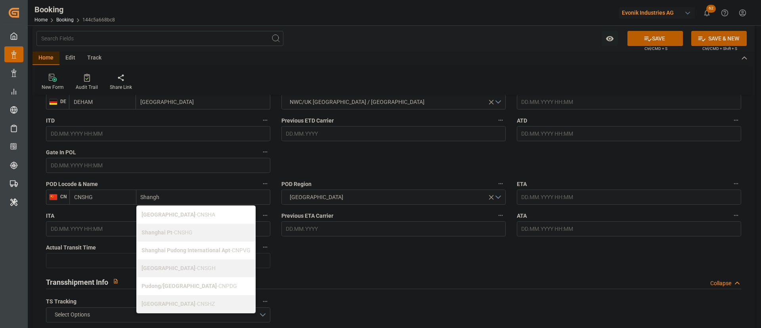
click at [176, 218] on span "Shanghai - CNSGH" at bounding box center [179, 268] width 74 height 6
type input "CNSGH"
type input "Shanghai"
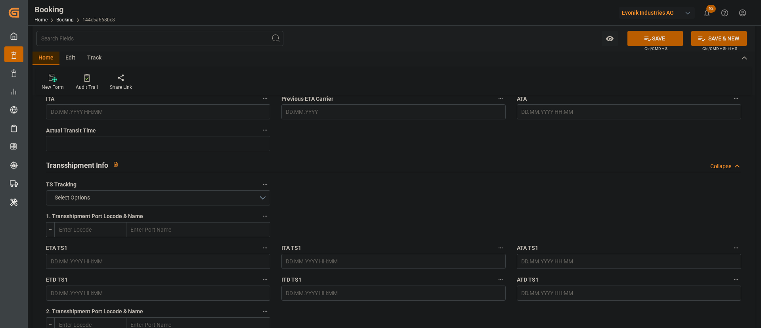
scroll to position [773, 0]
click at [92, 198] on span "Select Options" at bounding box center [72, 195] width 43 height 8
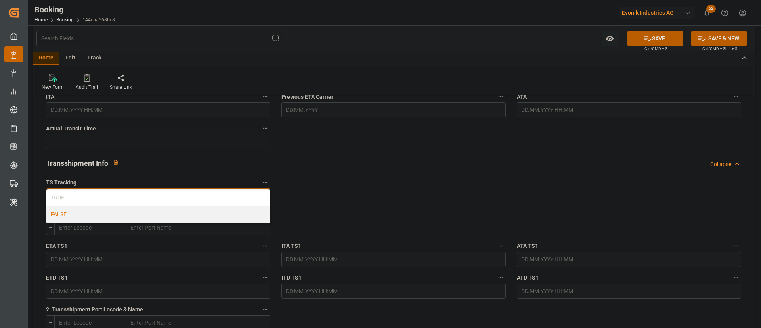
click at [73, 212] on div "FALSE" at bounding box center [158, 214] width 224 height 17
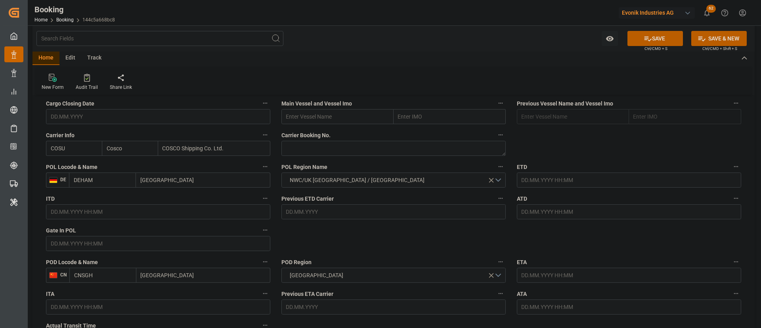
scroll to position [595, 0]
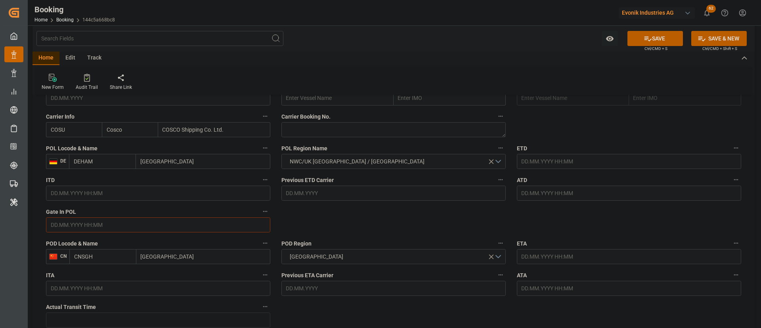
click at [98, 218] on input "text" at bounding box center [158, 224] width 224 height 15
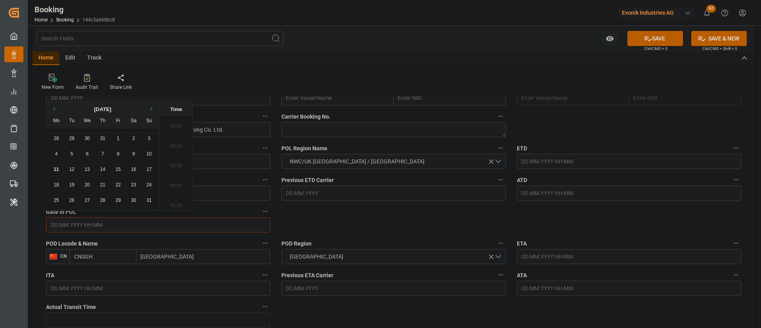
scroll to position [1014, 0]
click at [119, 155] on span "8" at bounding box center [118, 154] width 3 height 6
type input "08.08.2025 00:00"
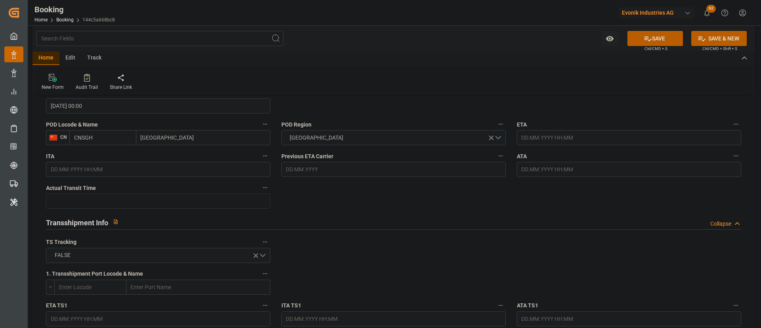
click at [338, 211] on div "Transshipment Info Collapse" at bounding box center [393, 222] width 706 height 23
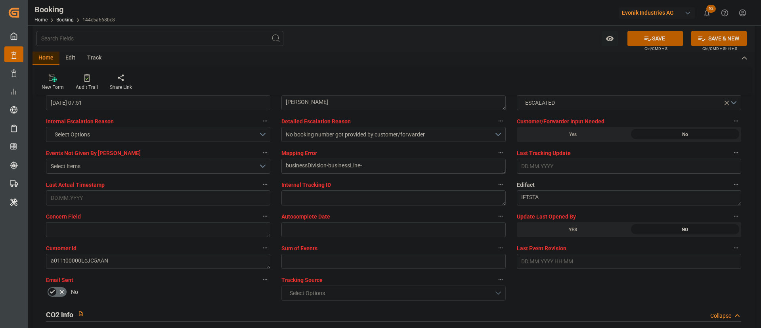
scroll to position [1546, 0]
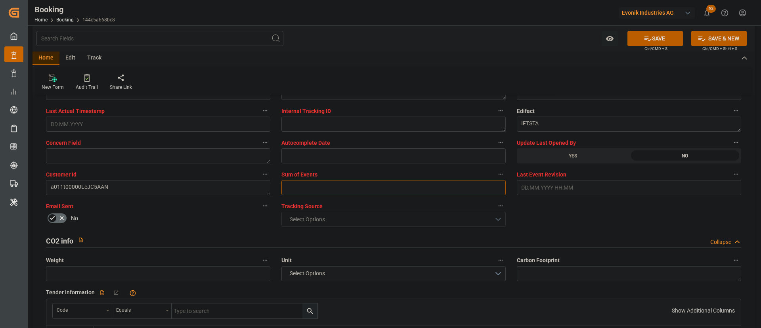
click at [401, 185] on input "text" at bounding box center [393, 187] width 224 height 15
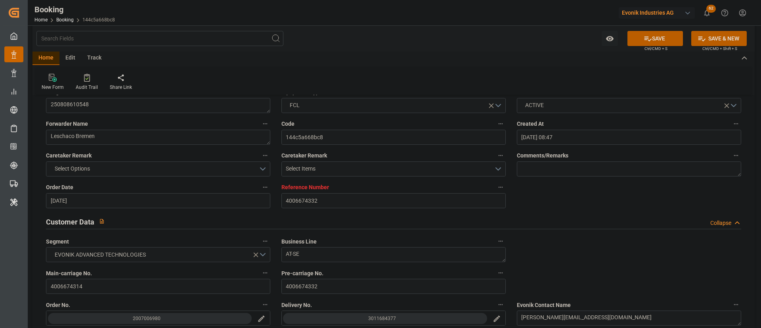
scroll to position [0, 0]
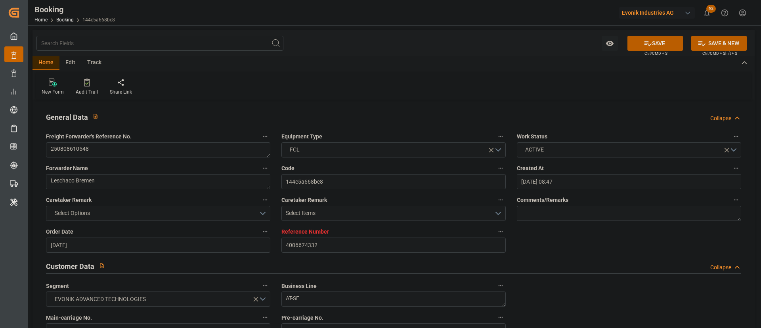
type input "0"
click at [140, 151] on textarea "250808610548" at bounding box center [158, 149] width 224 height 15
click at [507, 40] on button "SAVE" at bounding box center [656, 43] width 56 height 15
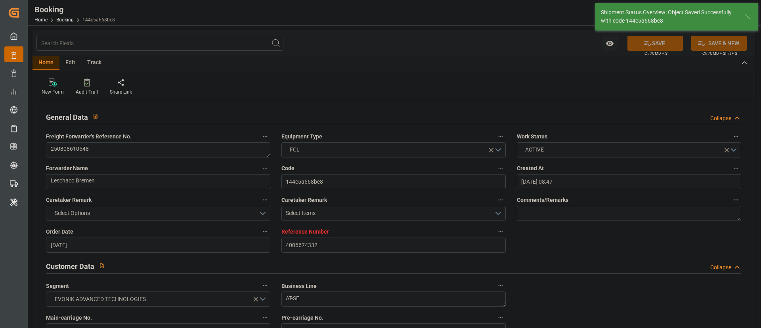
type textarea "NWC/UK North West Continent / UK_CNSGH_COSU_AT-SE"
type textarea "Pod-PodRegionName-businessDivision-businessLine-"
type input "11.08.2025 07:53"
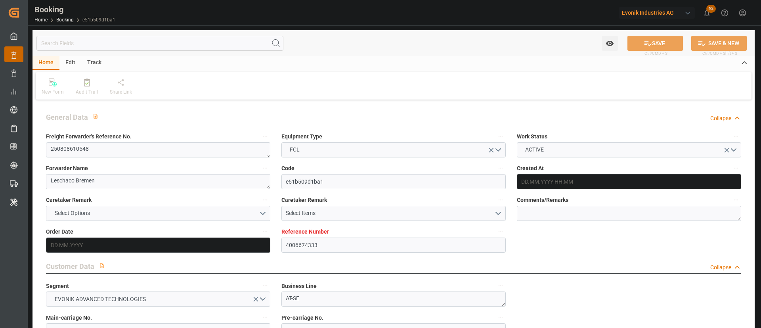
type input "4006674333"
type input "Cosco"
type input "COSCO Shipping Co. Ltd."
type input "DEHAM"
type input "CNSHA"
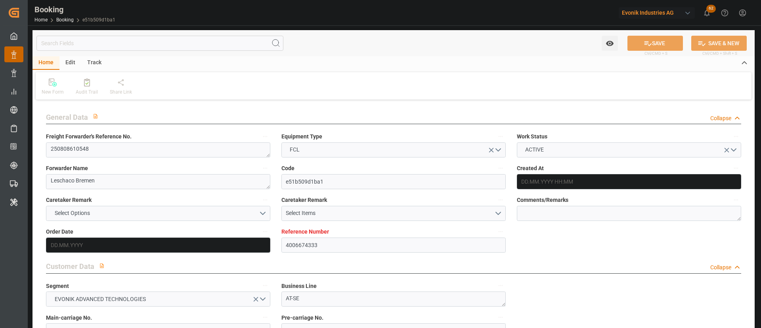
type input "[DATE] 08:47"
type input "[DATE]"
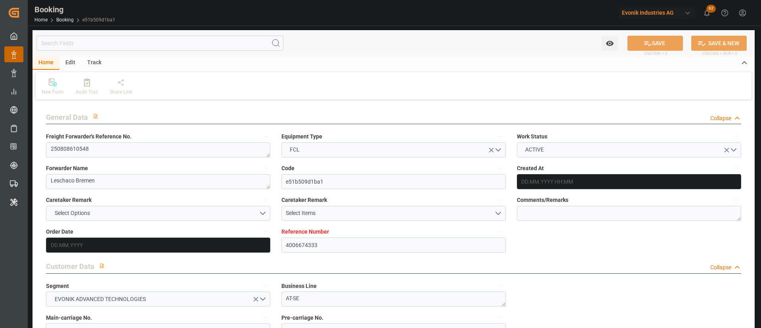
type input "[DATE]"
type input "[DATE] 09:08"
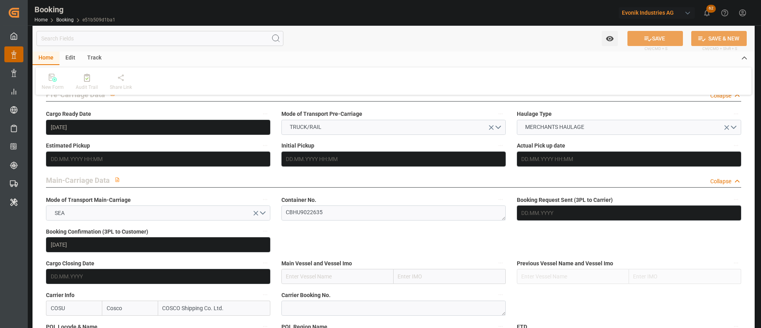
scroll to position [535, 0]
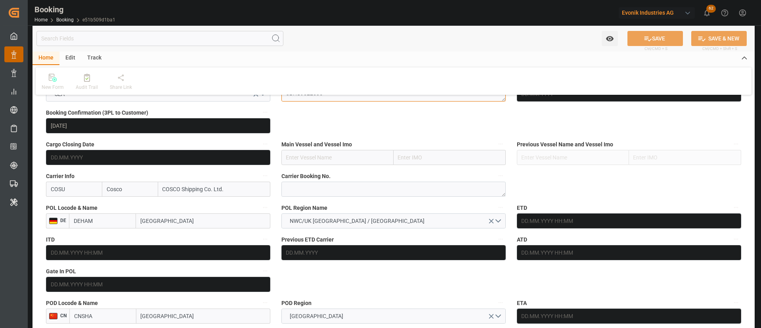
click at [312, 101] on textarea "CBHU9022635" at bounding box center [393, 93] width 224 height 15
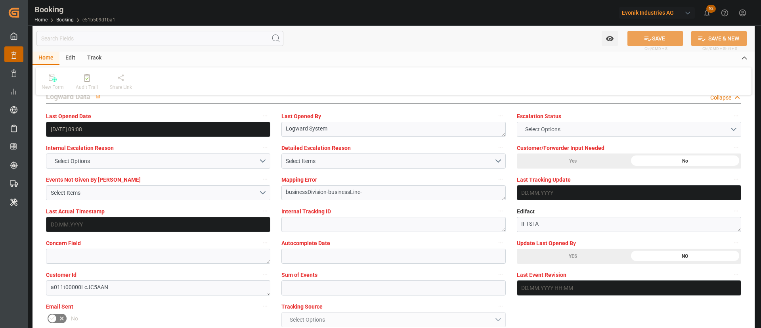
scroll to position [1427, 0]
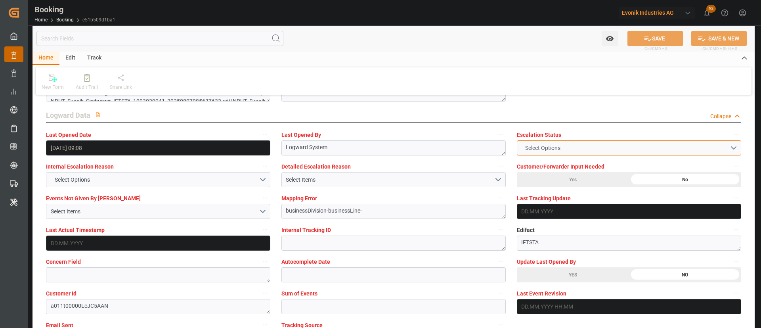
click at [574, 152] on button "Select Options" at bounding box center [629, 147] width 224 height 15
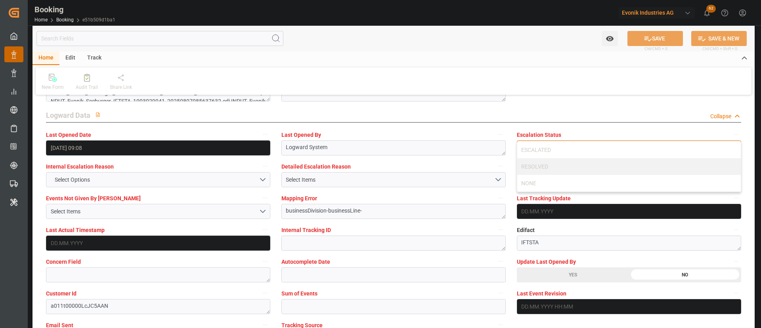
click at [574, 152] on div "ESCALATED" at bounding box center [629, 150] width 224 height 17
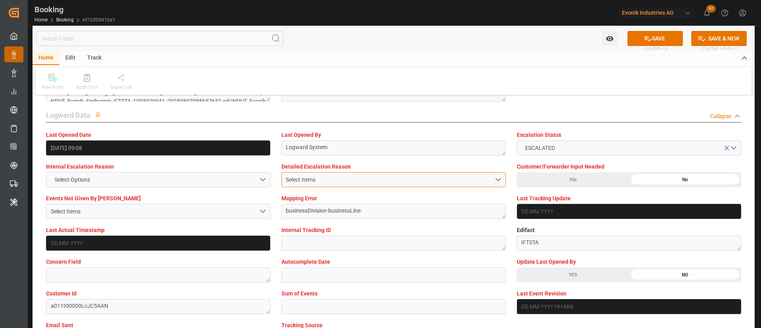
click at [330, 177] on div "Select Items" at bounding box center [390, 180] width 208 height 8
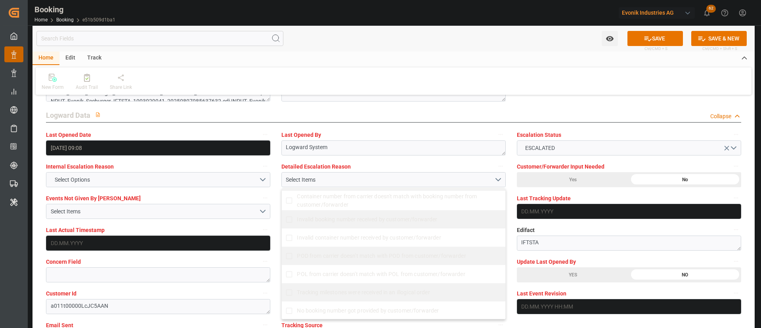
scroll to position [119, 0]
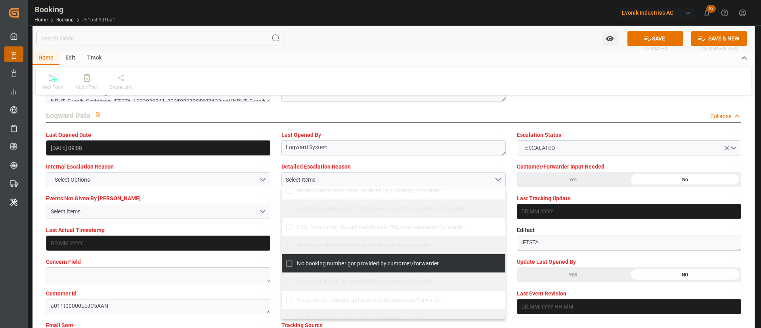
click at [322, 261] on span "No booking number got provided by customer/forwarder" at bounding box center [368, 263] width 142 height 6
checkbox input "true"
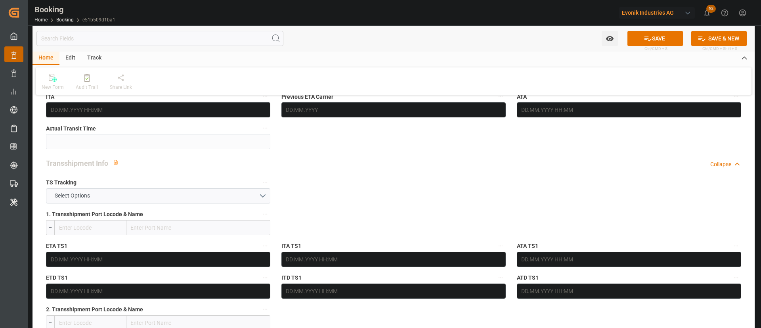
scroll to position [654, 0]
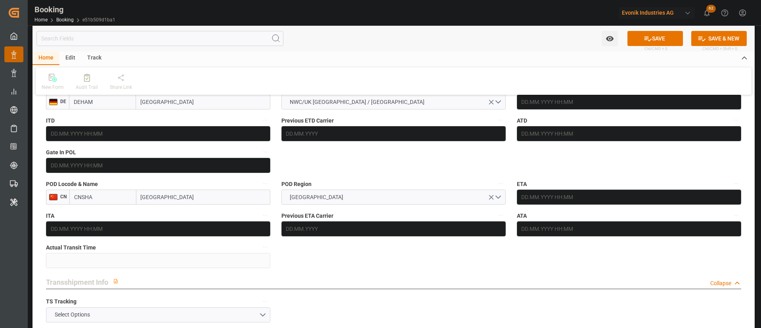
click at [182, 195] on input "Shanghai" at bounding box center [203, 196] width 134 height 15
type input "Shanghai"
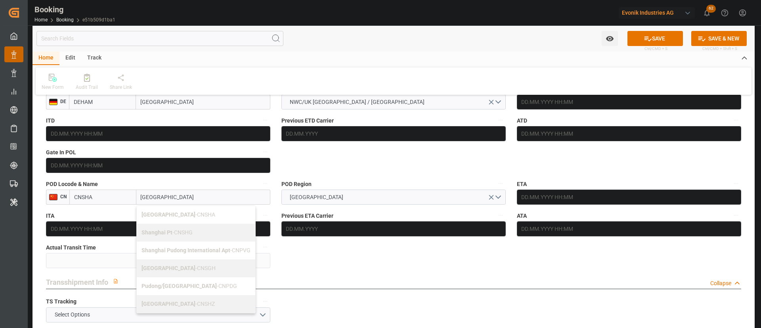
click at [196, 267] on div "Shanghai - CNSGH" at bounding box center [196, 268] width 119 height 18
type input "CNSGH"
type input "Shanghai"
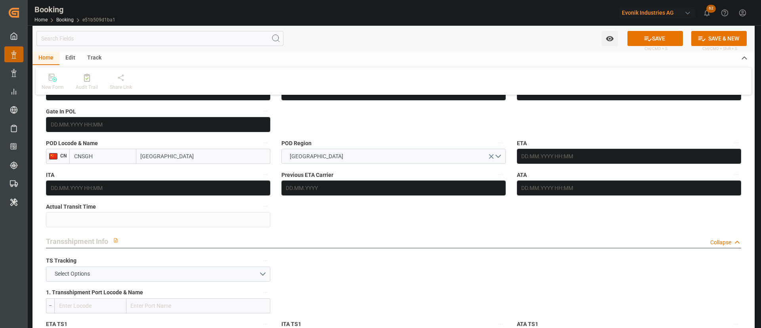
scroll to position [714, 0]
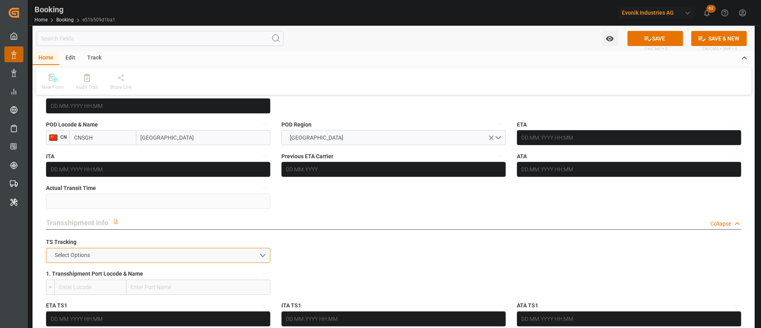
click at [64, 255] on span "Select Options" at bounding box center [72, 255] width 43 height 8
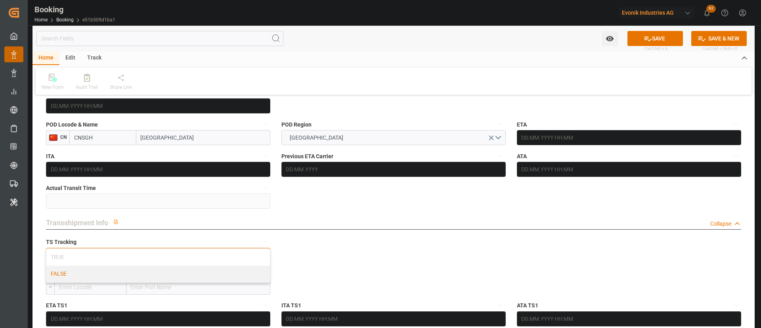
click at [74, 277] on div "FALSE" at bounding box center [158, 274] width 224 height 17
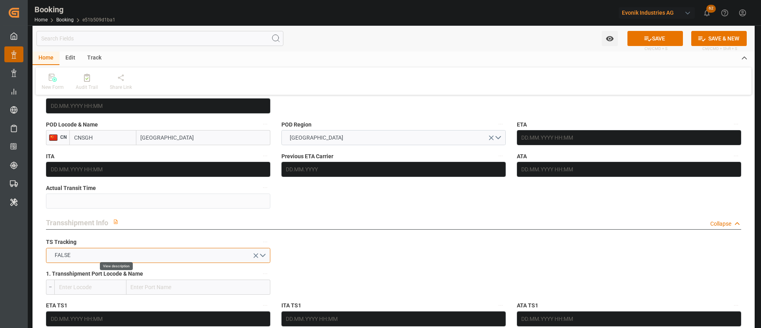
scroll to position [595, 0]
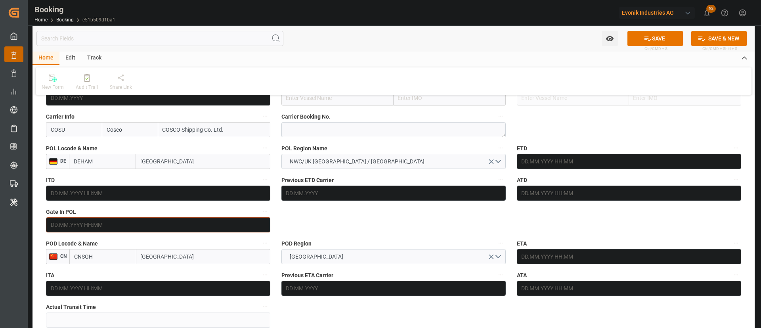
click at [88, 222] on input "text" at bounding box center [158, 224] width 224 height 15
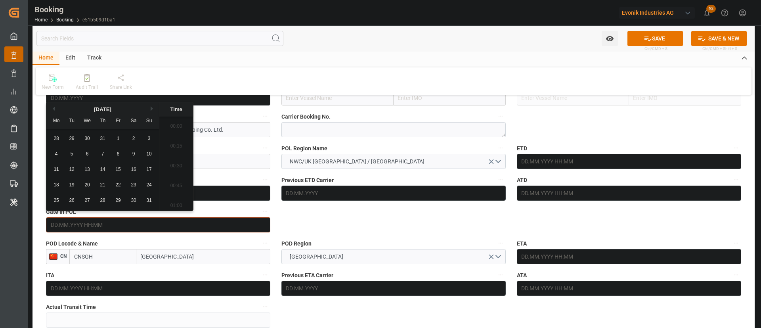
scroll to position [1014, 0]
click at [119, 153] on span "8" at bounding box center [118, 154] width 3 height 6
type input "08.08.2025 00:00"
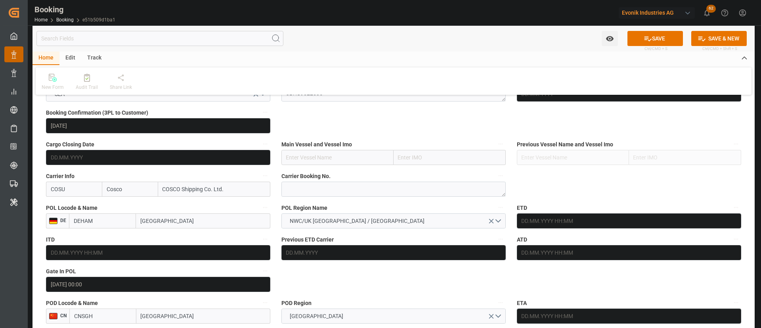
scroll to position [1487, 0]
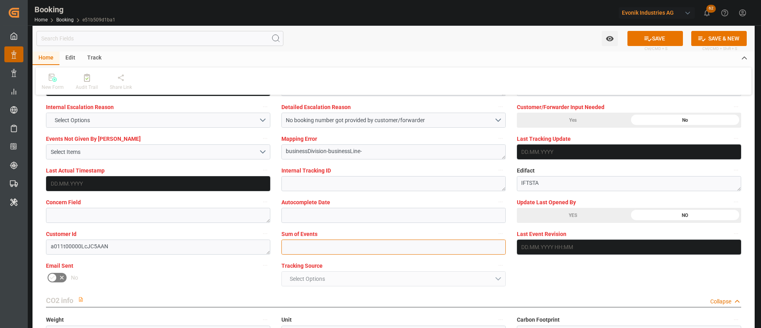
click at [343, 245] on input "text" at bounding box center [393, 246] width 224 height 15
type input "0"
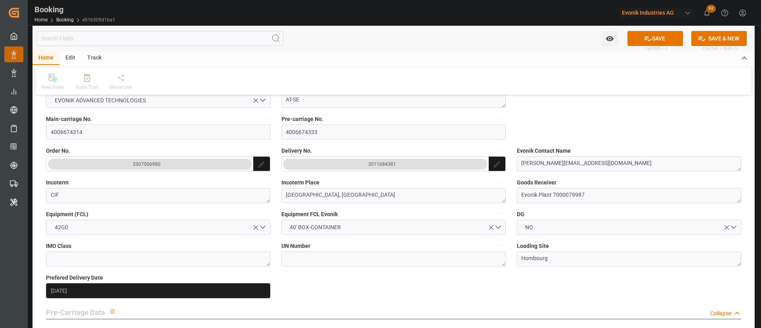
scroll to position [178, 0]
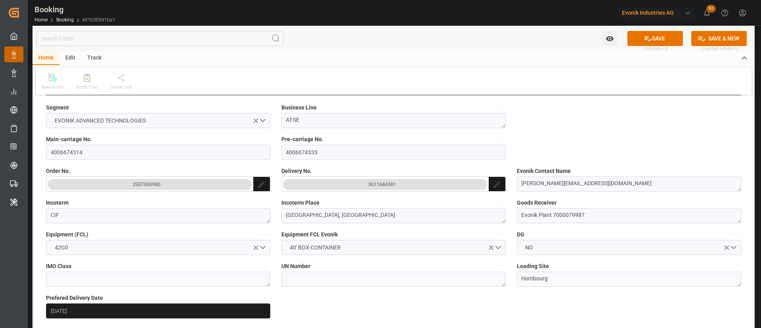
click at [386, 185] on div "3011684381" at bounding box center [382, 184] width 28 height 8
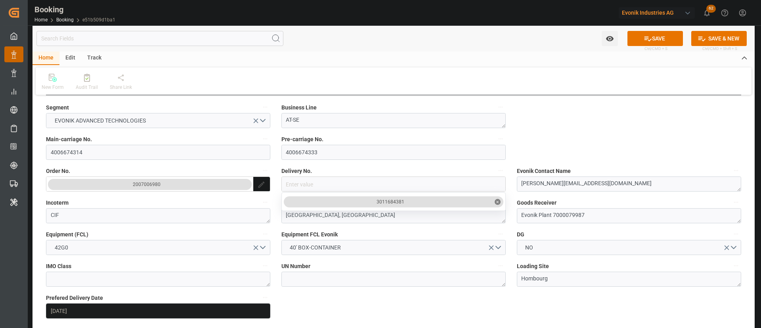
drag, startPoint x: 408, startPoint y: 205, endPoint x: 362, endPoint y: 197, distance: 47.0
click at [98, 153] on input "4006674314" at bounding box center [158, 152] width 224 height 15
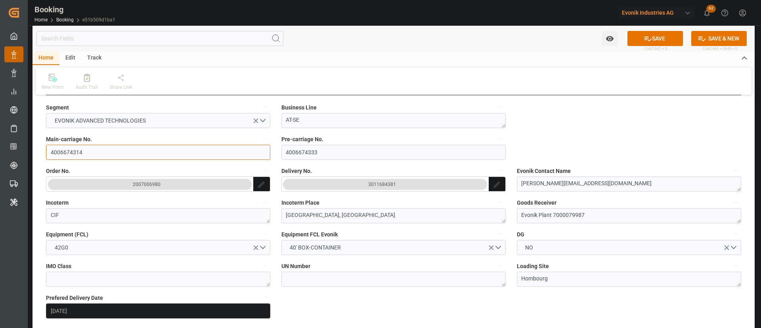
click at [98, 153] on input "4006674314" at bounding box center [158, 152] width 224 height 15
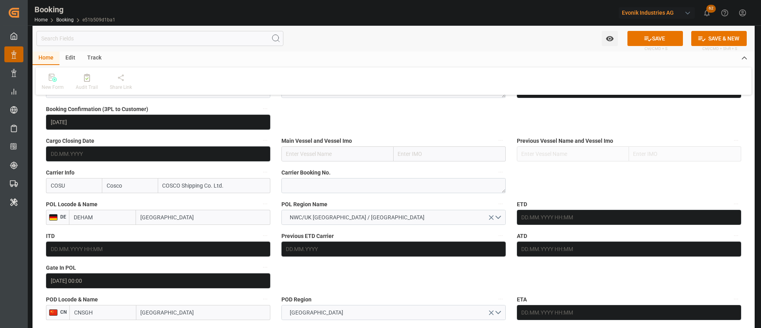
scroll to position [535, 0]
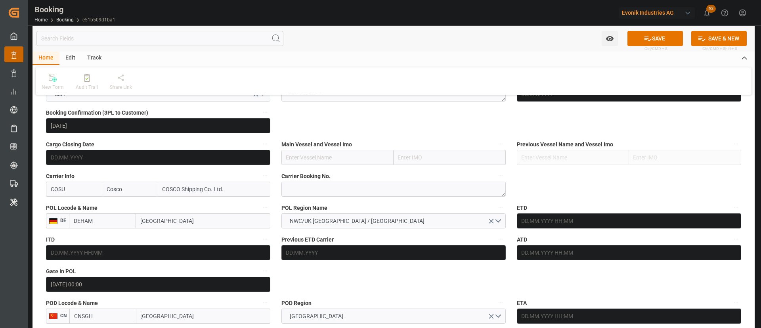
drag, startPoint x: 658, startPoint y: 38, endPoint x: 363, endPoint y: 0, distance: 298.2
click at [659, 38] on button "SAVE" at bounding box center [656, 38] width 56 height 15
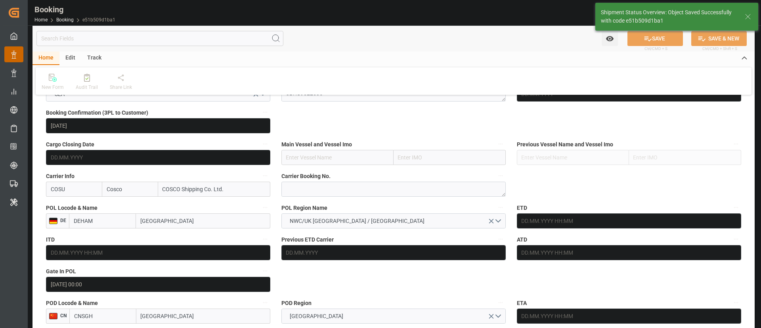
type textarea "NWC/UK North West Continent / UK_CNSGH_COSU_AT-SE"
type textarea "Kiran Hari"
type textarea "Pod-PodRegionName-businessDivision-businessLine-"
type input "11.08.2025 07:53"
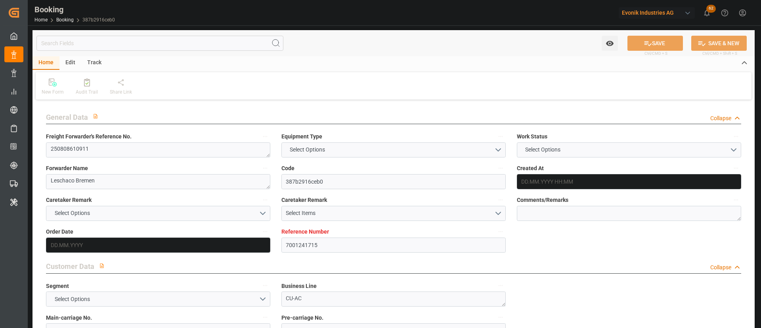
type input "7001241715"
type input "Cosco"
type input "COSCO Shipping Co. Ltd."
type input "EUNWC"
type input "JPYOK"
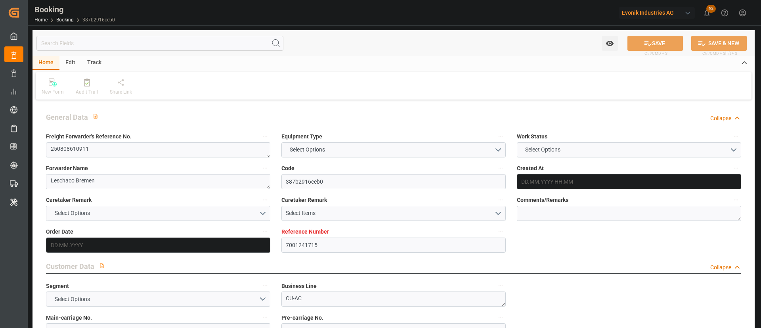
type input "[DATE] 07:41"
type input "[DATE]"
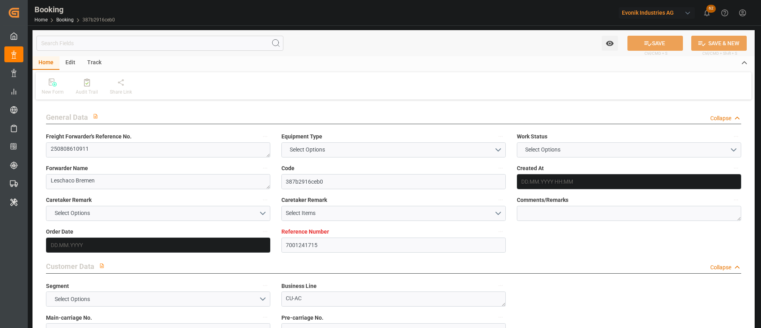
type input "[DATE]"
type input "[DATE] 06:39"
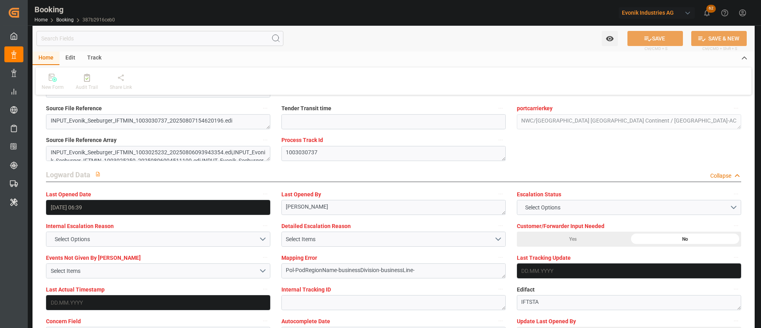
scroll to position [1427, 0]
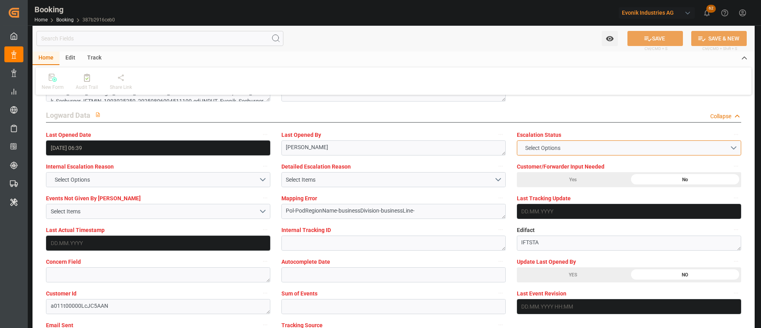
click at [568, 141] on button "Select Options" at bounding box center [629, 147] width 224 height 15
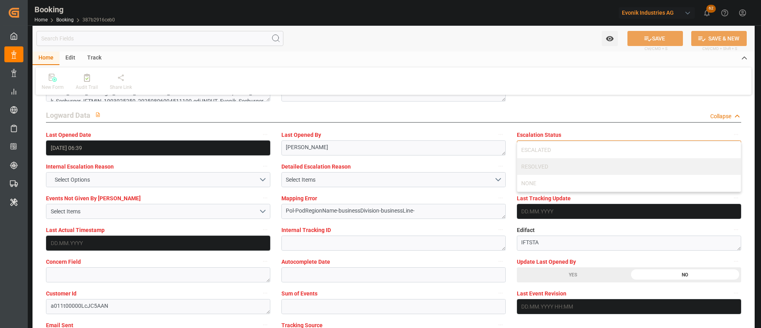
click at [568, 142] on div "ESCALATED" at bounding box center [629, 150] width 224 height 17
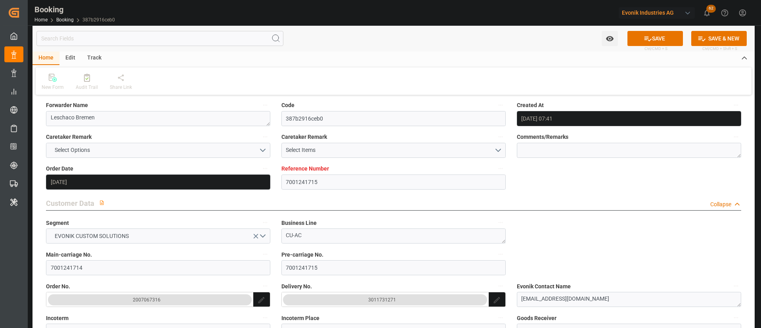
scroll to position [0, 0]
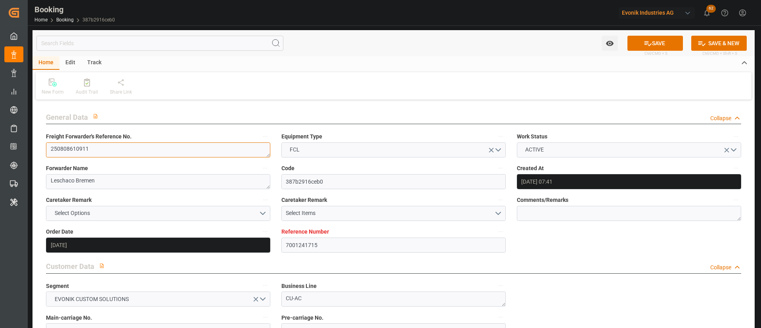
click at [105, 144] on textarea "250808610911" at bounding box center [158, 149] width 224 height 15
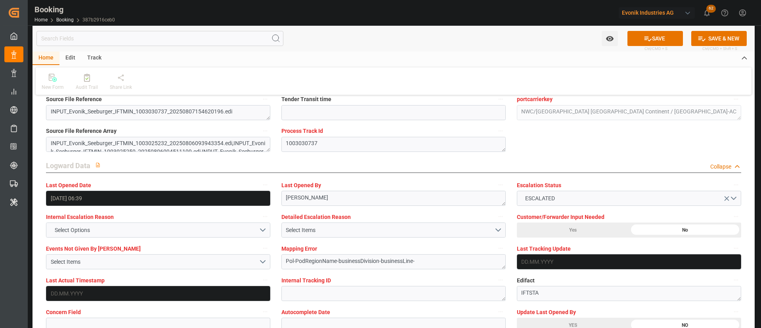
scroll to position [1427, 0]
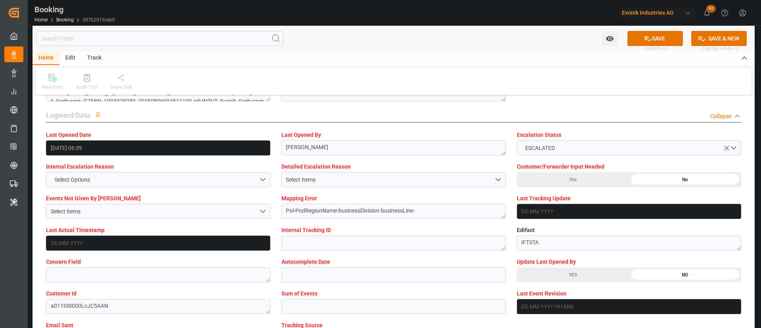
click at [368, 188] on div "Detailed Escalation Reason Select Items" at bounding box center [393, 174] width 235 height 32
click at [381, 183] on div "Select Items" at bounding box center [390, 180] width 208 height 8
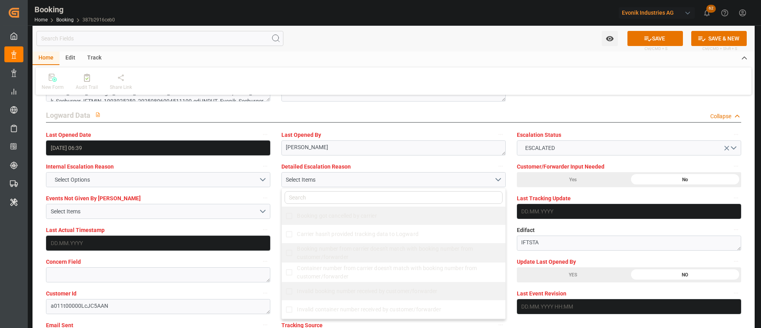
scroll to position [119, 0]
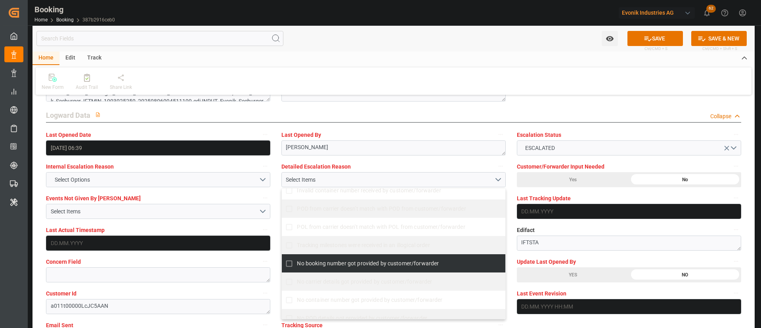
click at [314, 264] on span "No booking number got provided by customer/forwarder" at bounding box center [368, 263] width 142 height 6
checkbox input "true"
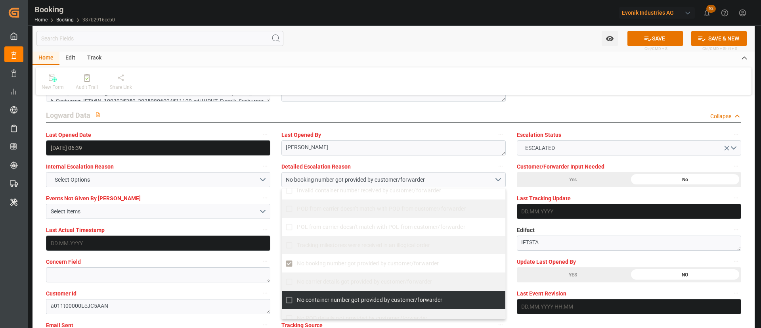
click at [311, 299] on span "No container number got provided by customer/forwarder" at bounding box center [369, 300] width 145 height 6
checkbox input "true"
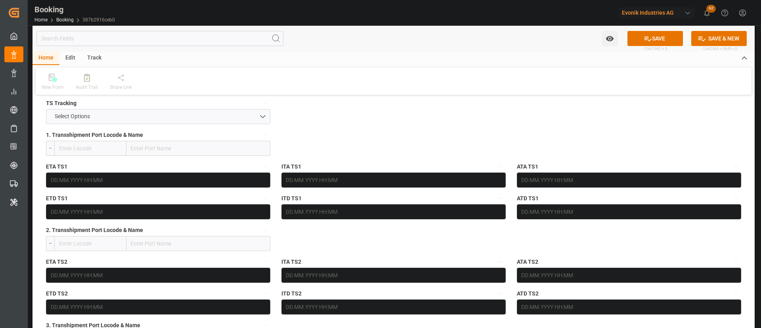
scroll to position [416, 0]
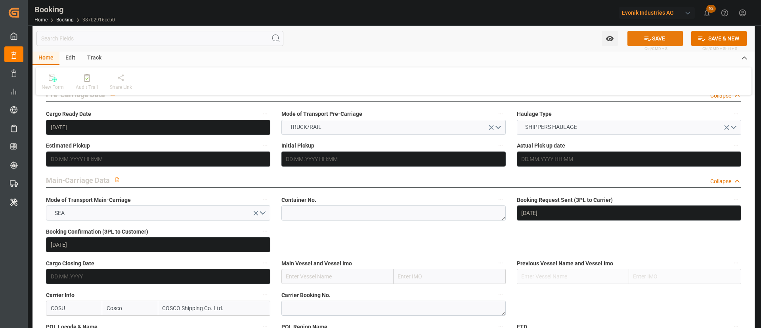
click at [654, 35] on button "SAVE" at bounding box center [656, 38] width 56 height 15
type input "11.08.2025 07:54"
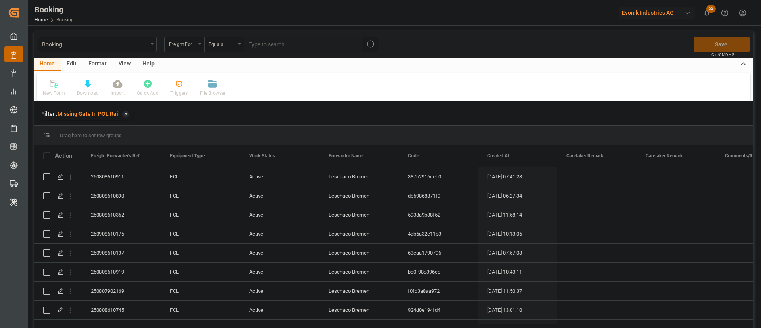
click at [124, 64] on div "View" at bounding box center [125, 63] width 24 height 13
click at [59, 87] on div "Default" at bounding box center [50, 87] width 27 height 17
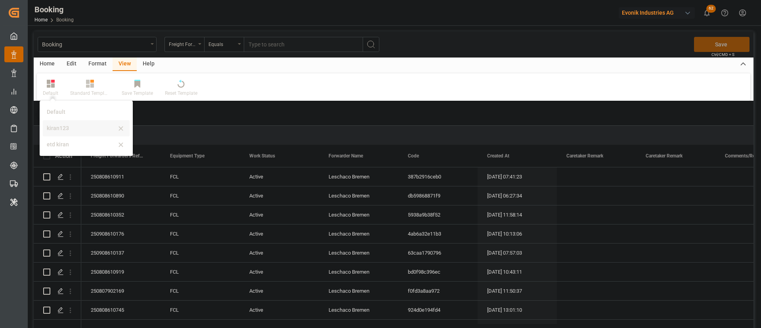
click at [60, 122] on div "kiran123" at bounding box center [86, 128] width 87 height 16
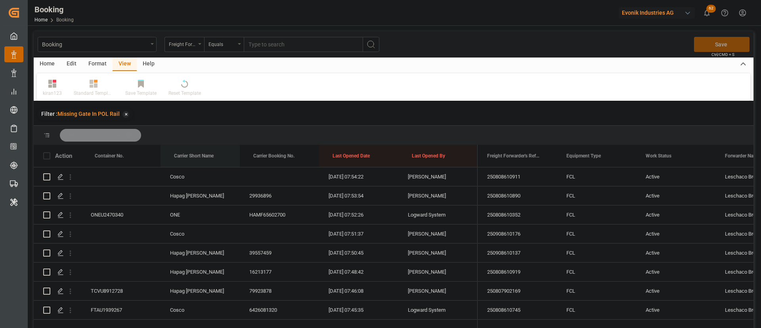
drag, startPoint x: 194, startPoint y: 154, endPoint x: 206, endPoint y: 136, distance: 21.6
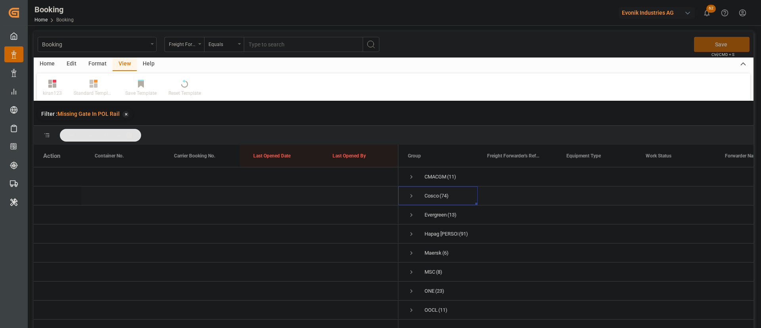
click at [409, 193] on span "Press SPACE to select this row." at bounding box center [411, 195] width 7 height 7
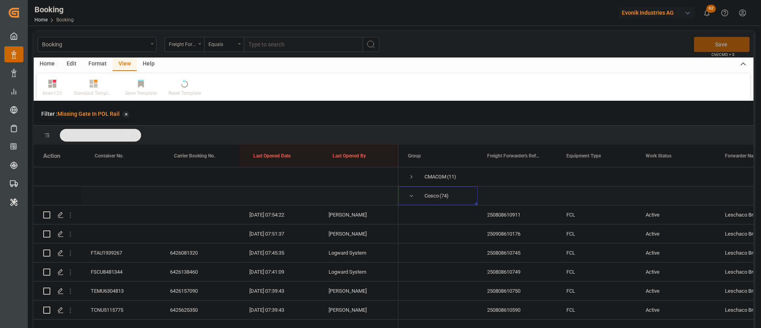
click at [408, 194] on span "Press SPACE to select this row." at bounding box center [411, 195] width 7 height 7
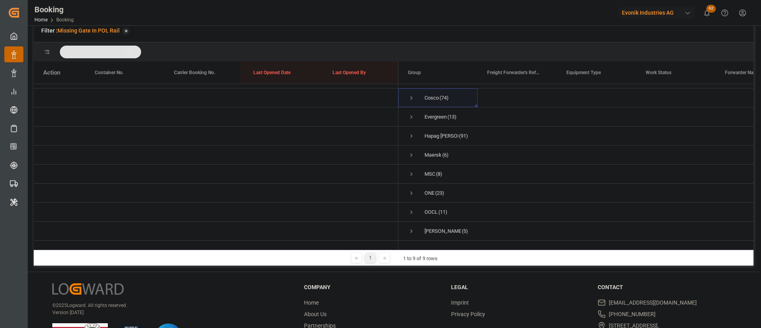
scroll to position [59, 0]
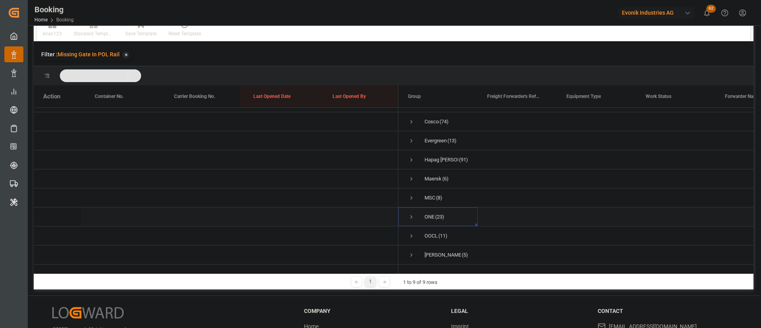
click at [408, 213] on span "Press SPACE to select this row." at bounding box center [411, 216] width 7 height 7
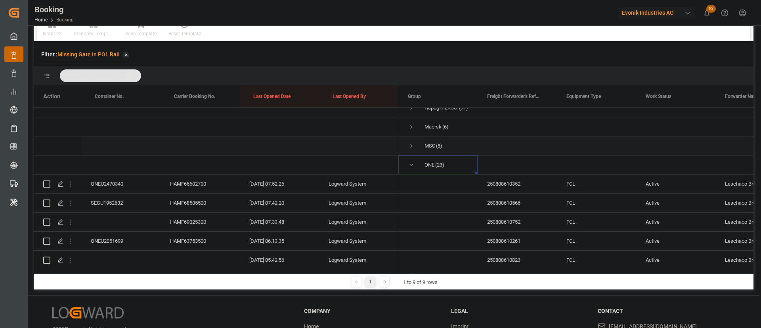
scroll to position [83, 0]
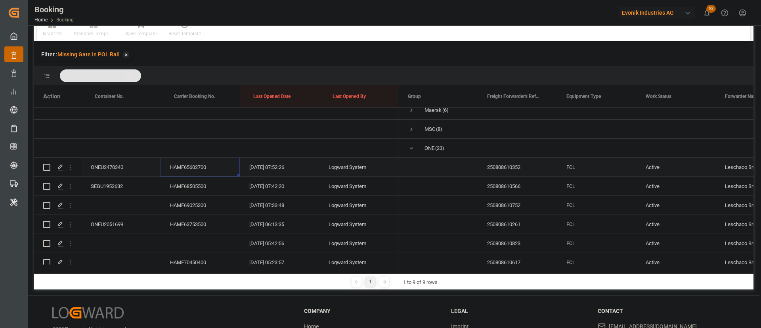
click at [201, 164] on div "HAMF65602700" at bounding box center [200, 167] width 79 height 19
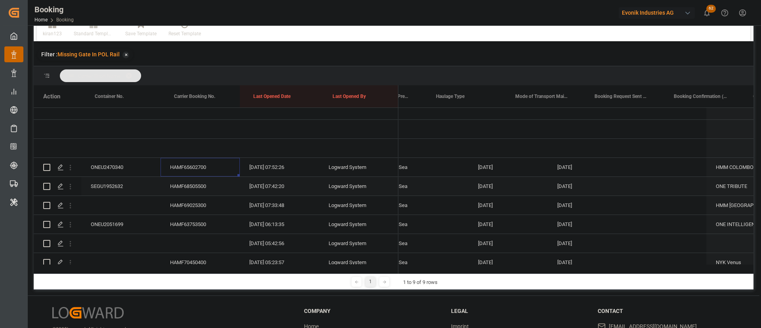
scroll to position [0, 2595]
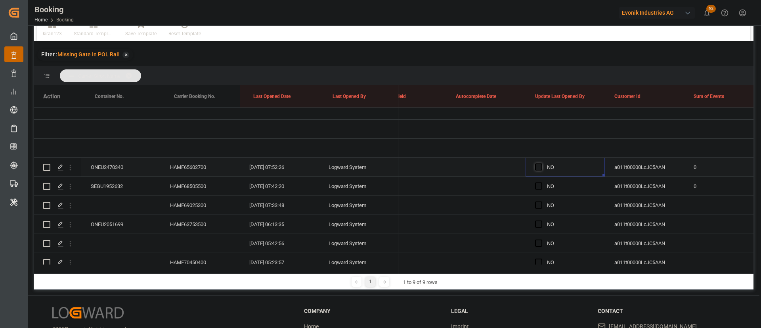
click at [538, 164] on span "Press SPACE to select this row." at bounding box center [538, 166] width 7 height 7
click at [541, 163] on input "Press SPACE to select this row." at bounding box center [541, 163] width 0 height 0
click at [178, 180] on div "HAMF68505500" at bounding box center [200, 186] width 79 height 19
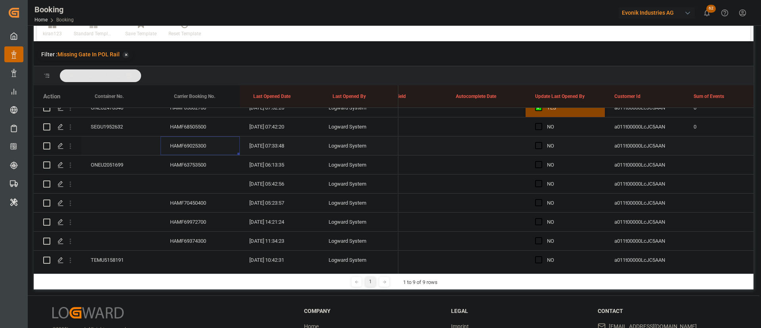
click at [198, 140] on div "HAMF69025300" at bounding box center [200, 145] width 79 height 19
click at [191, 164] on div "HAMF63753500" at bounding box center [200, 164] width 79 height 19
click at [695, 164] on div "Press SPACE to select this row." at bounding box center [723, 164] width 79 height 19
click at [704, 162] on input "Press SPACE to select this row." at bounding box center [724, 169] width 67 height 15
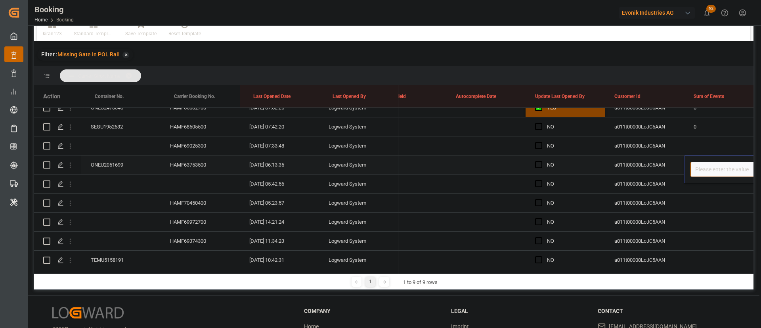
type input "0"
click at [579, 196] on div "NO" at bounding box center [571, 203] width 48 height 18
click at [191, 198] on div "HAMF70450400" at bounding box center [200, 202] width 79 height 19
click at [69, 187] on icon "open menu" at bounding box center [70, 184] width 8 height 8
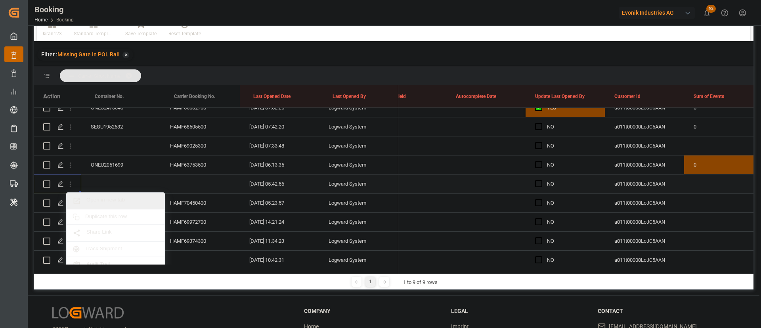
click at [101, 196] on div "Open in new tab" at bounding box center [116, 201] width 98 height 17
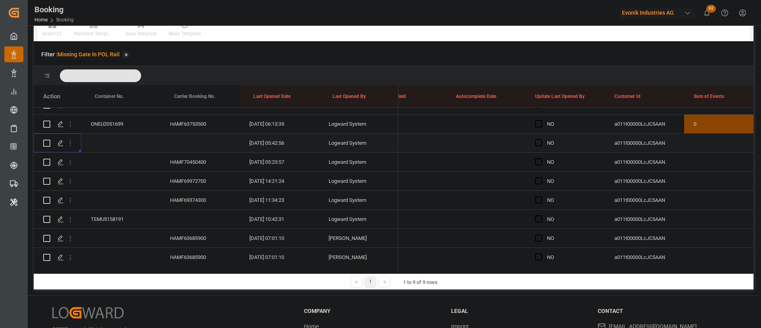
scroll to position [202, 0]
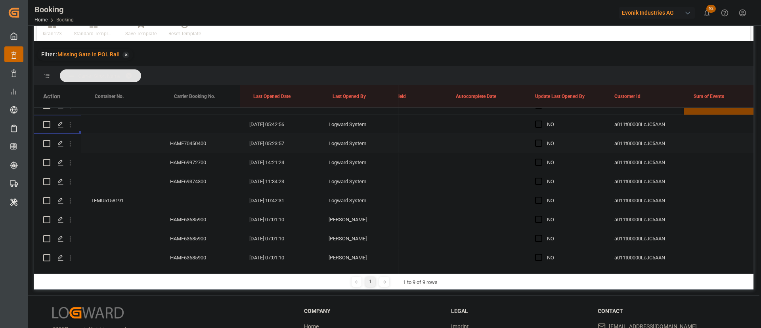
click at [202, 139] on div "HAMF70450400" at bounding box center [200, 143] width 79 height 19
click at [193, 166] on div "HAMF69972700" at bounding box center [200, 162] width 79 height 19
click at [107, 160] on div "Press SPACE to select this row." at bounding box center [120, 162] width 79 height 19
click at [118, 167] on input "Press SPACE to select this row." at bounding box center [121, 166] width 67 height 15
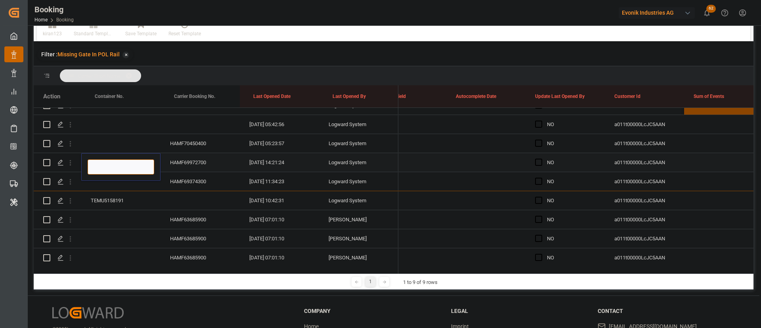
paste input "BMOU1489182"
type input "BMOU1489182"
click at [194, 167] on div "HAMF69972700" at bounding box center [200, 162] width 79 height 19
click at [695, 159] on div "Press SPACE to select this row." at bounding box center [723, 162] width 79 height 19
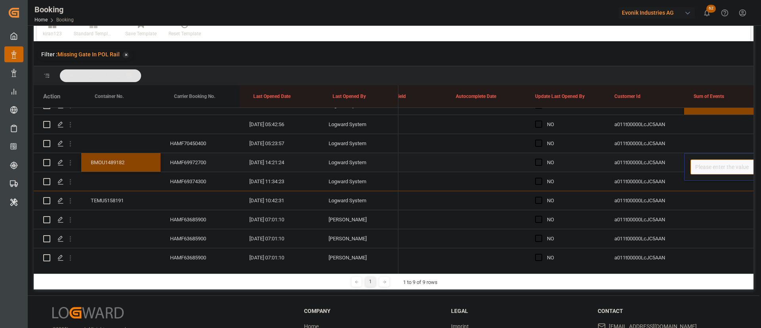
click at [706, 164] on input "Press SPACE to select this row." at bounding box center [724, 166] width 67 height 15
type input "0"
click at [668, 196] on div "a011t00000LcJC5AAN" at bounding box center [644, 200] width 79 height 19
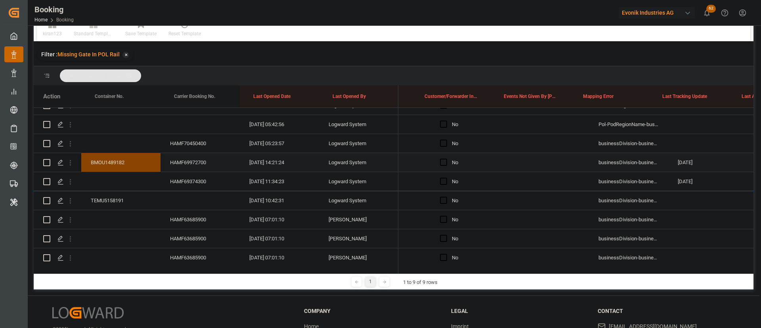
scroll to position [0, 5500]
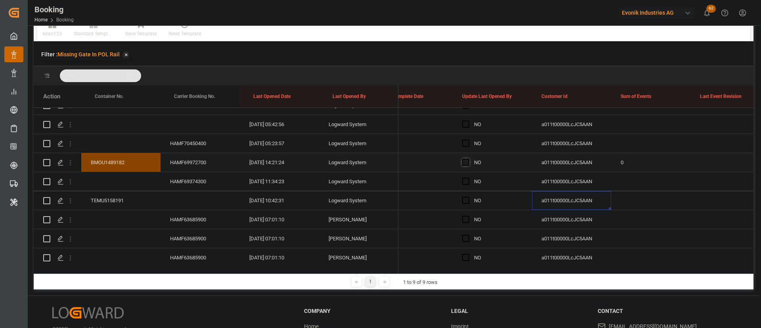
click at [467, 159] on span "Press SPACE to select this row." at bounding box center [465, 162] width 7 height 7
click at [468, 159] on input "Press SPACE to select this row." at bounding box center [468, 159] width 0 height 0
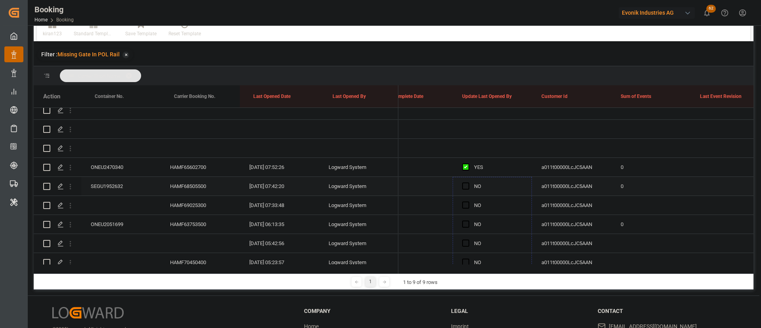
drag, startPoint x: 530, startPoint y: 170, endPoint x: 514, endPoint y: 186, distance: 23.3
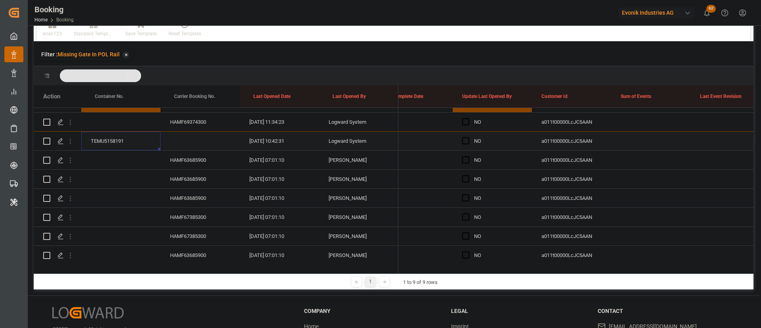
click at [118, 141] on div "TEMU5158191" at bounding box center [120, 141] width 79 height 19
click at [71, 141] on icon "open menu" at bounding box center [70, 141] width 8 height 8
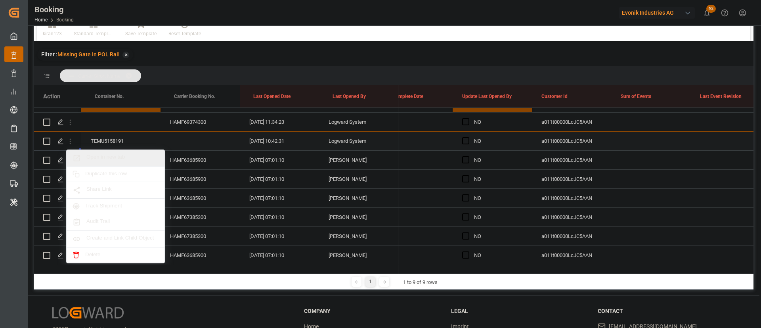
click at [104, 155] on span "Open in new tab" at bounding box center [122, 158] width 72 height 8
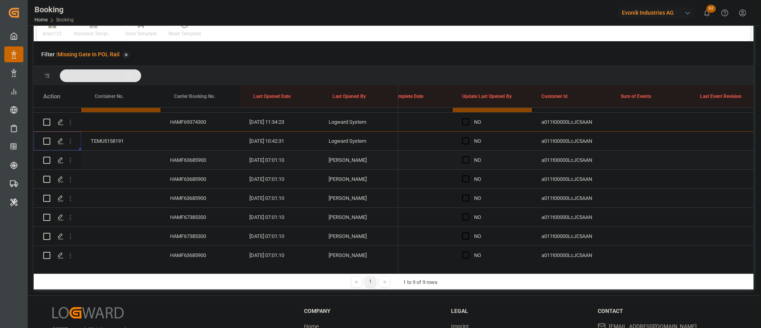
click at [200, 161] on div "HAMF63685900" at bounding box center [200, 160] width 79 height 19
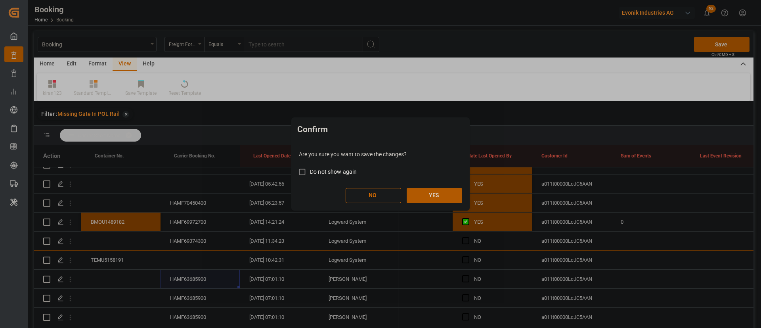
click at [430, 198] on button "YES" at bounding box center [435, 195] width 56 height 15
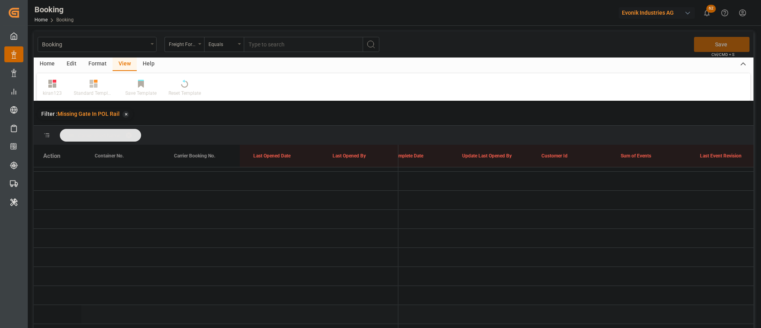
scroll to position [24, 0]
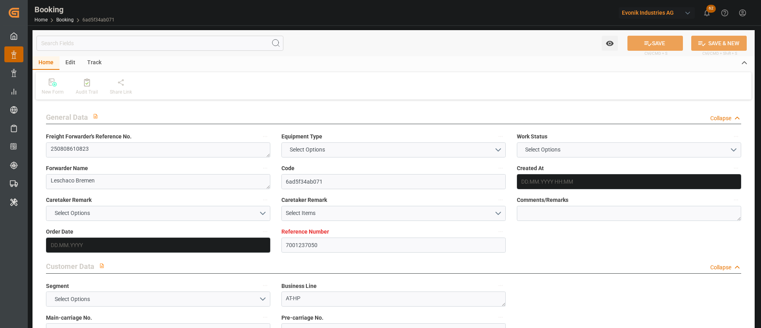
type input "7001237050"
type input "ONE"
type input "Ocean Network Express"
type input "EUNWC"
type input "JPUKB"
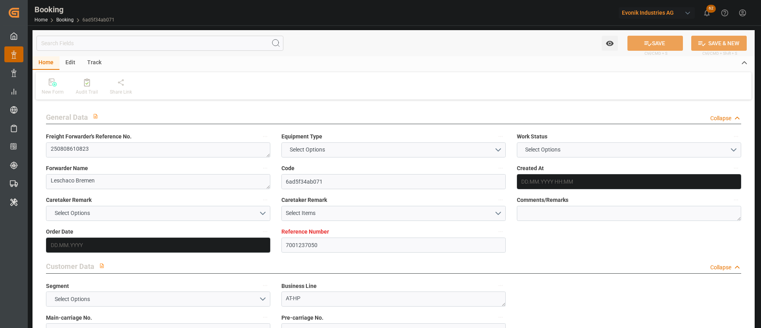
type input "[DATE] 08:03"
type input "[DATE]"
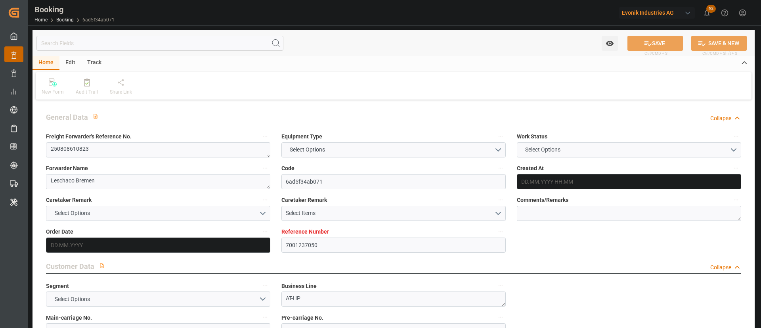
type input "[DATE]"
type input "[DATE] 05:42"
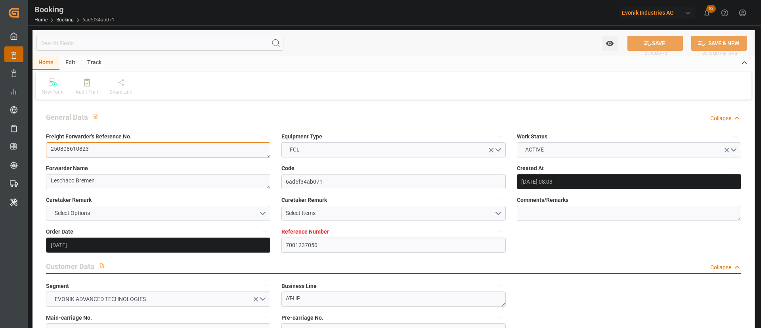
click at [175, 157] on textarea "250808610823" at bounding box center [158, 149] width 224 height 15
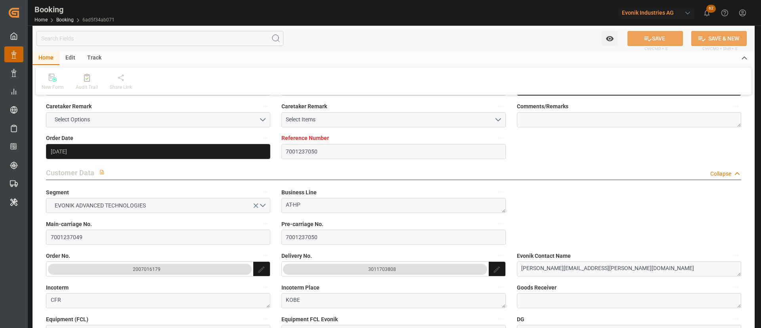
scroll to position [119, 0]
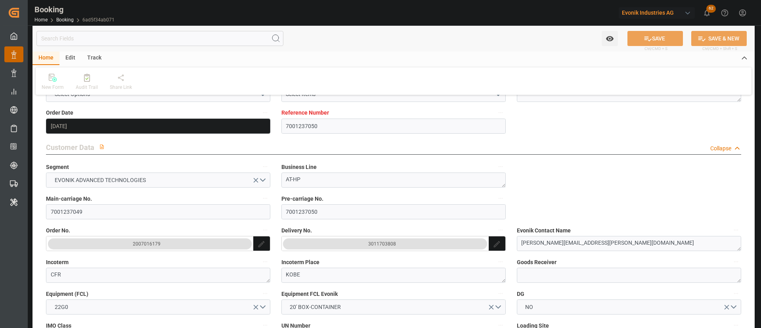
click at [93, 220] on div "Main-carriage No. 7001237049" at bounding box center [157, 206] width 235 height 32
click at [100, 215] on input "7001237049" at bounding box center [158, 211] width 224 height 15
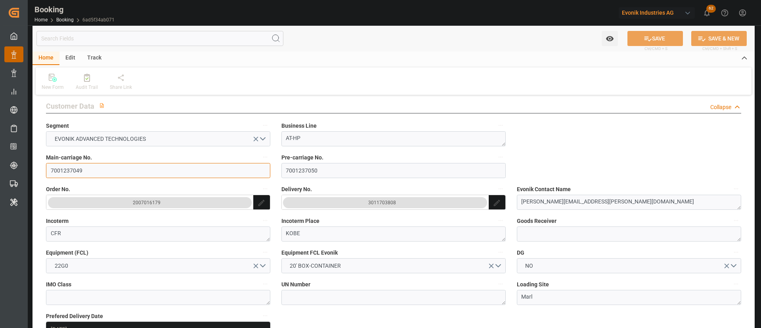
scroll to position [178, 0]
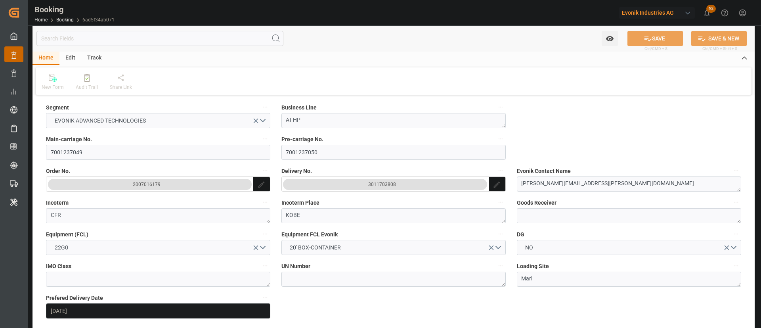
click at [381, 187] on div "3011703808" at bounding box center [382, 184] width 28 height 8
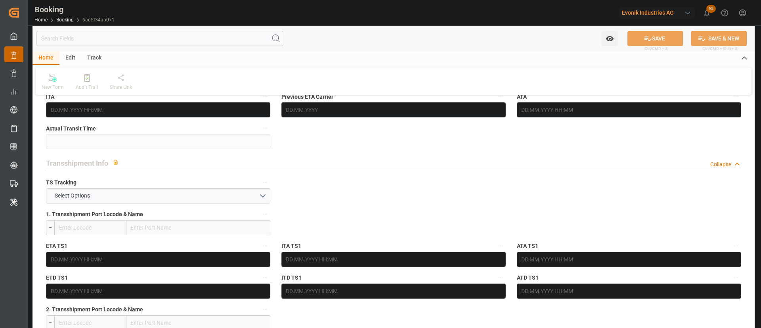
scroll to position [833, 0]
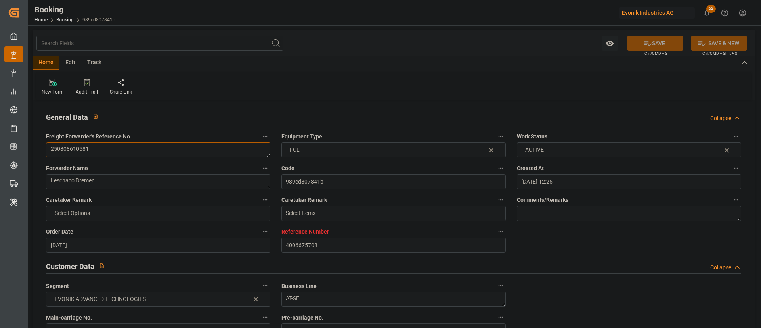
click at [141, 149] on textarea "250808610581" at bounding box center [158, 149] width 224 height 15
